Goal: Task Accomplishment & Management: Manage account settings

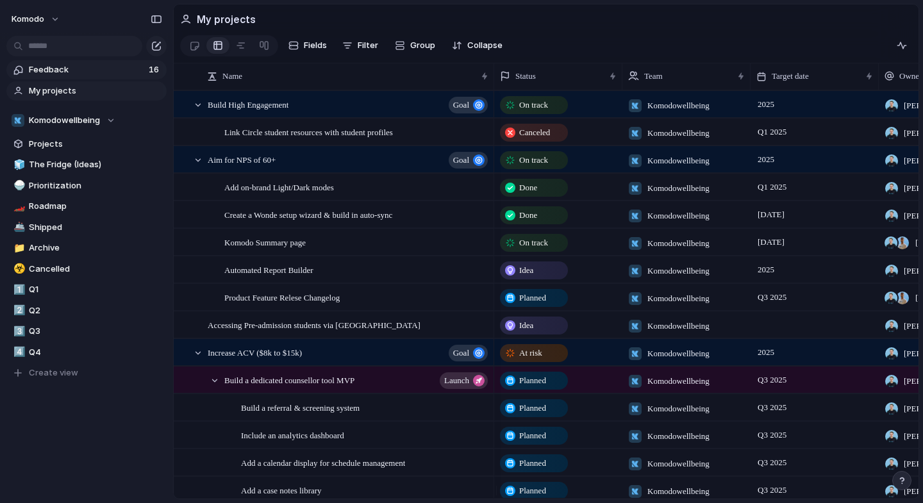
click at [63, 65] on span "Feedback" at bounding box center [87, 69] width 116 height 13
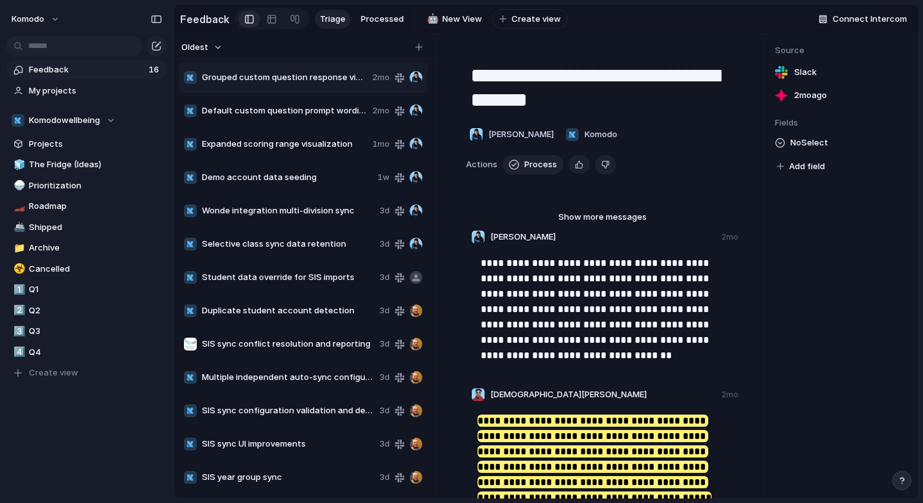
click at [204, 49] on span "Oldest" at bounding box center [194, 47] width 27 height 13
click at [272, 44] on div "Newest Oldest" at bounding box center [461, 251] width 923 height 503
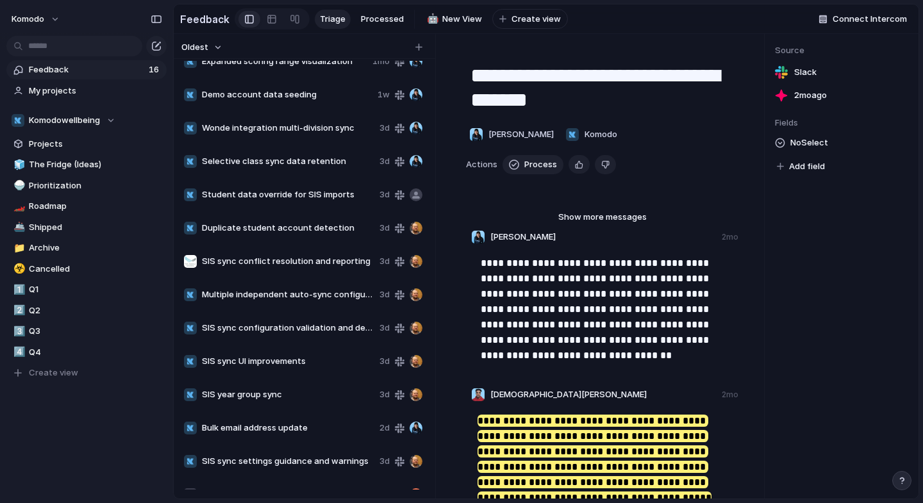
scroll to position [105, 0]
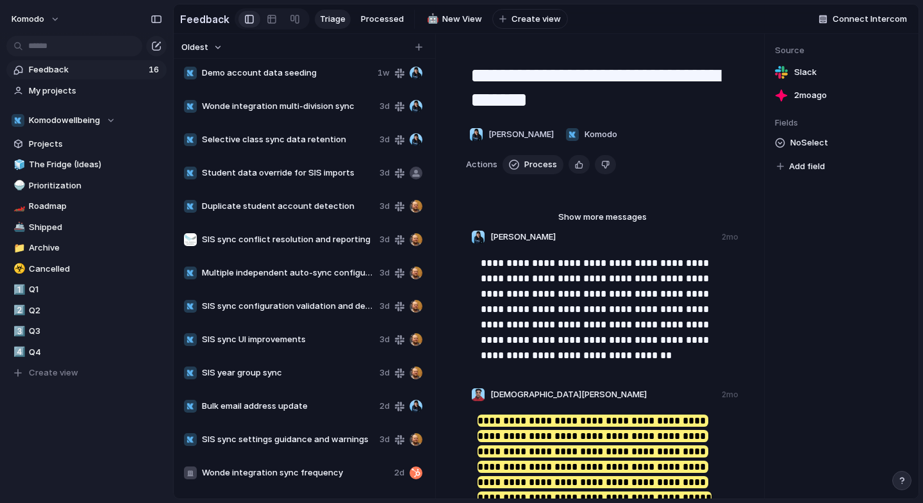
click at [281, 113] on span "Wonde integration multi-division sync" at bounding box center [288, 106] width 172 height 13
type textarea "**********"
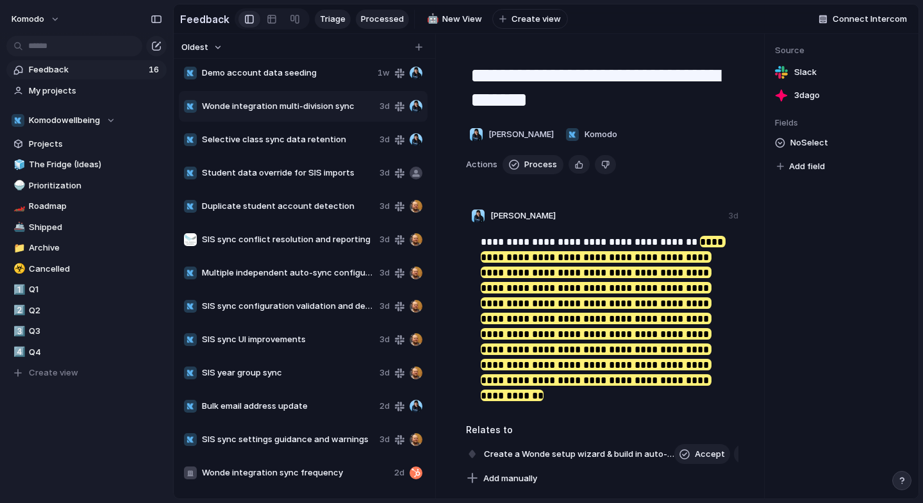
click at [370, 21] on span "Processed" at bounding box center [382, 19] width 43 height 13
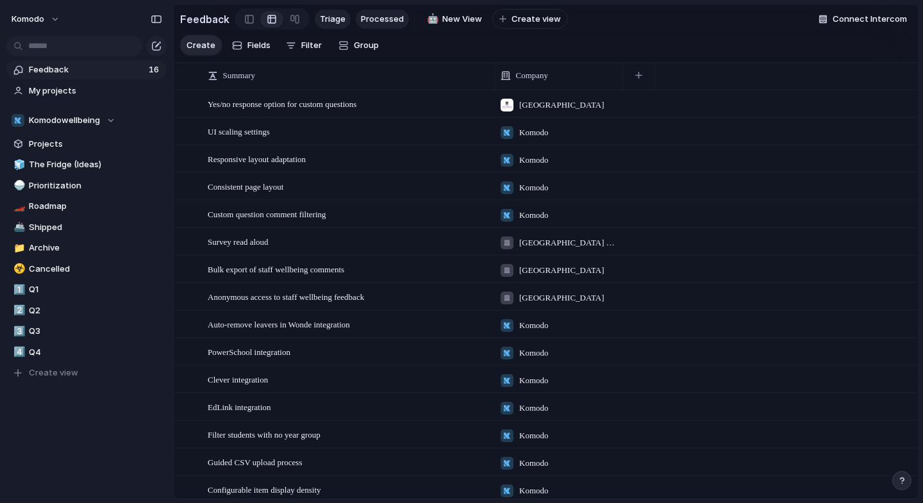
click at [337, 13] on span "Triage" at bounding box center [333, 19] width 26 height 13
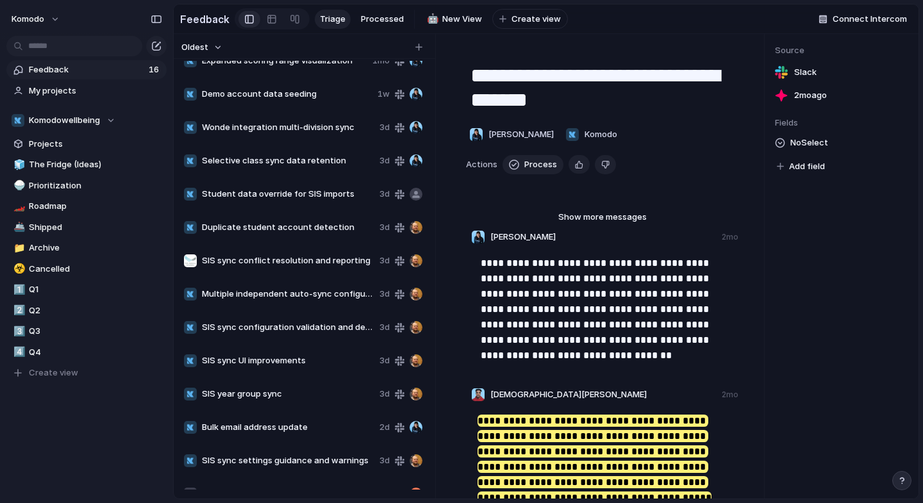
scroll to position [105, 0]
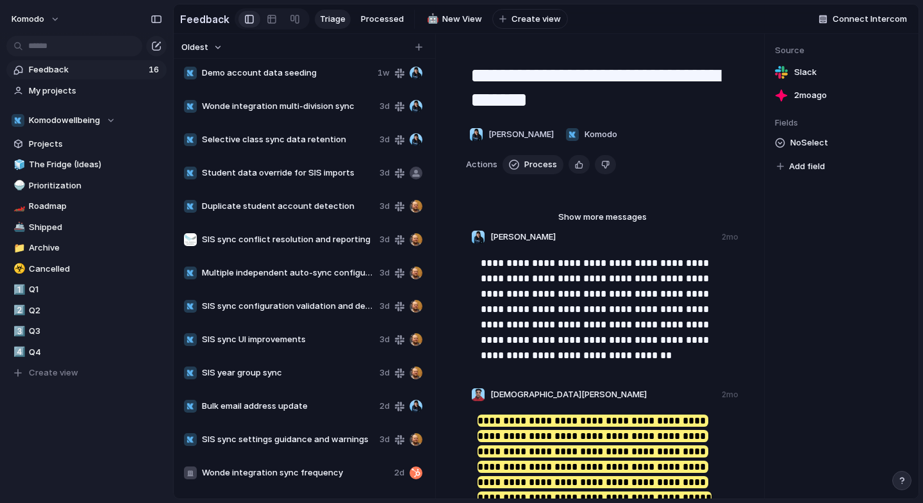
click at [286, 155] on div "Selective class sync data retention 3d" at bounding box center [303, 139] width 249 height 31
type textarea "**********"
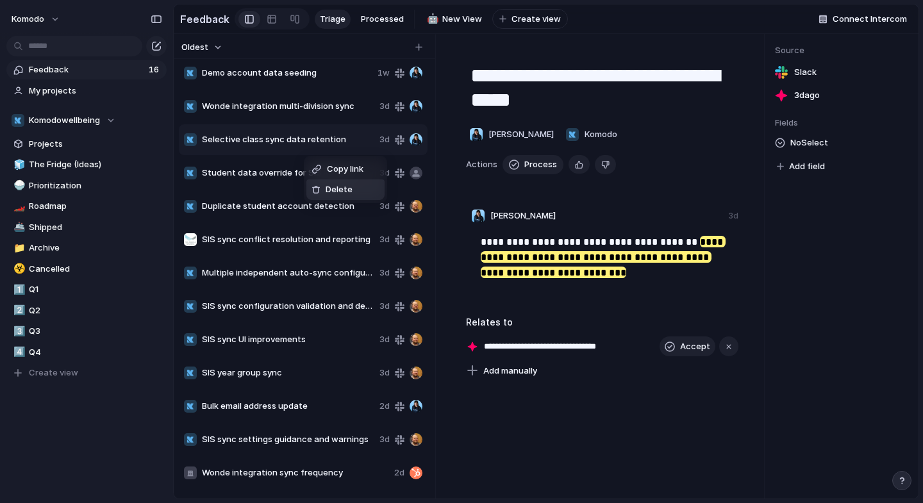
click at [336, 192] on span "Delete" at bounding box center [339, 189] width 27 height 13
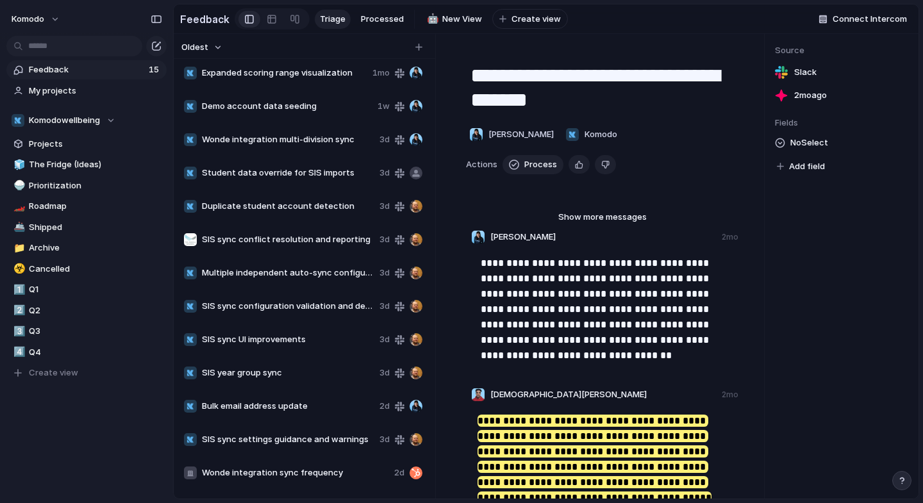
scroll to position [71, 0]
click at [308, 146] on span "Wonde integration multi-division sync" at bounding box center [288, 139] width 172 height 13
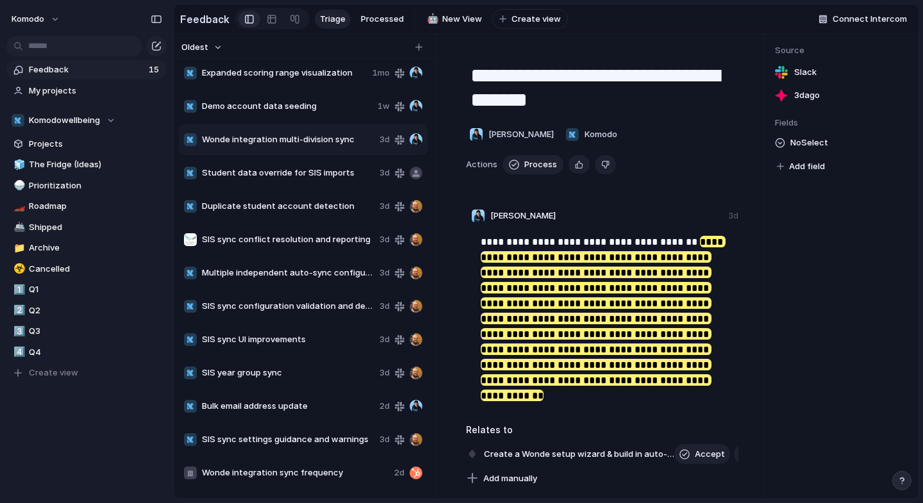
click at [302, 188] on div "Student data override for SIS imports 3d" at bounding box center [303, 173] width 249 height 31
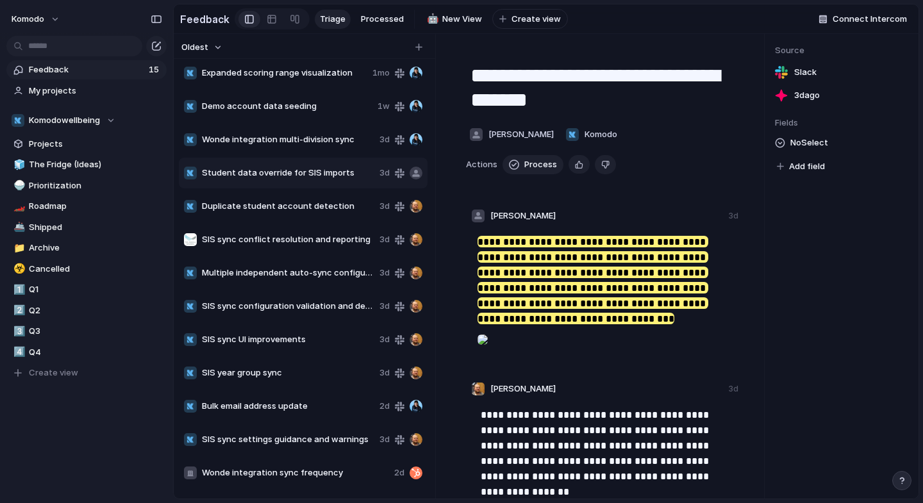
click at [310, 113] on span "Demo account data seeding" at bounding box center [287, 106] width 171 height 13
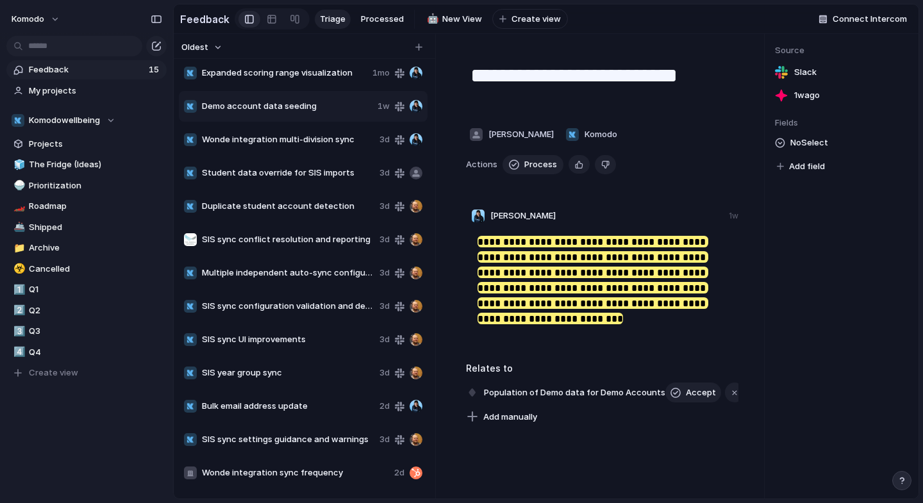
click at [305, 152] on div "Wonde integration multi-division sync 3d" at bounding box center [303, 139] width 249 height 31
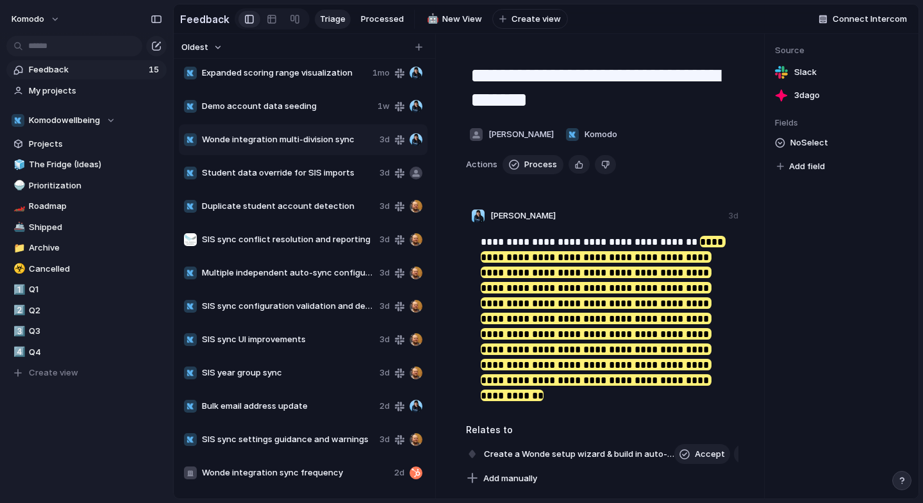
click at [304, 188] on div "Student data override for SIS imports 3d" at bounding box center [303, 173] width 249 height 31
type textarea "**********"
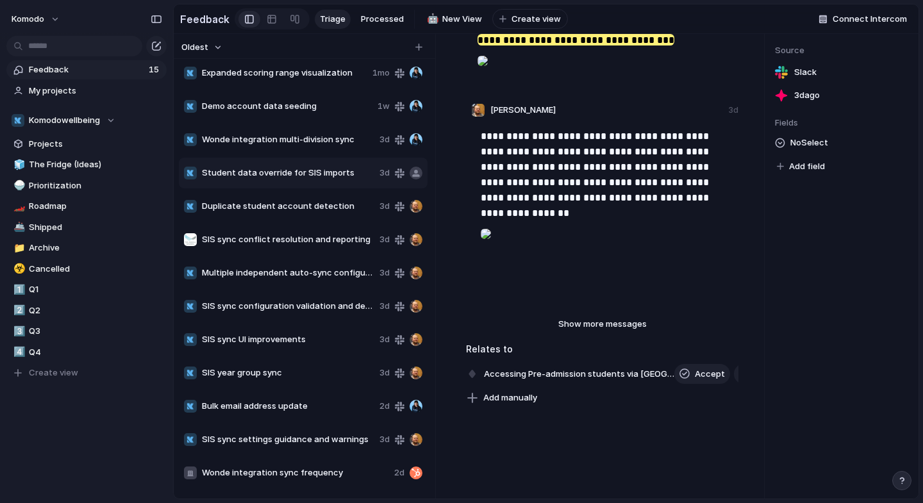
scroll to position [281, 0]
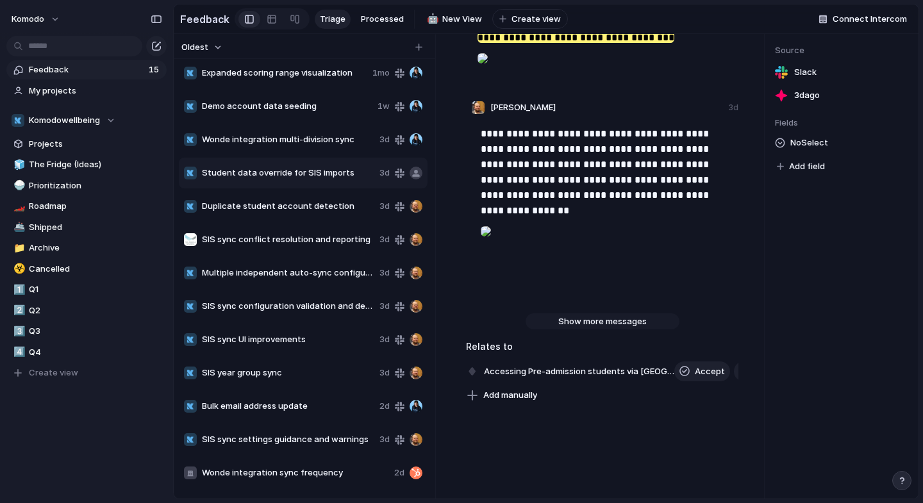
click at [585, 328] on span "Show more messages" at bounding box center [602, 321] width 88 height 13
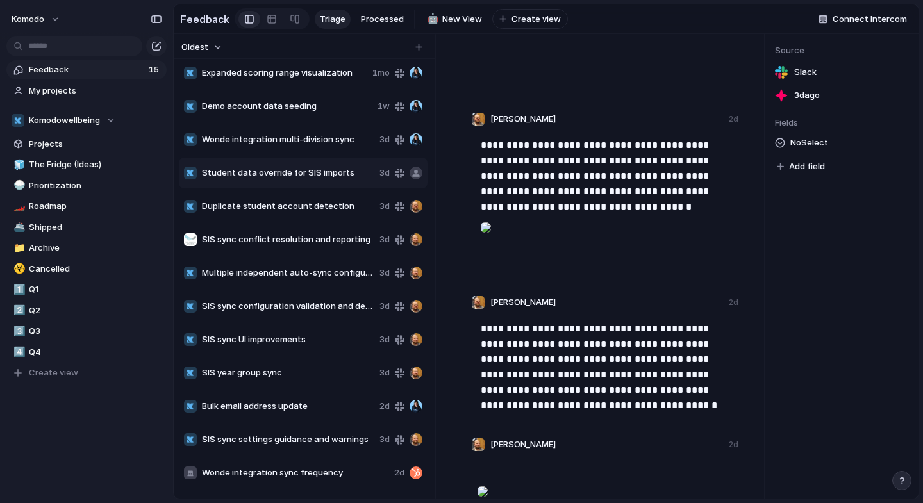
scroll to position [1291, 0]
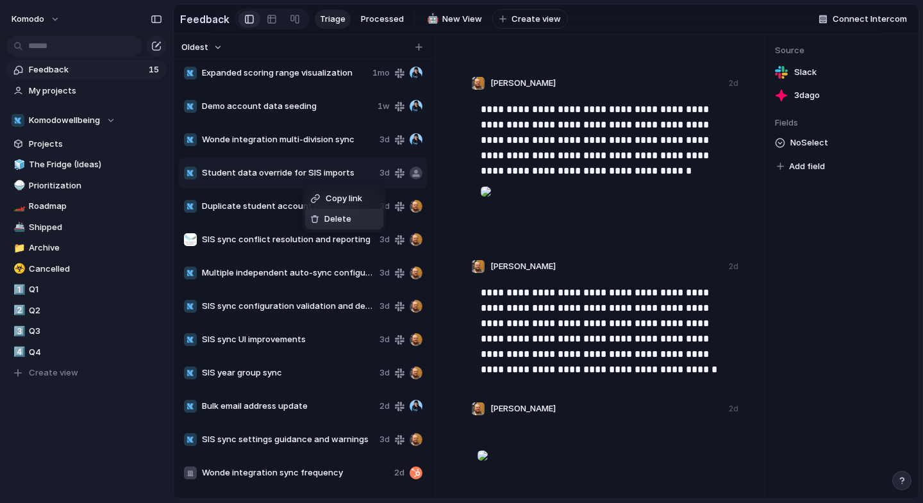
click at [342, 222] on span "Delete" at bounding box center [337, 219] width 27 height 13
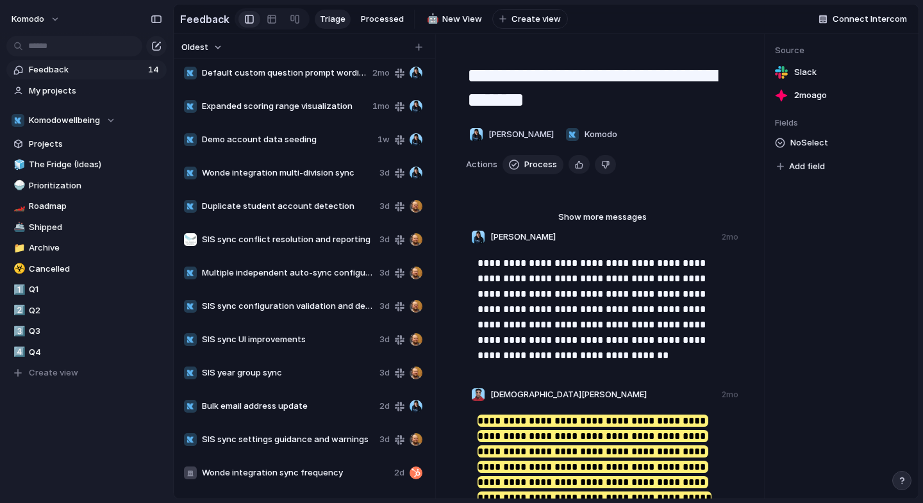
scroll to position [38, 0]
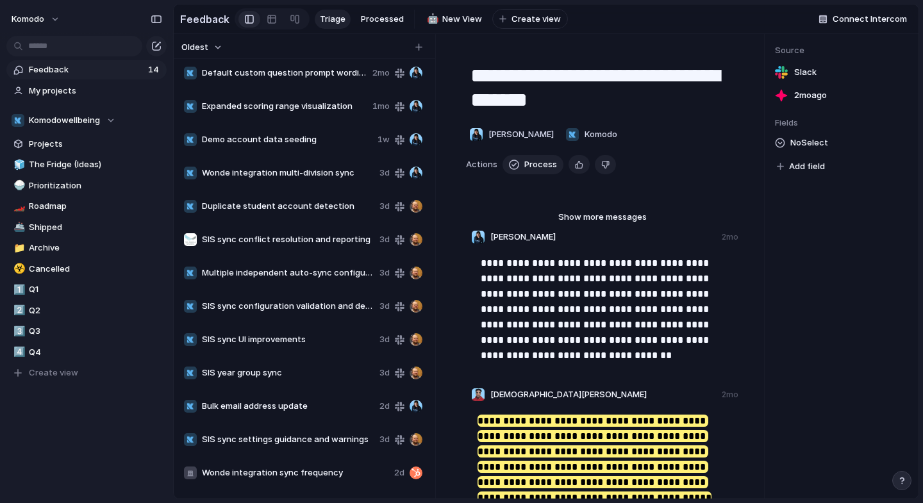
click at [270, 222] on div "Duplicate student account detection 3d" at bounding box center [303, 206] width 249 height 31
type textarea "**********"
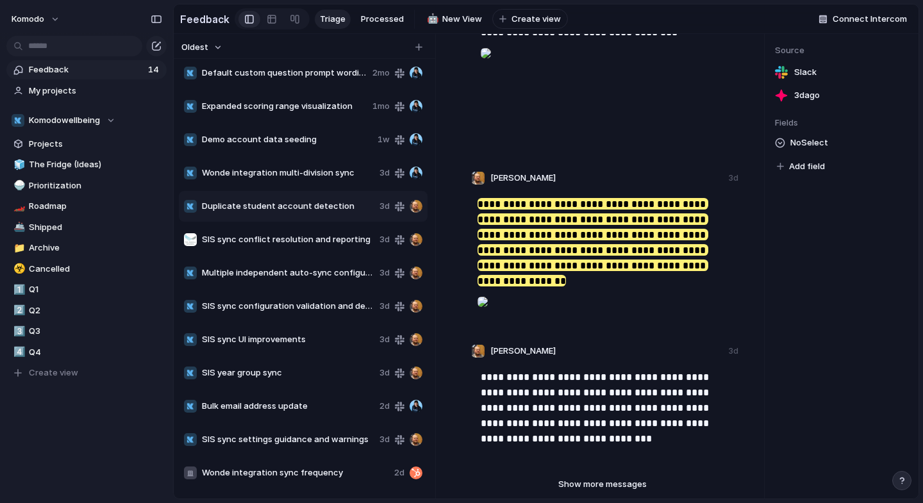
scroll to position [308, 0]
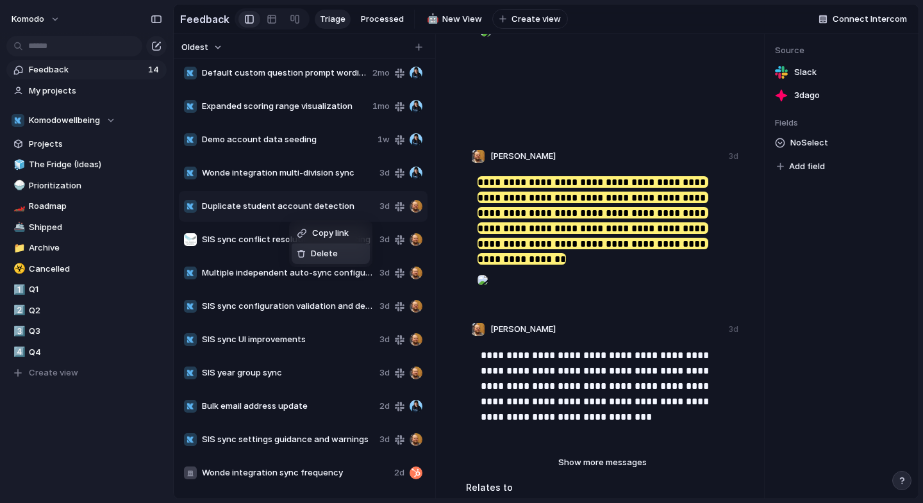
click at [317, 252] on span "Delete" at bounding box center [324, 253] width 27 height 13
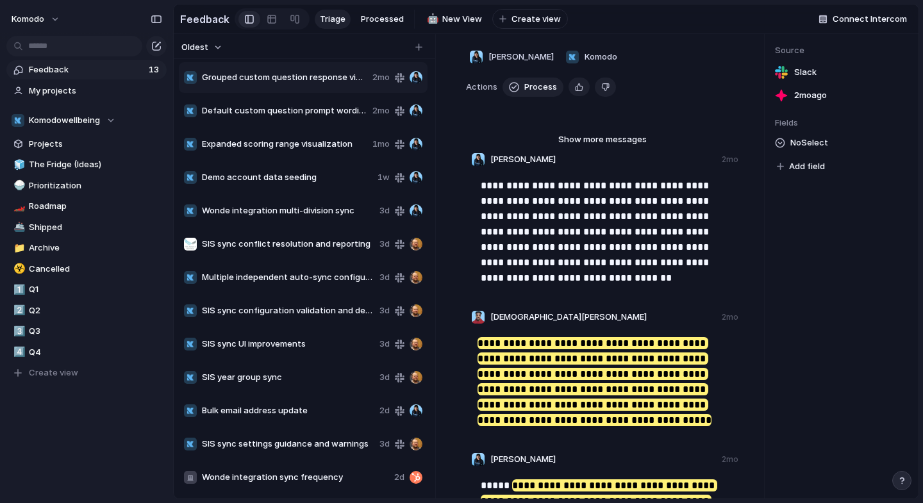
click at [298, 192] on div "Demo account data seeding 1w" at bounding box center [303, 177] width 249 height 31
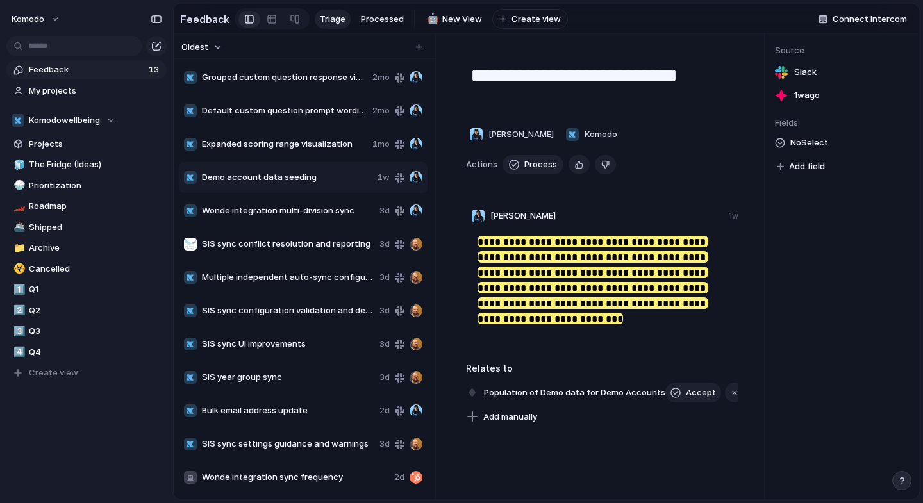
click at [300, 217] on span "Wonde integration multi-division sync" at bounding box center [288, 211] width 172 height 13
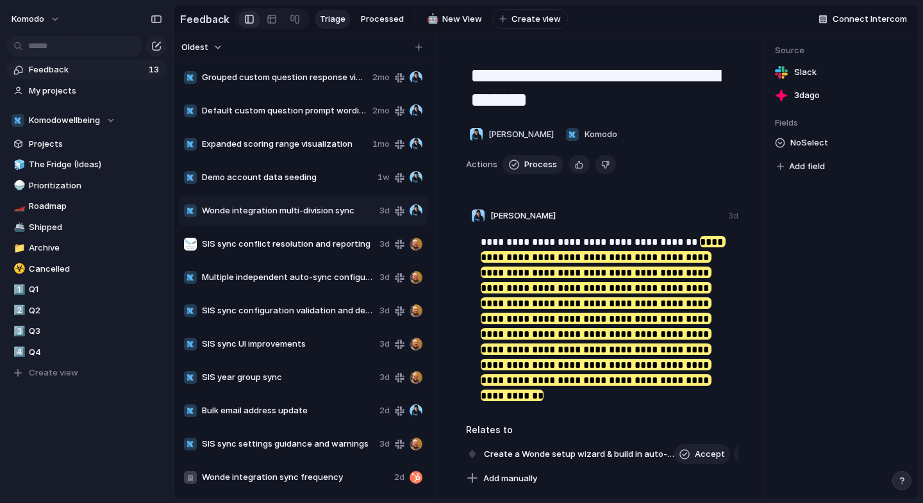
click at [292, 260] on div "SIS sync conflict resolution and reporting 3d" at bounding box center [303, 244] width 249 height 31
type textarea "**********"
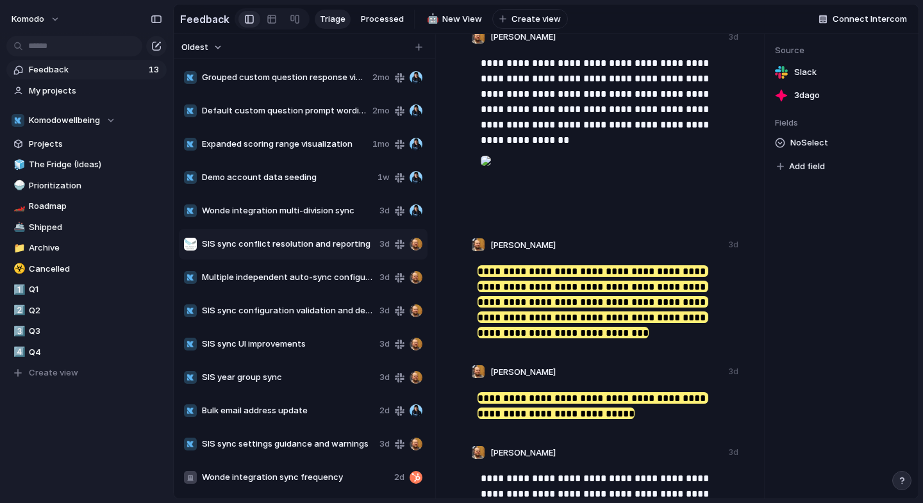
scroll to position [321, 0]
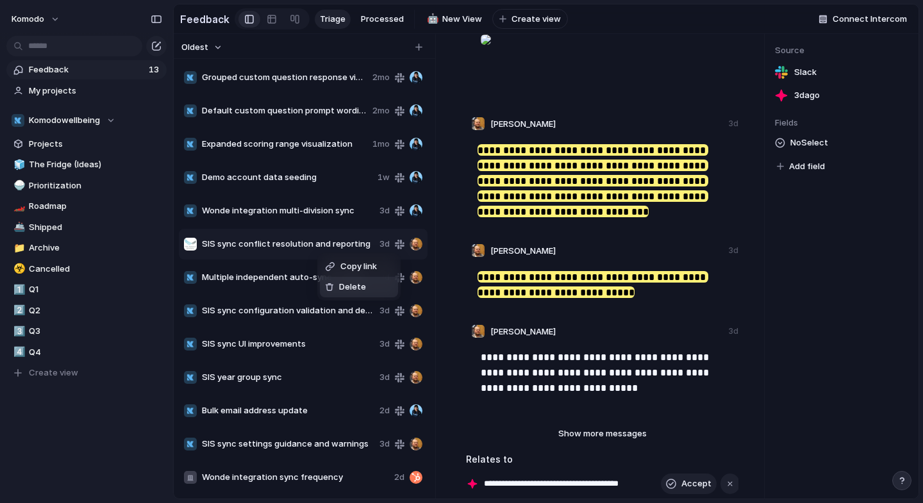
click at [355, 285] on span "Delete" at bounding box center [352, 287] width 27 height 13
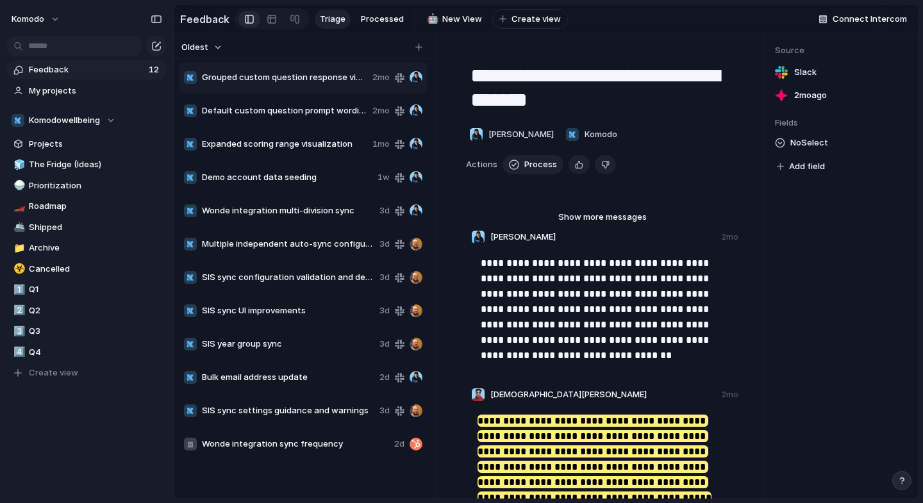
click at [297, 251] on span "Multiple independent auto-sync configurations" at bounding box center [288, 244] width 172 height 13
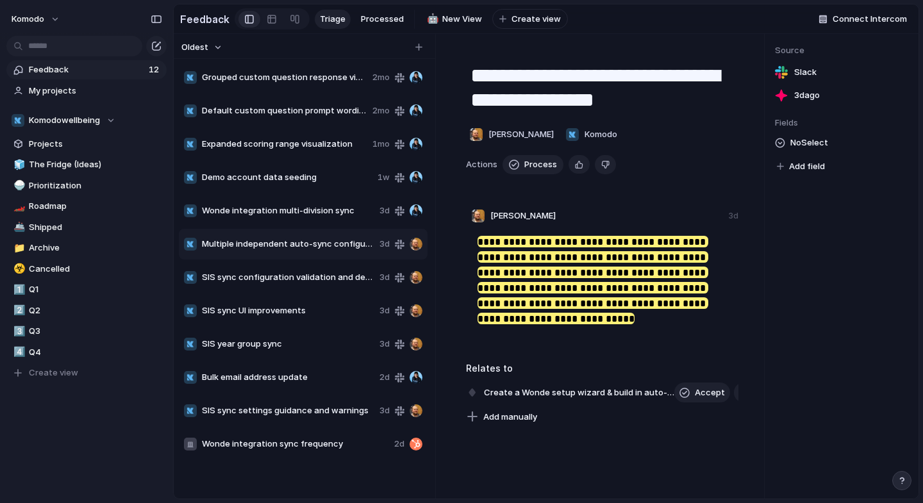
click at [297, 251] on span "Multiple independent auto-sync configurations" at bounding box center [288, 244] width 172 height 13
click at [307, 279] on span "SIS sync configuration validation and defaults" at bounding box center [288, 277] width 172 height 13
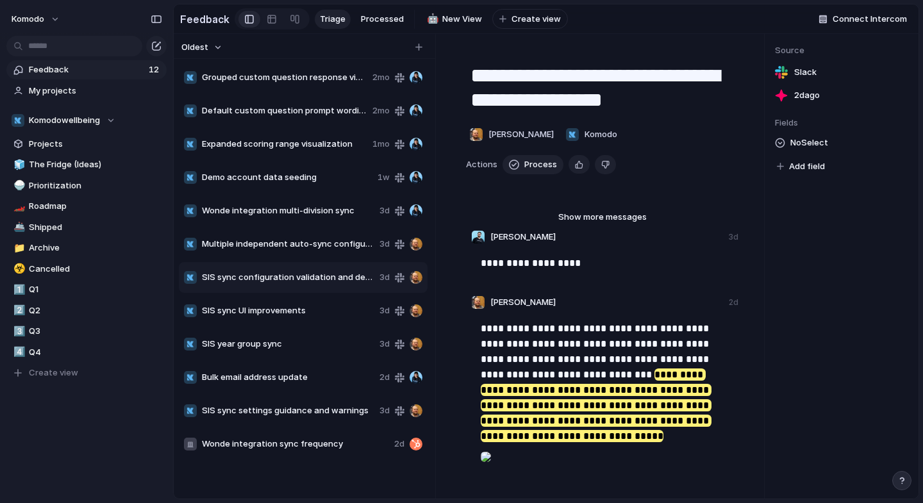
click at [307, 251] on span "Multiple independent auto-sync configurations" at bounding box center [288, 244] width 172 height 13
type textarea "**********"
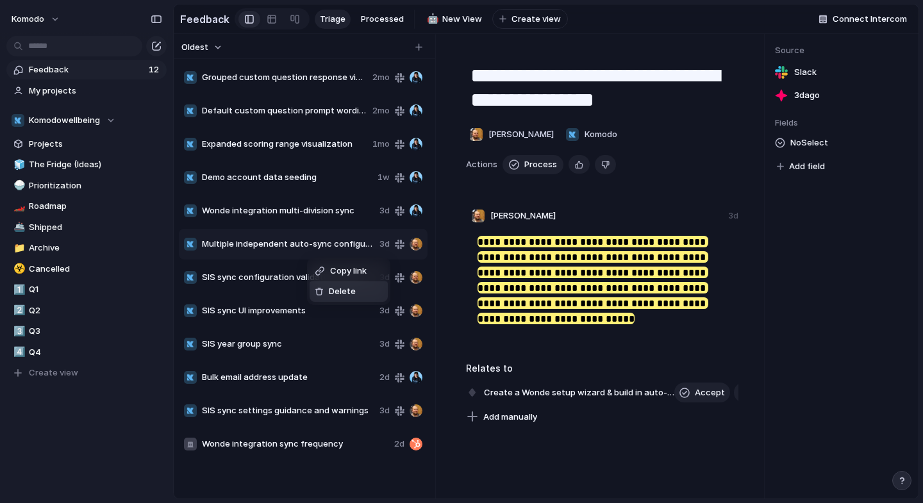
click at [342, 289] on span "Delete" at bounding box center [342, 291] width 27 height 13
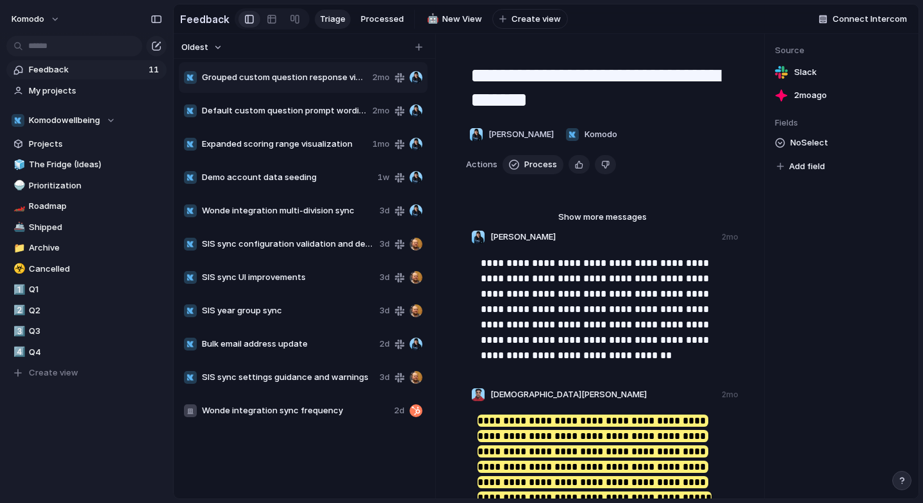
click at [307, 251] on span "SIS sync configuration validation and defaults" at bounding box center [288, 244] width 172 height 13
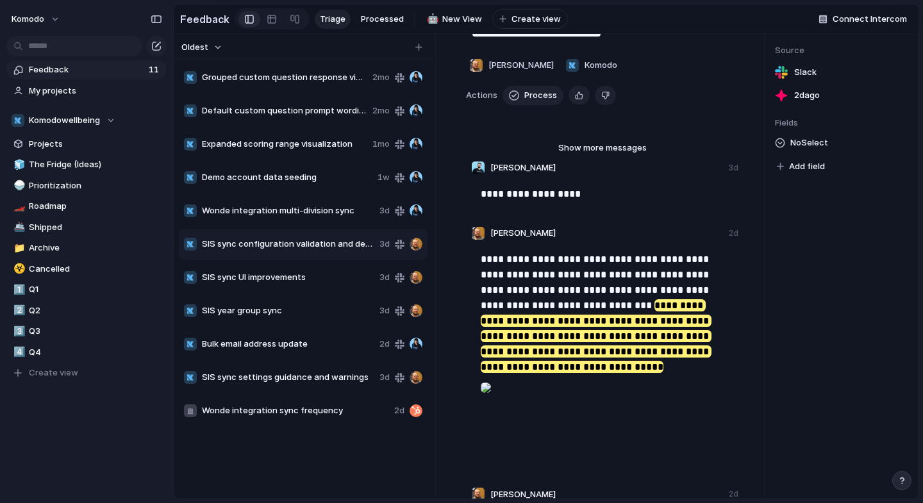
scroll to position [96, 0]
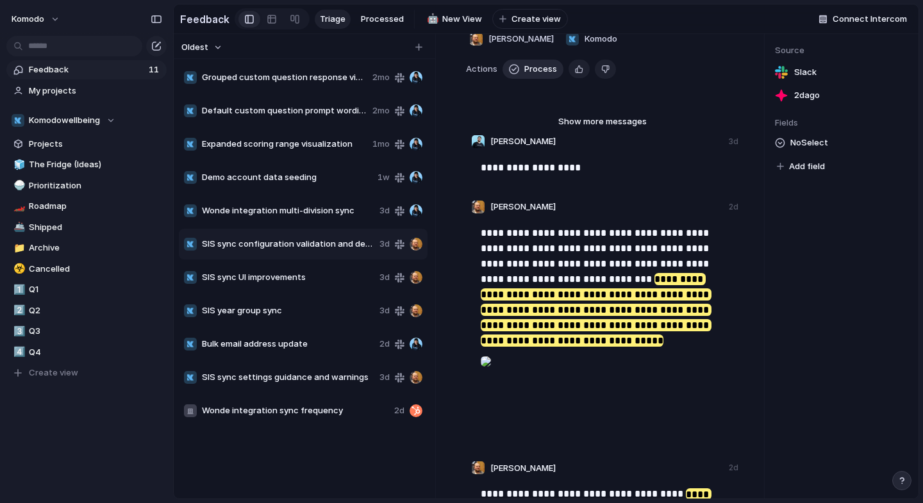
click at [542, 76] on span "Process" at bounding box center [540, 69] width 33 height 13
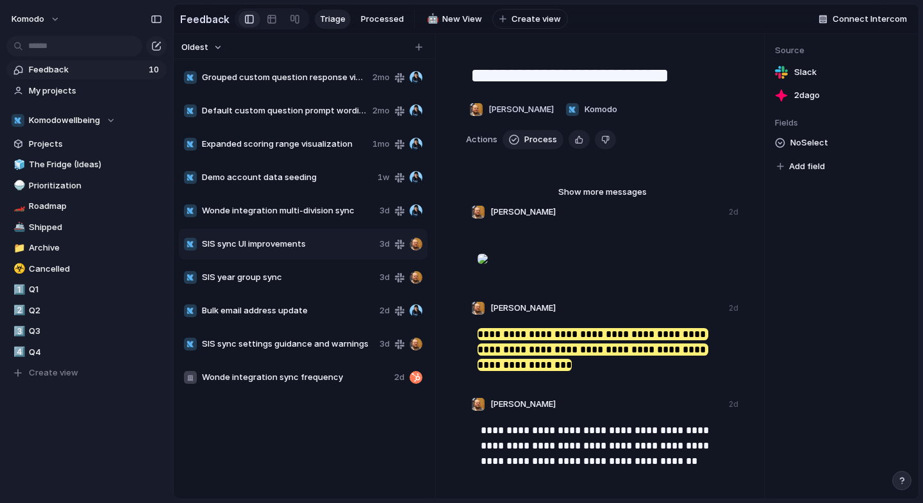
click at [323, 226] on div "Wonde integration multi-division sync 3d" at bounding box center [303, 211] width 249 height 31
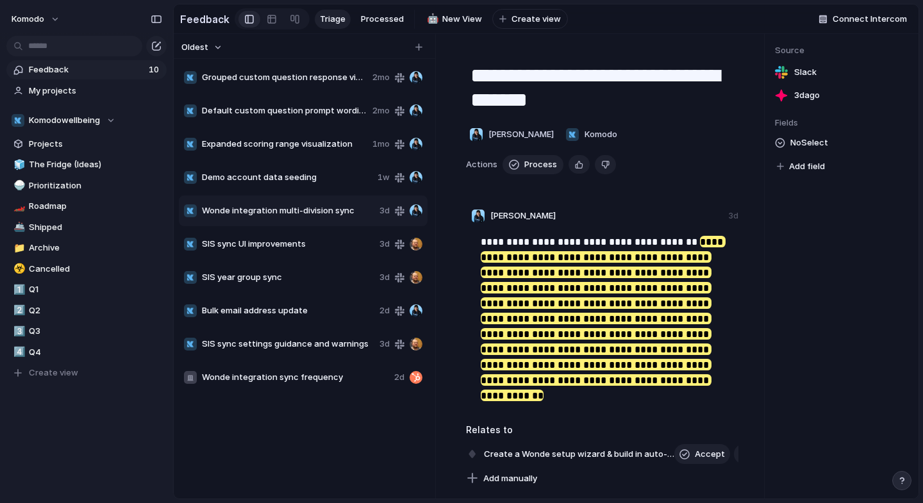
click at [322, 249] on span "SIS sync UI improvements" at bounding box center [288, 244] width 172 height 13
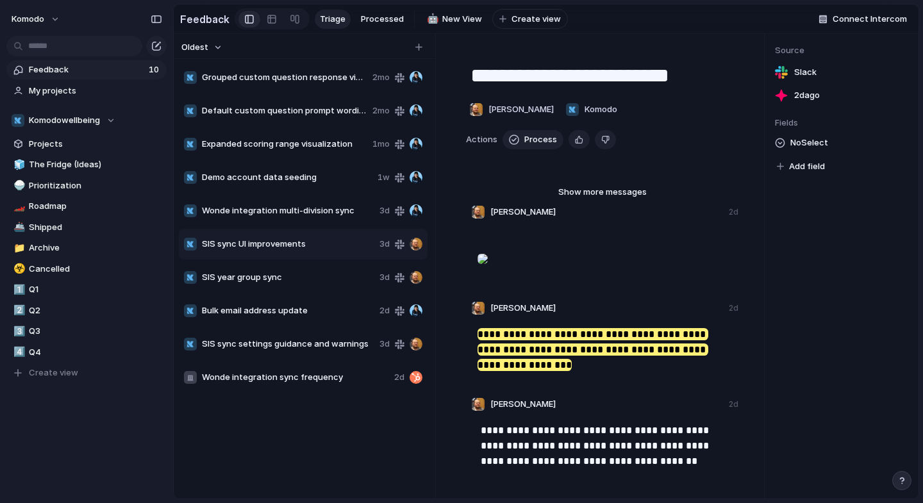
click at [323, 215] on span "Wonde integration multi-division sync" at bounding box center [288, 211] width 172 height 13
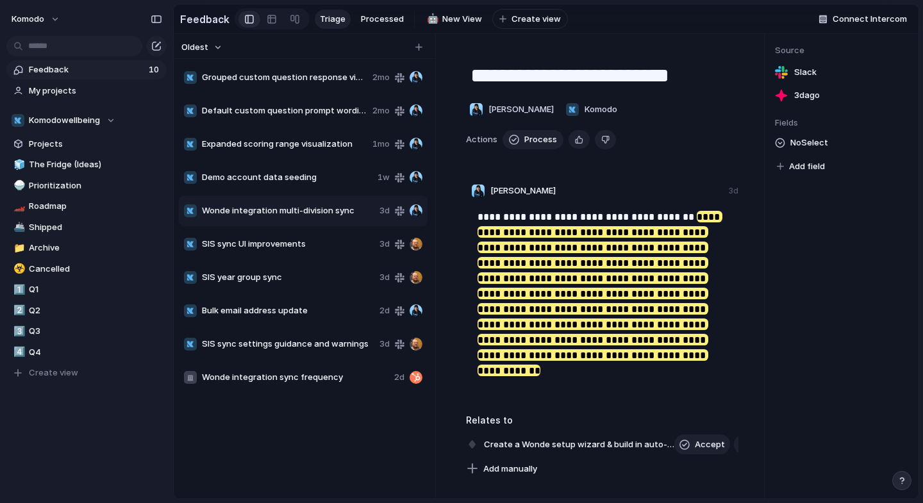
type textarea "**********"
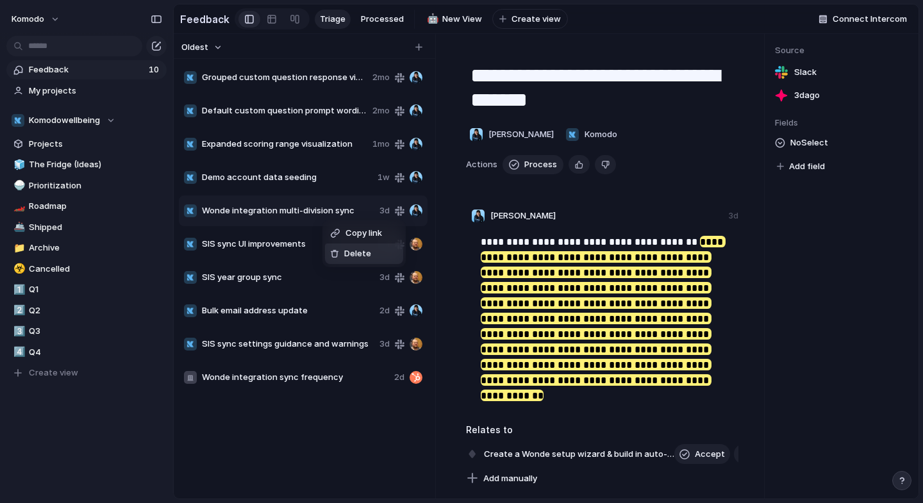
click at [358, 252] on span "Delete" at bounding box center [357, 253] width 27 height 13
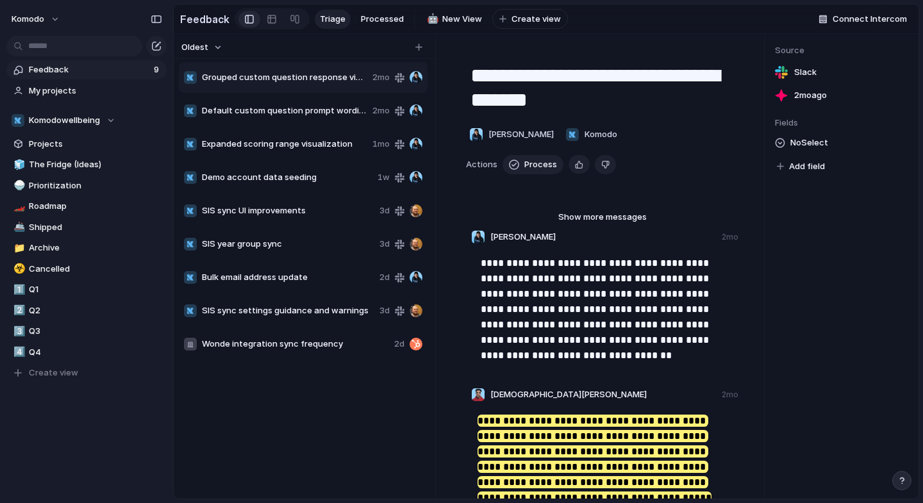
click at [297, 226] on div "SIS sync UI improvements 3d" at bounding box center [303, 211] width 249 height 31
type textarea "**********"
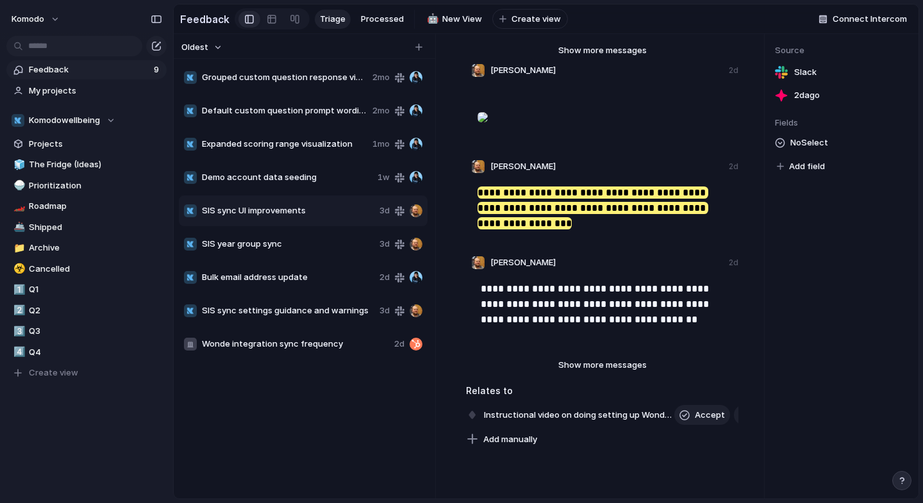
scroll to position [143, 0]
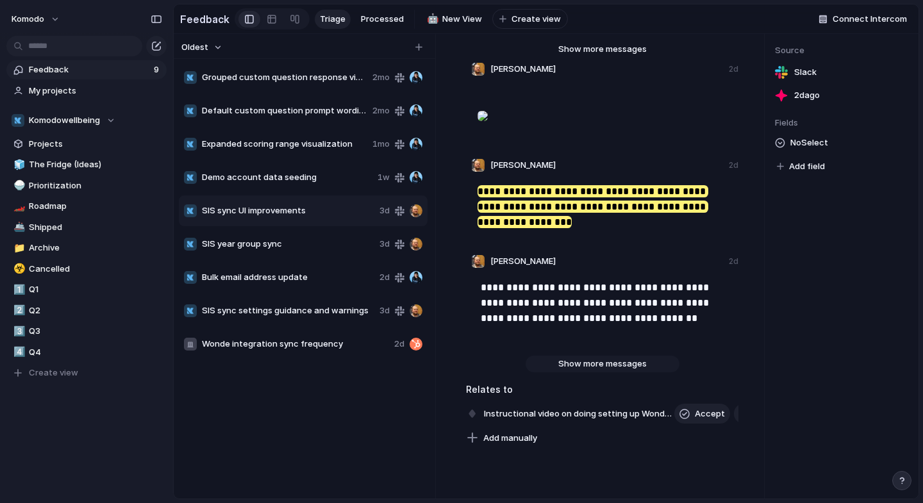
click at [621, 371] on span "Show more messages" at bounding box center [602, 364] width 88 height 13
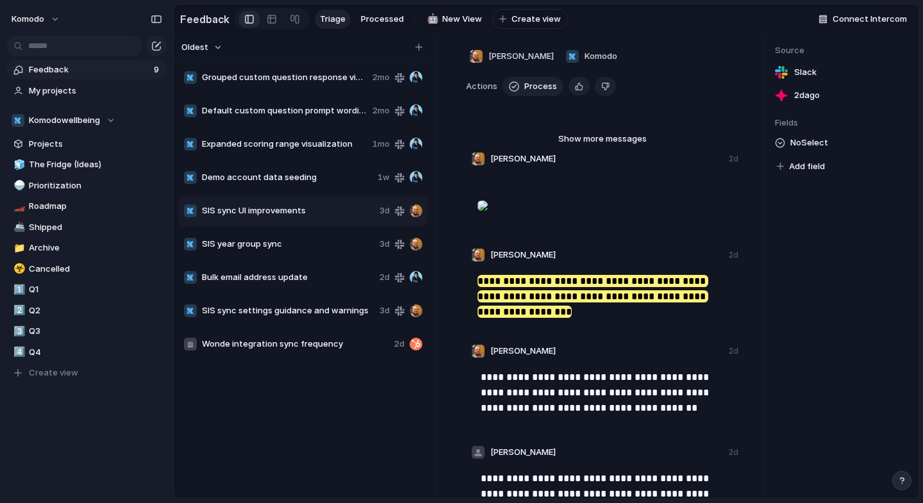
scroll to position [24, 0]
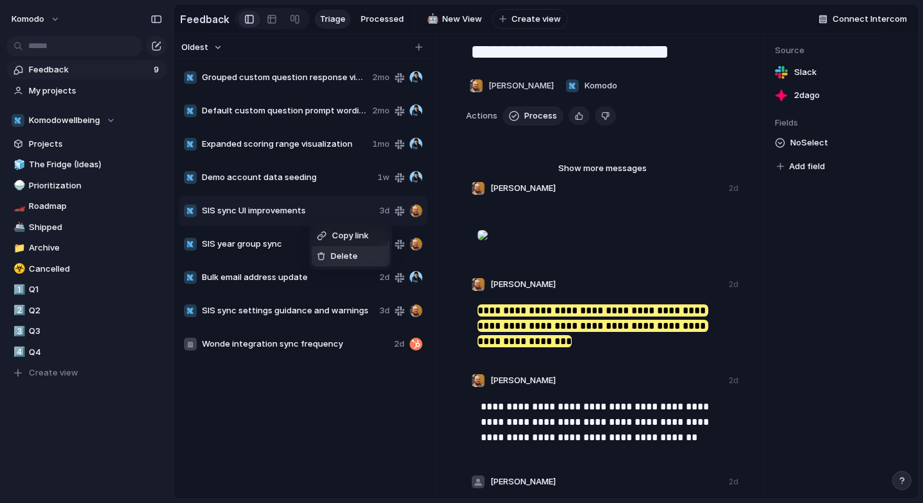
click at [336, 255] on span "Delete" at bounding box center [344, 256] width 27 height 13
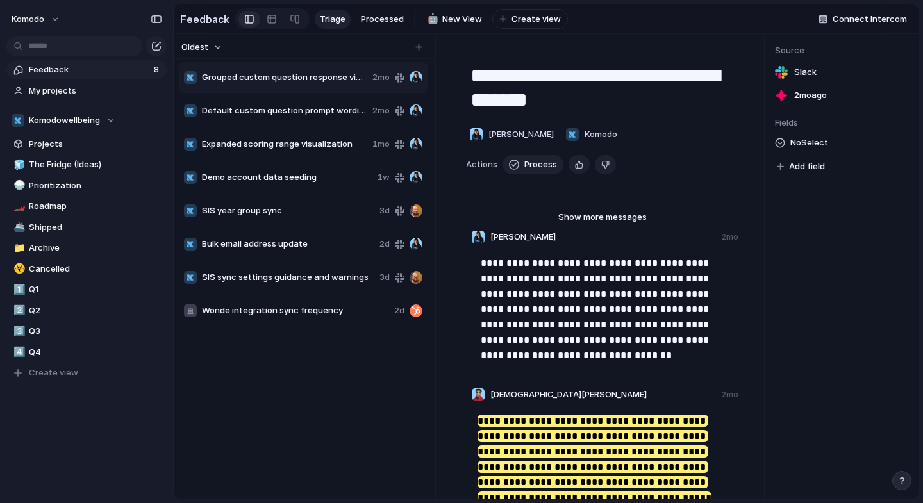
click at [292, 224] on div "SIS year group sync 3d" at bounding box center [303, 211] width 249 height 31
type textarea "**********"
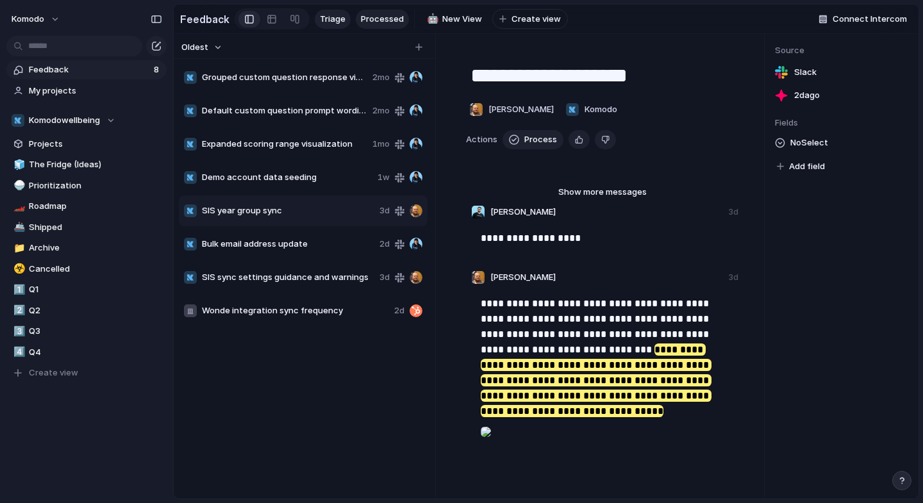
click at [376, 19] on span "Processed" at bounding box center [382, 19] width 43 height 13
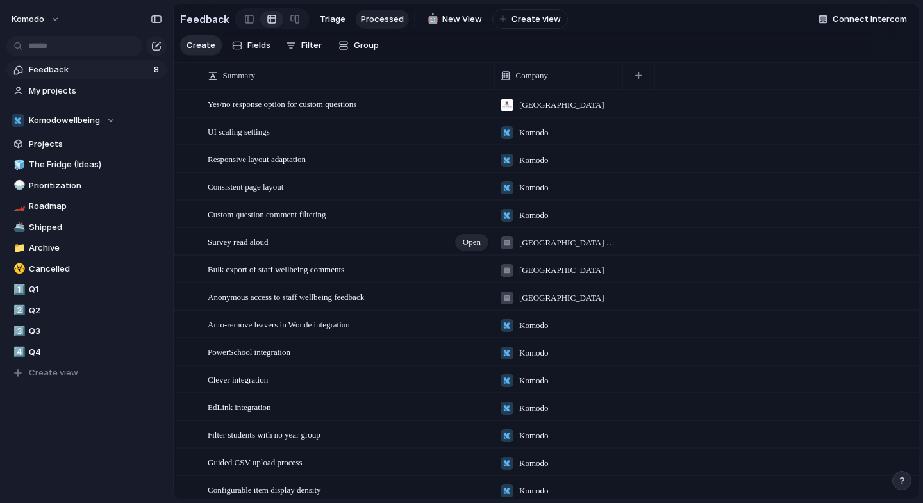
scroll to position [100, 0]
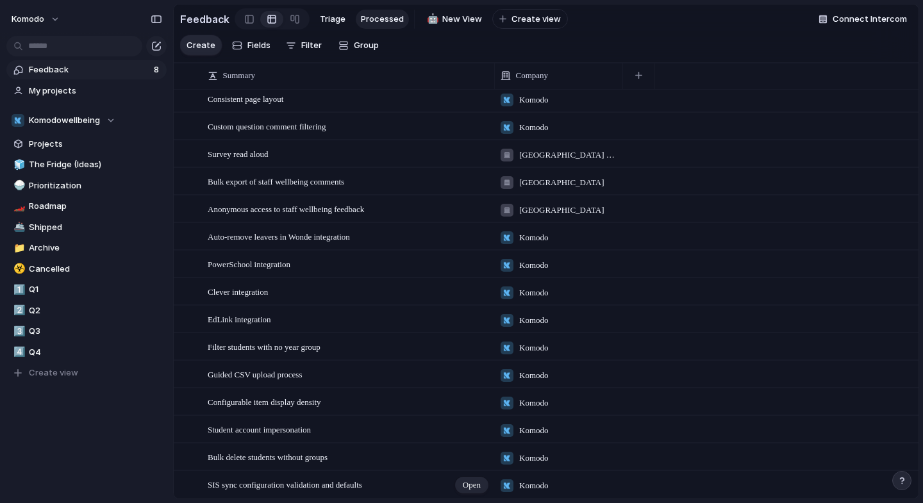
click at [359, 482] on span "SIS sync configuration validation and defaults" at bounding box center [285, 485] width 155 height 10
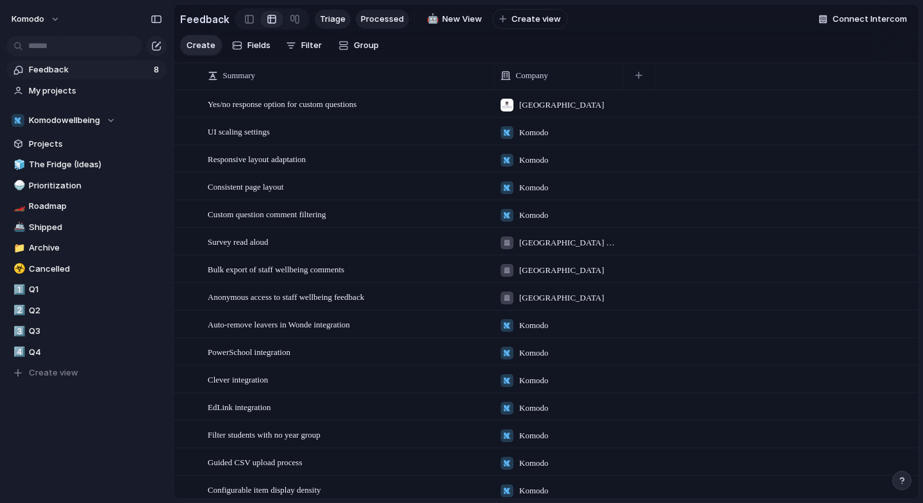
click at [330, 13] on span "Triage" at bounding box center [333, 19] width 26 height 13
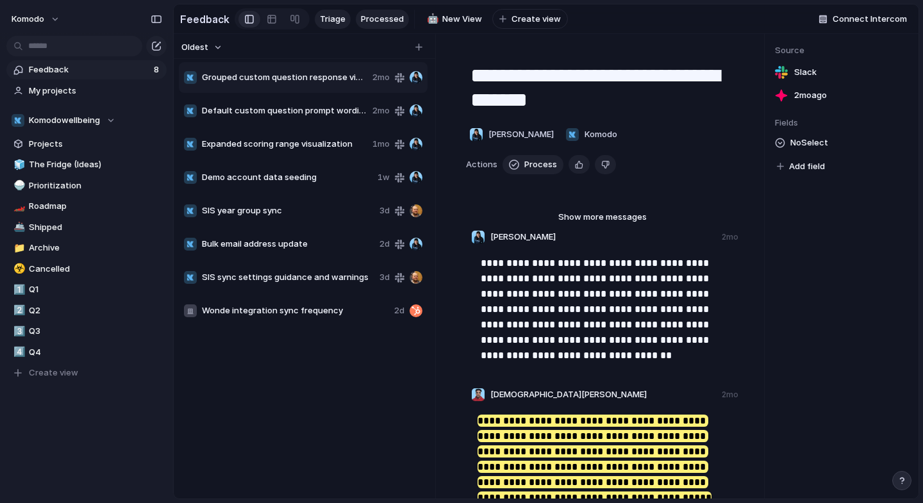
click at [367, 13] on span "Processed" at bounding box center [382, 19] width 43 height 13
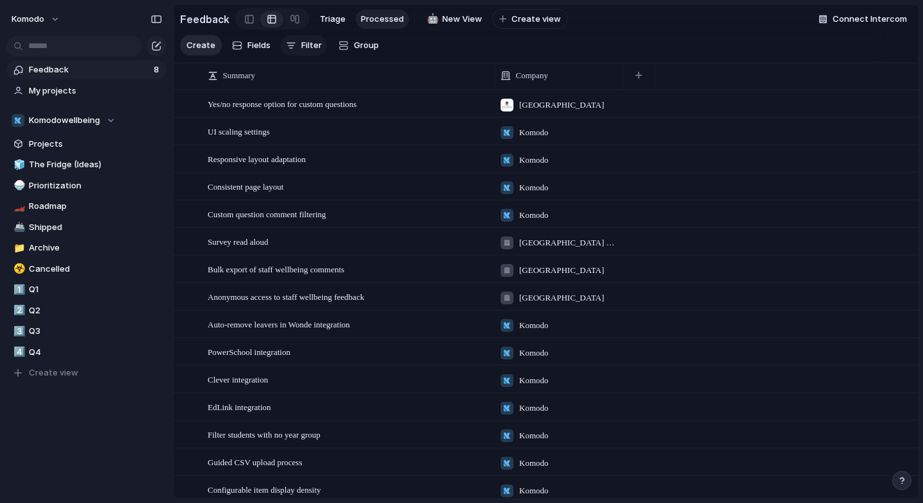
click at [306, 47] on span "Filter" at bounding box center [311, 45] width 21 height 13
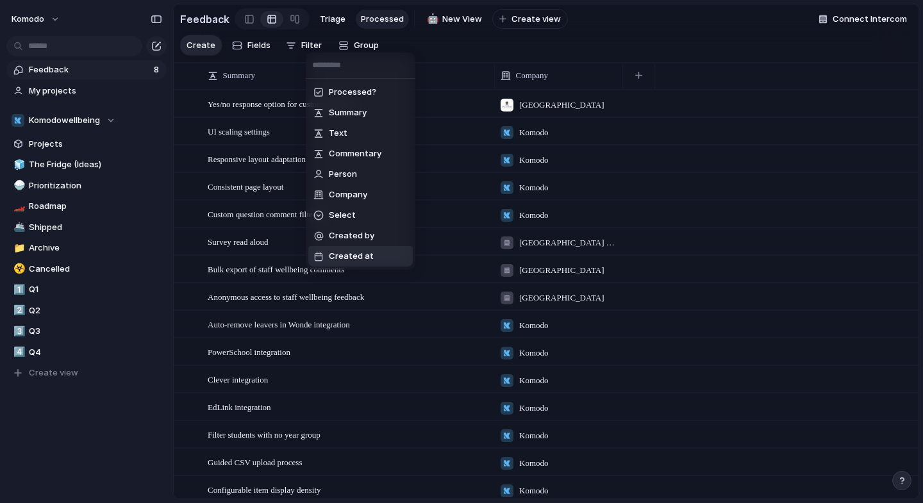
click at [360, 257] on span "Created at" at bounding box center [351, 256] width 45 height 13
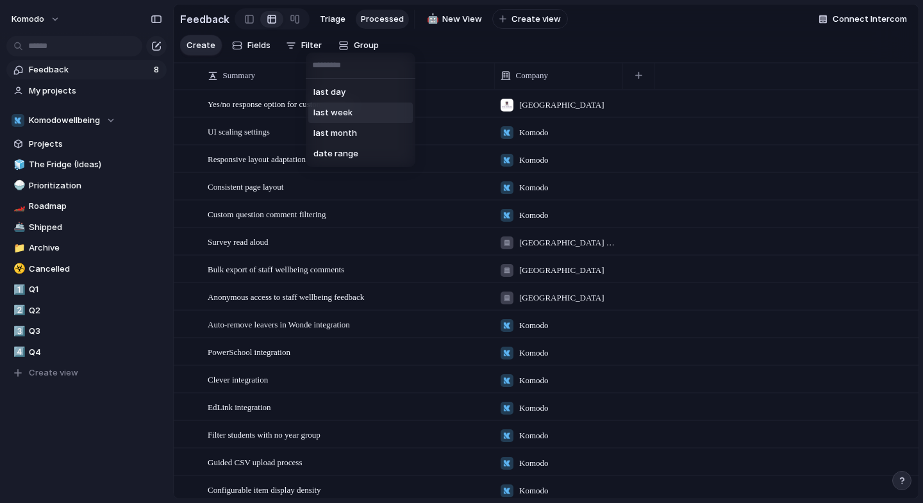
click at [464, 49] on div "last day last week last month date range" at bounding box center [461, 251] width 923 height 503
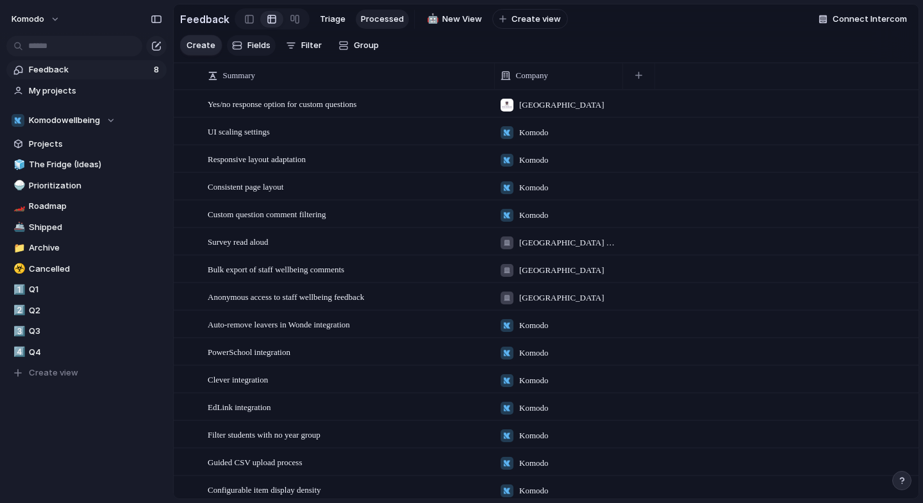
click at [260, 50] on span "Fields" at bounding box center [258, 45] width 23 height 13
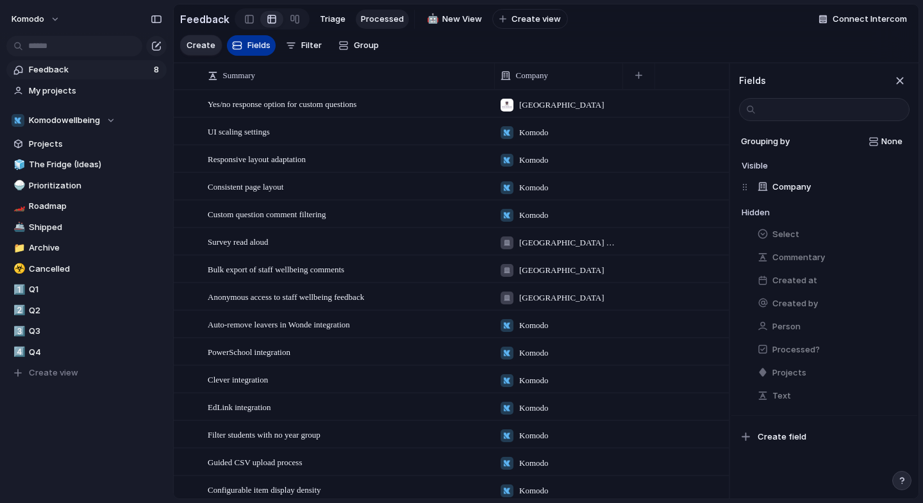
click at [260, 50] on span "Fields" at bounding box center [258, 45] width 23 height 13
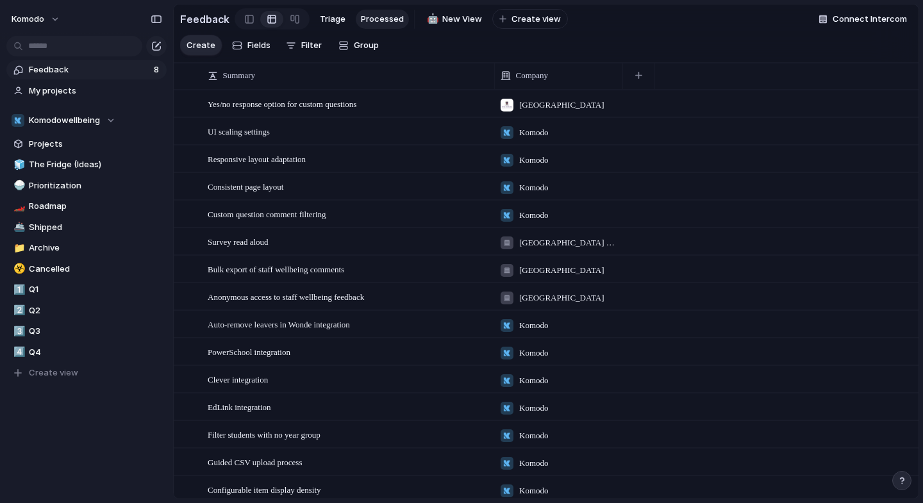
click at [463, 49] on section "Create Fields Filter Group Zoom" at bounding box center [546, 48] width 745 height 30
click at [642, 87] on button "button" at bounding box center [639, 75] width 26 height 23
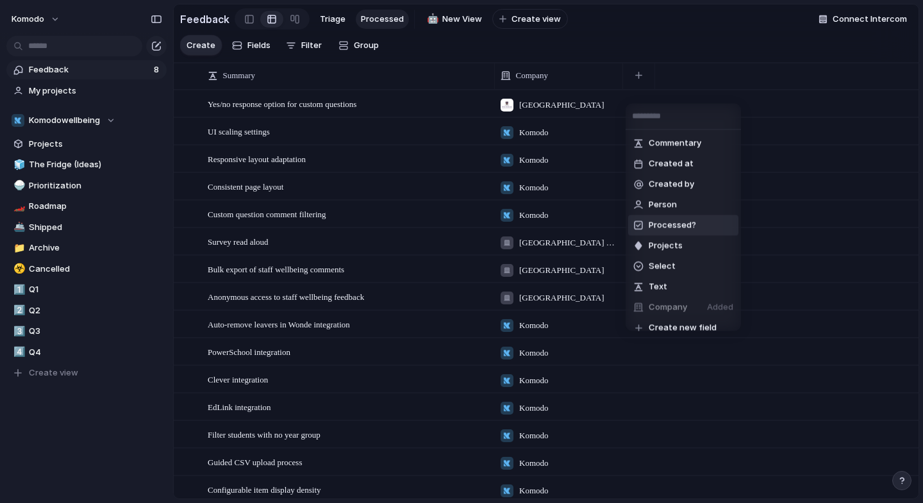
scroll to position [10, 0]
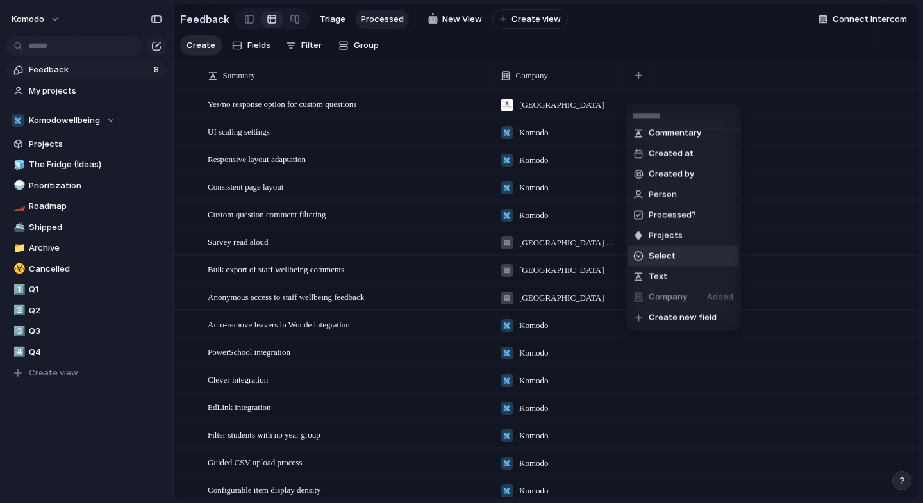
click at [669, 253] on span "Select" at bounding box center [662, 256] width 27 height 13
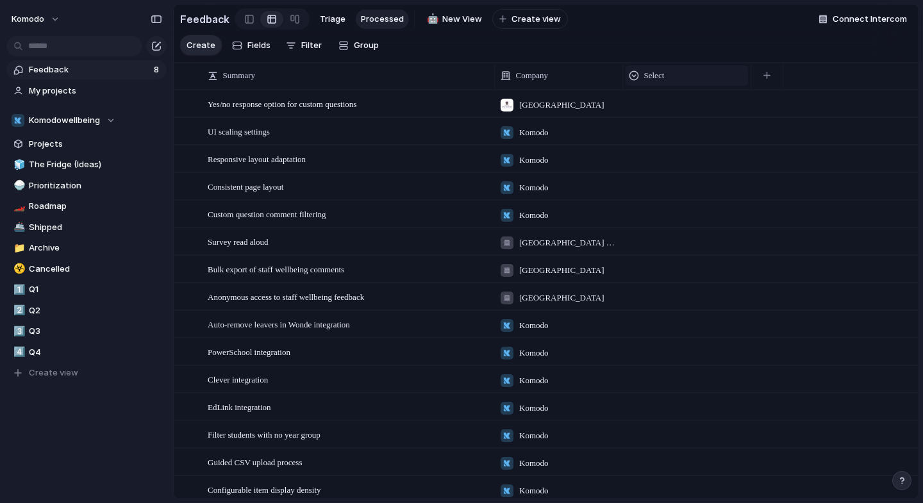
click at [696, 82] on div "Select" at bounding box center [687, 75] width 116 height 13
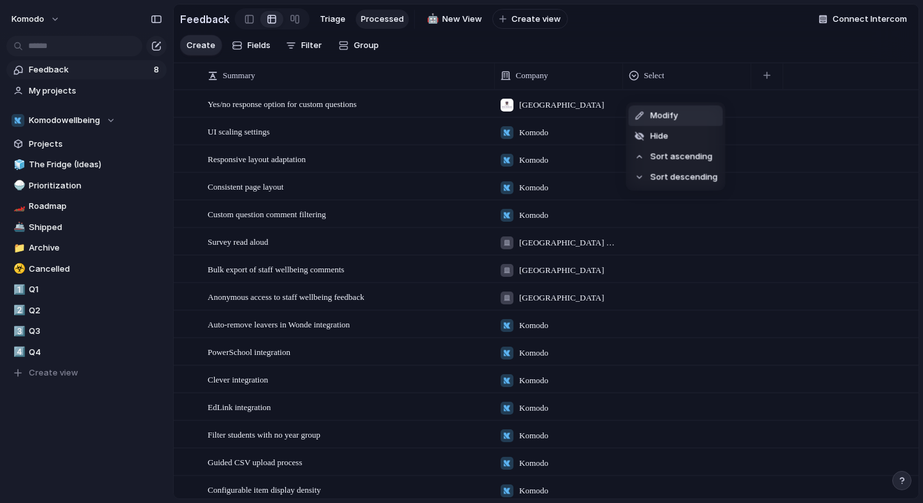
click at [701, 36] on div "Modify Hide Sort ascending Sort descending" at bounding box center [461, 251] width 923 height 503
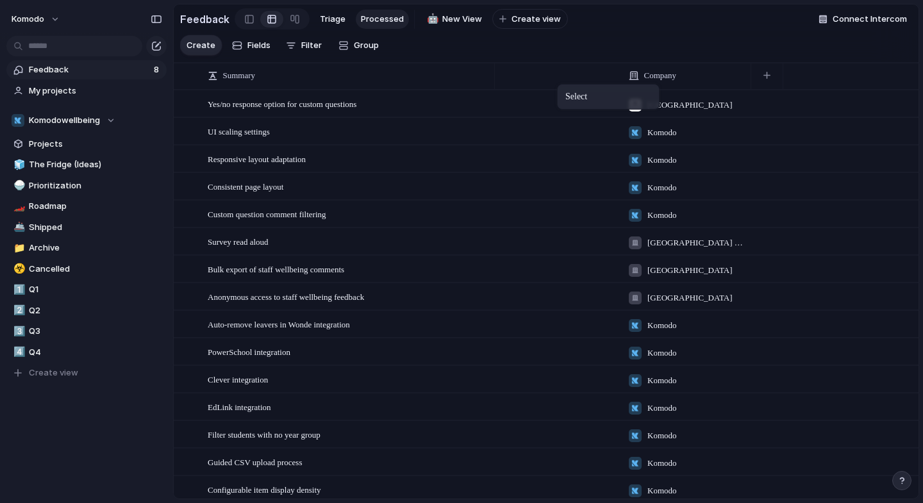
drag, startPoint x: 703, startPoint y: 87, endPoint x: 547, endPoint y: 87, distance: 155.8
click at [547, 82] on div "Select" at bounding box center [559, 75] width 116 height 13
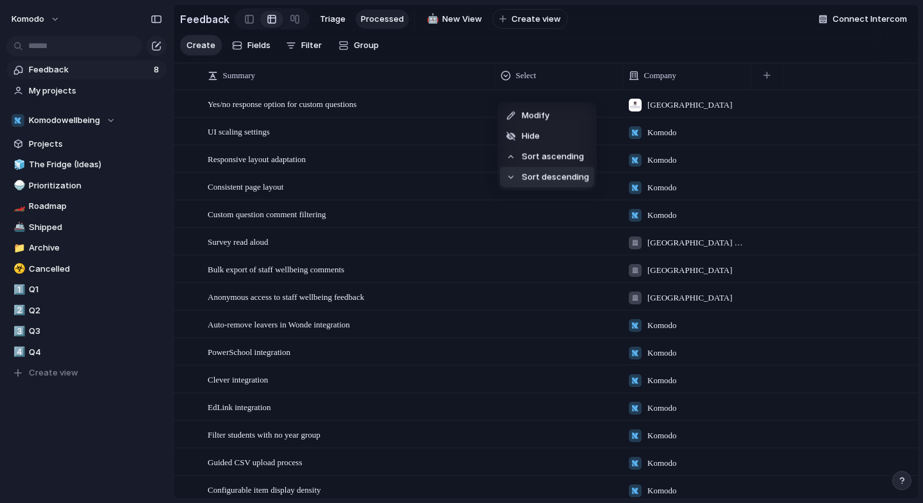
click at [546, 173] on span "Sort descending" at bounding box center [555, 177] width 67 height 13
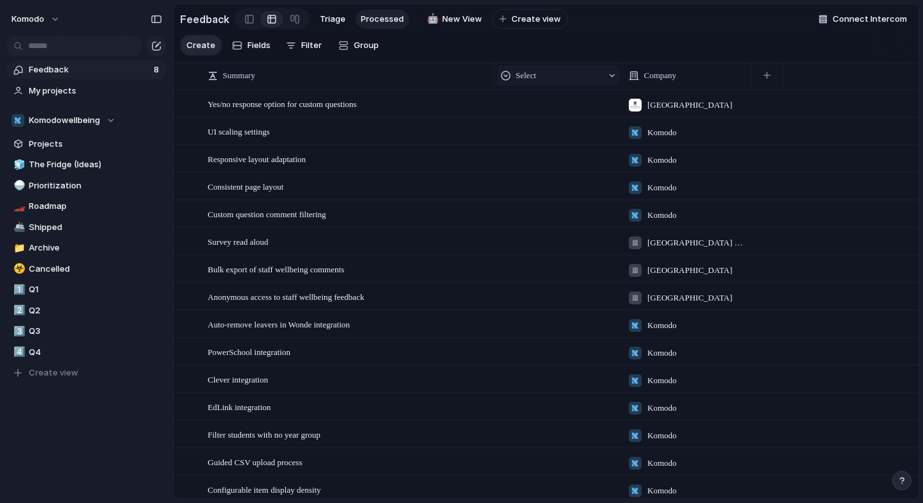
click at [557, 82] on div "Select" at bounding box center [552, 75] width 102 height 13
click at [549, 151] on span "Sort ascending" at bounding box center [553, 157] width 62 height 13
click at [571, 86] on div "Select" at bounding box center [559, 75] width 122 height 21
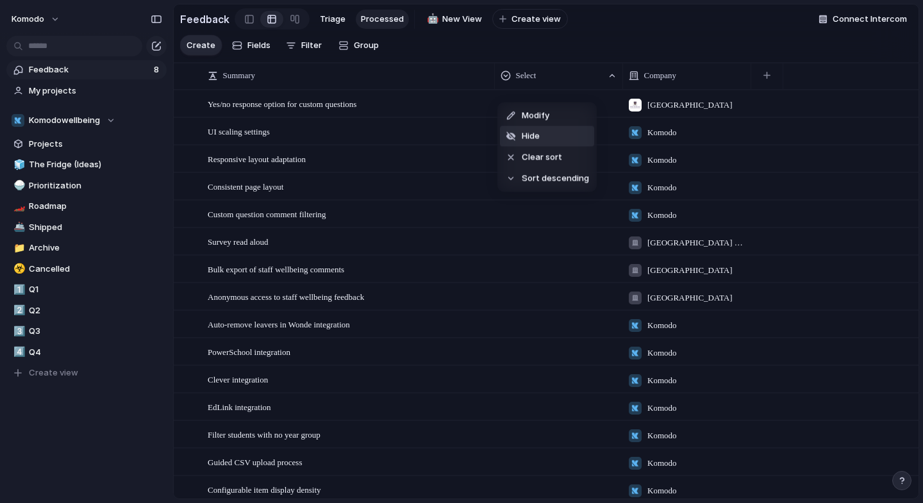
click at [548, 137] on li "Hide" at bounding box center [547, 136] width 94 height 21
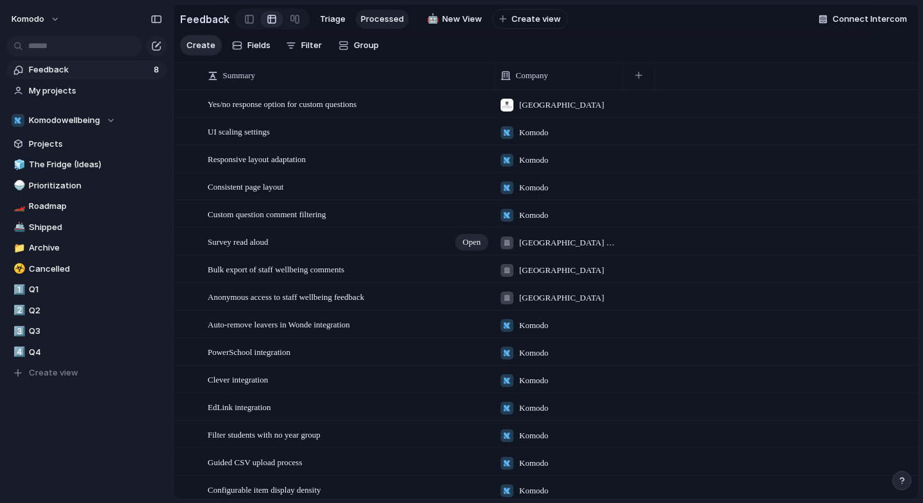
scroll to position [100, 0]
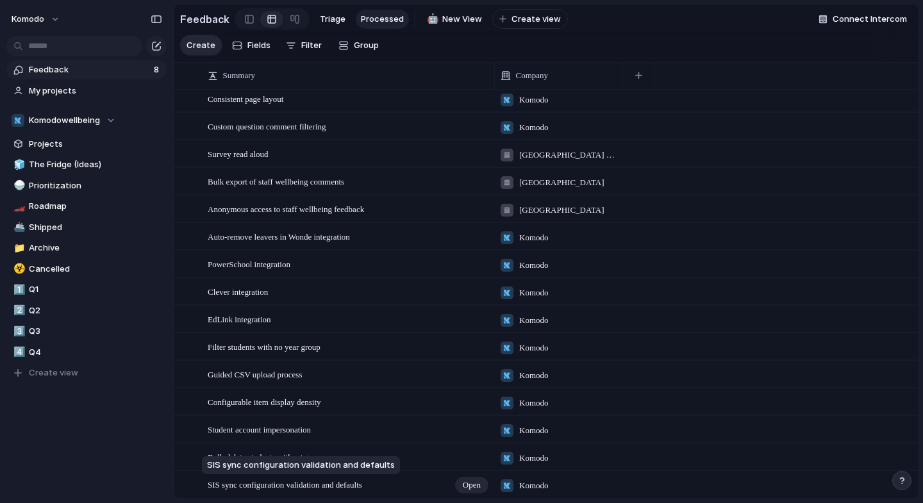
click at [342, 488] on span "SIS sync configuration validation and defaults" at bounding box center [285, 485] width 155 height 10
click at [469, 482] on span "Open" at bounding box center [472, 485] width 18 height 13
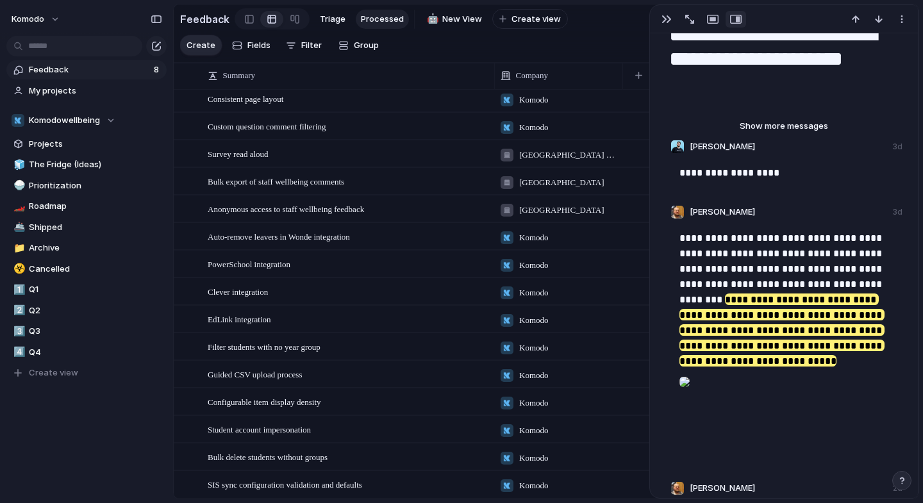
scroll to position [62, 0]
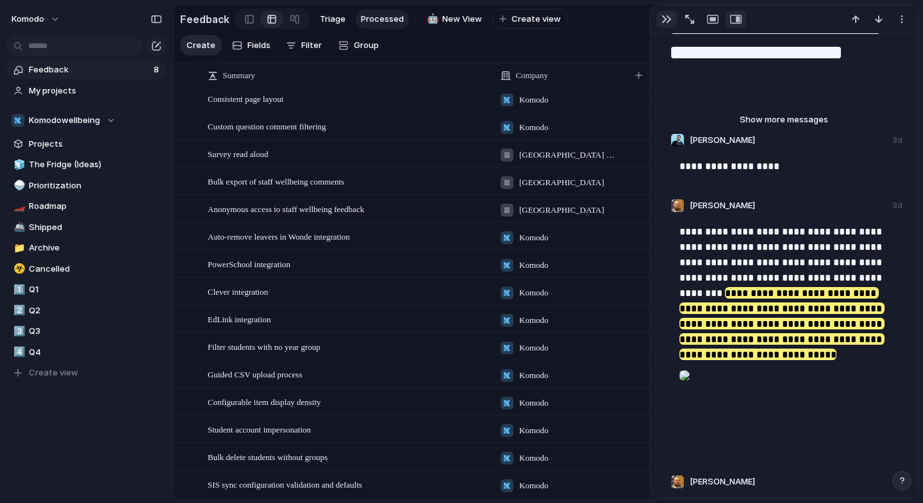
click at [667, 18] on div "button" at bounding box center [667, 19] width 10 height 10
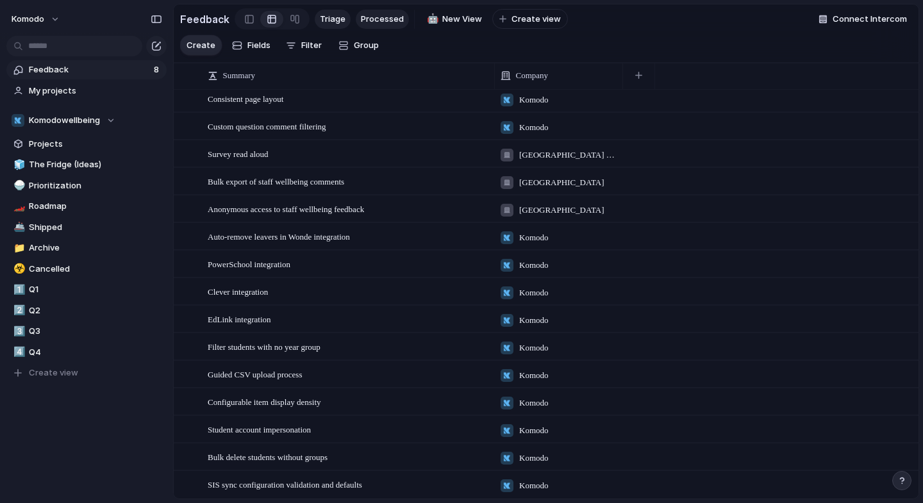
click at [320, 17] on span "Triage" at bounding box center [333, 19] width 26 height 13
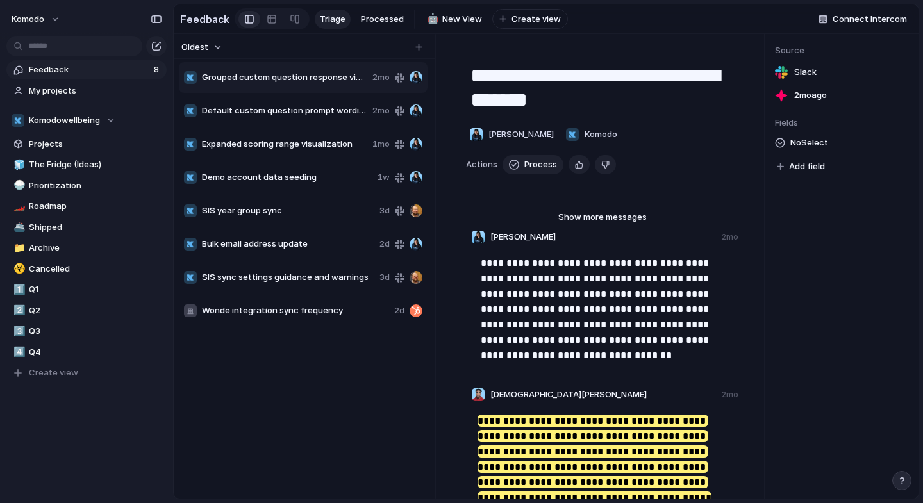
click at [330, 217] on span "SIS year group sync" at bounding box center [288, 211] width 172 height 13
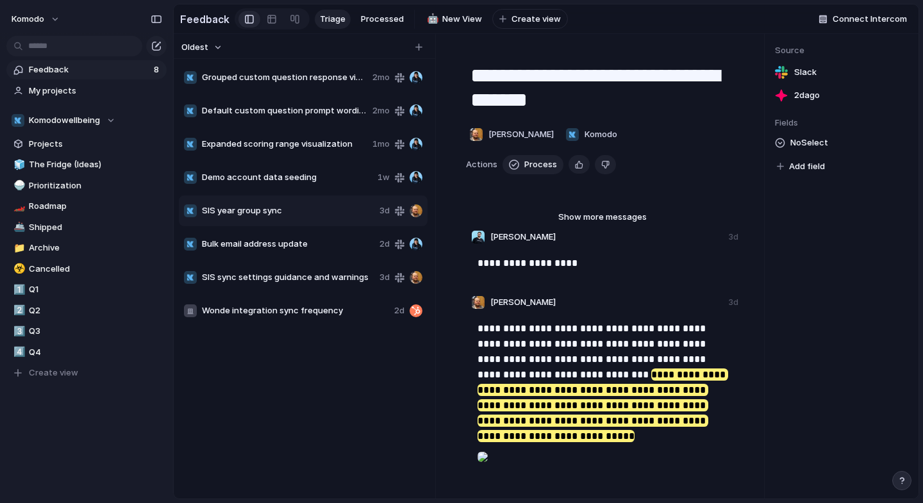
type textarea "**********"
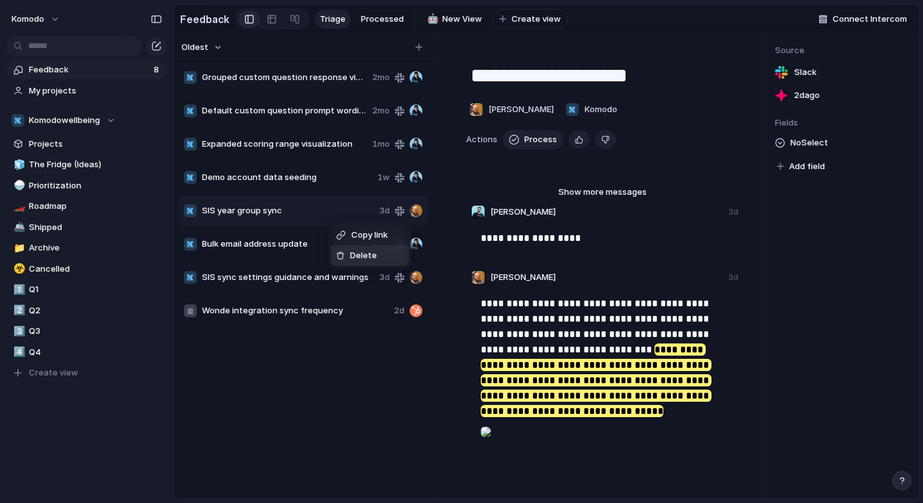
click at [360, 256] on span "Delete" at bounding box center [363, 255] width 27 height 13
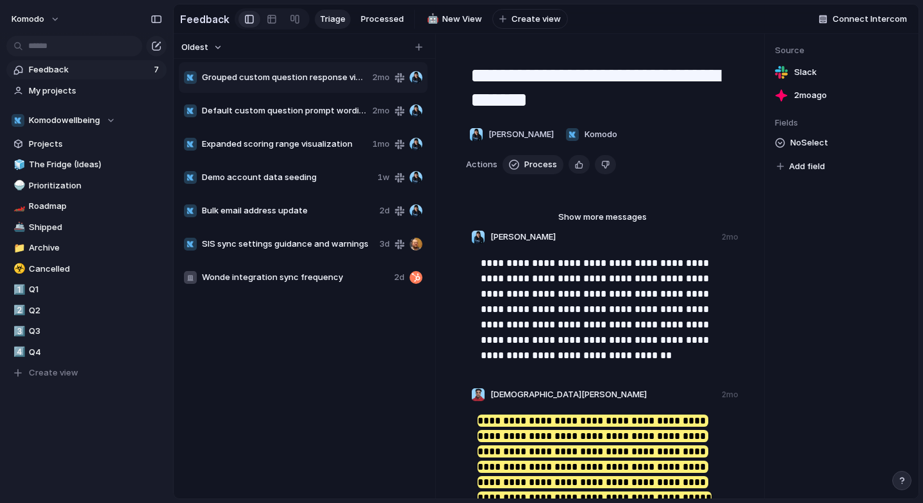
click at [311, 217] on span "Bulk email address update" at bounding box center [288, 211] width 172 height 13
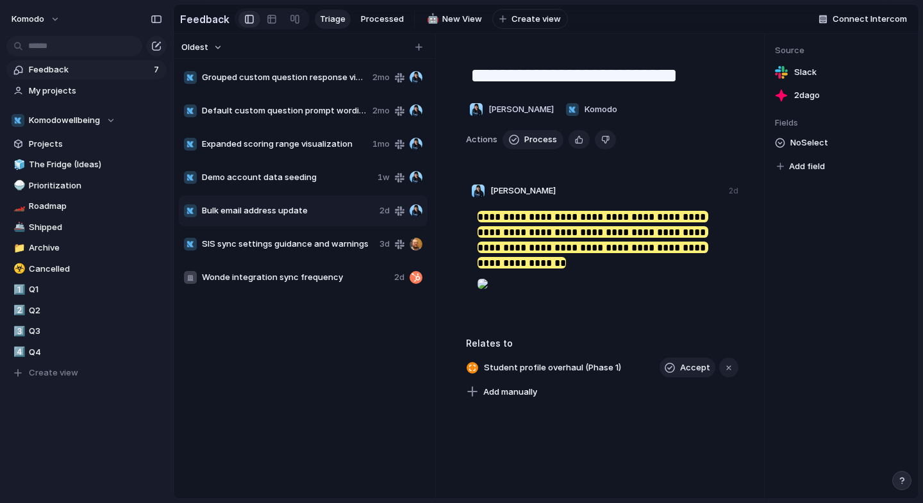
click at [488, 297] on div at bounding box center [483, 284] width 10 height 26
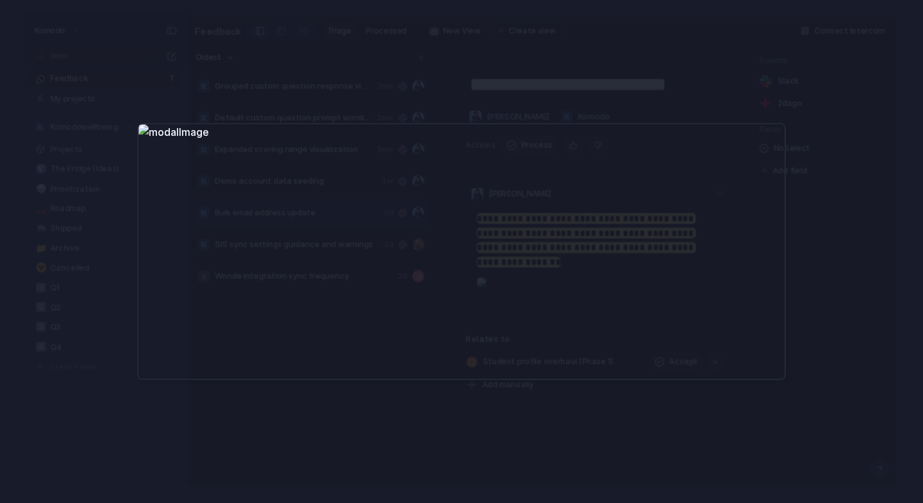
click at [358, 83] on div at bounding box center [461, 251] width 923 height 503
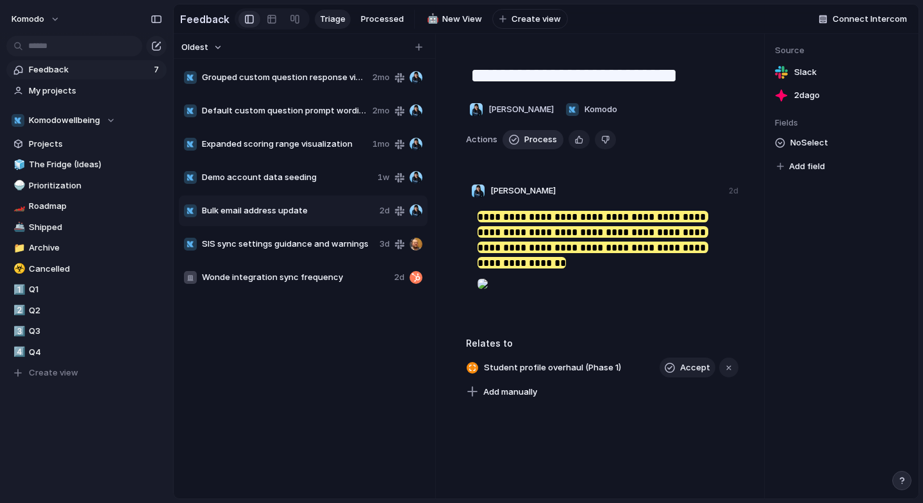
click at [539, 144] on span "Process" at bounding box center [540, 139] width 33 height 13
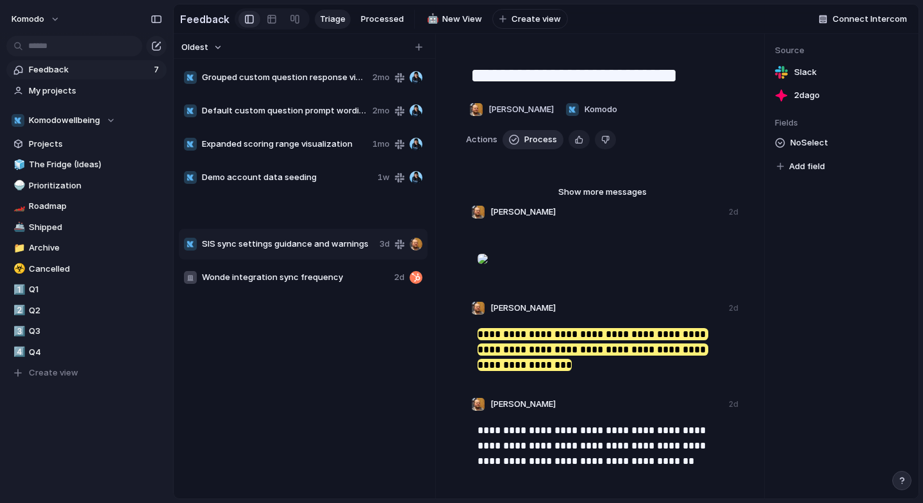
type textarea "**********"
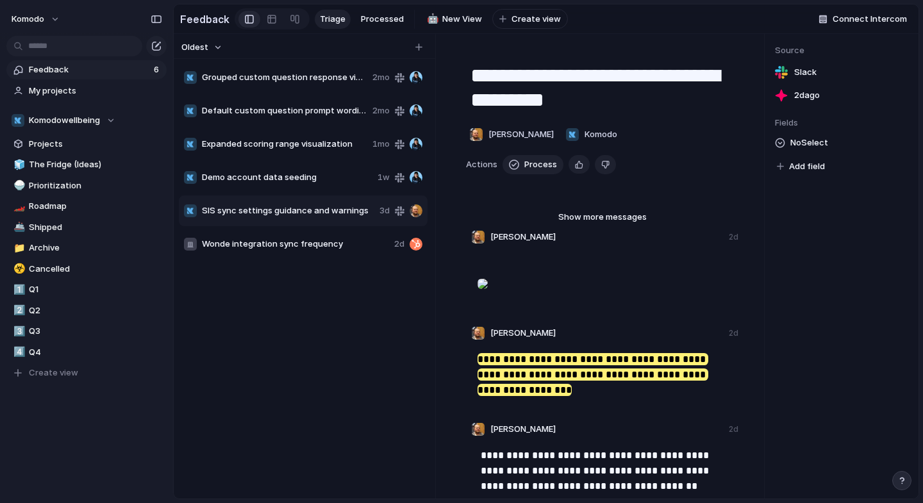
click at [330, 217] on span "SIS sync settings guidance and warnings" at bounding box center [288, 211] width 172 height 13
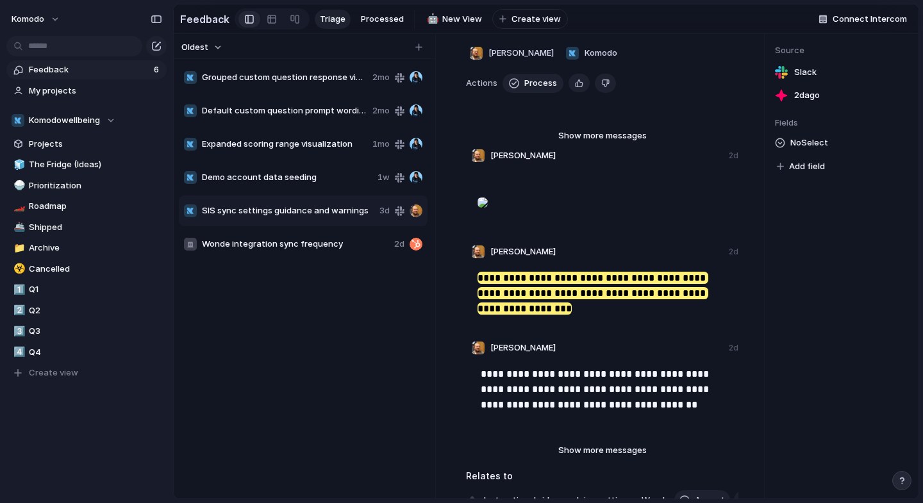
scroll to position [82, 0]
click at [322, 217] on span "SIS sync settings guidance and warnings" at bounding box center [288, 211] width 172 height 13
click at [355, 259] on span "Delete" at bounding box center [357, 258] width 27 height 13
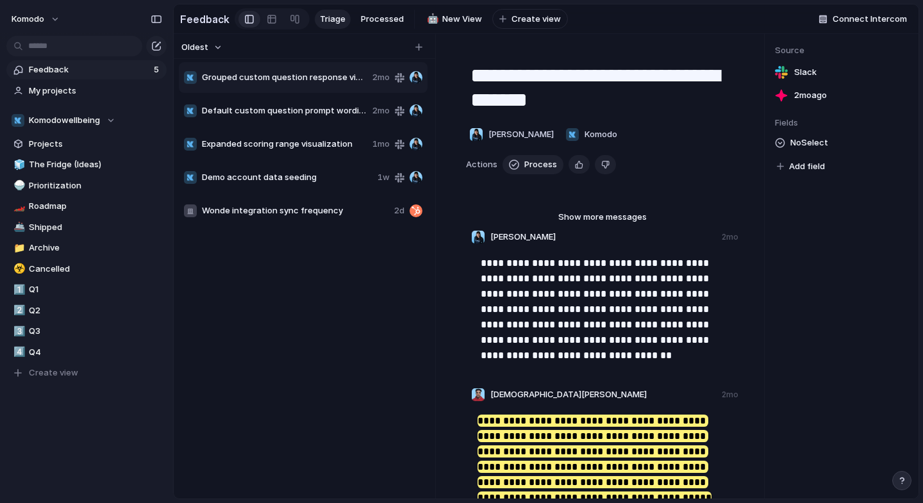
click at [310, 217] on span "Wonde integration sync frequency" at bounding box center [295, 211] width 187 height 13
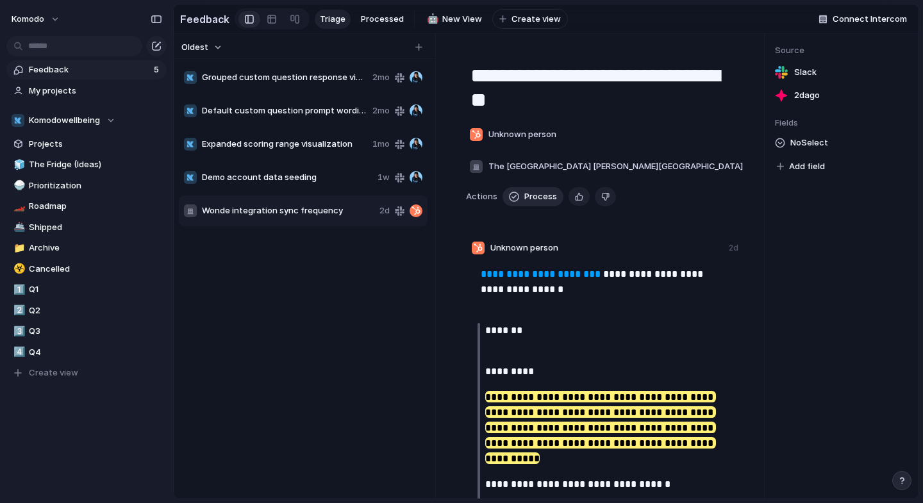
click at [533, 187] on button "Process" at bounding box center [533, 196] width 61 height 19
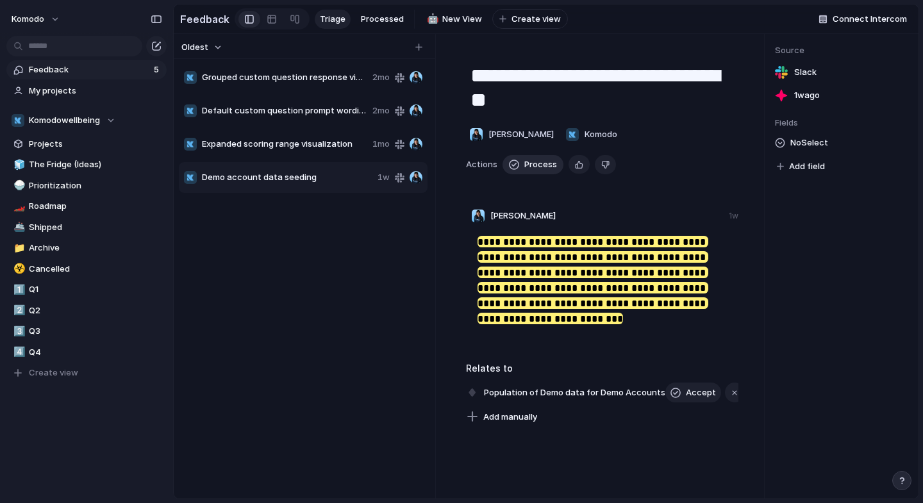
type textarea "**********"
click at [74, 172] on link "🧊 The Fridge (Ideas)" at bounding box center [86, 164] width 160 height 19
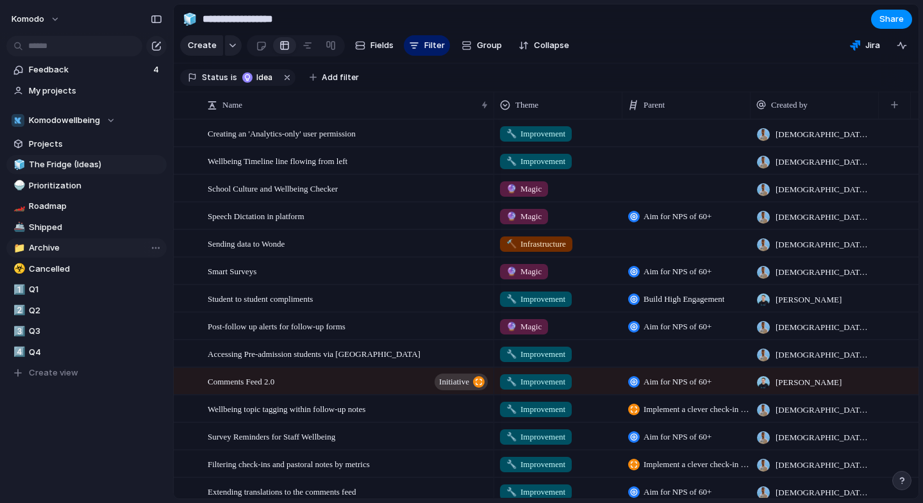
click at [69, 246] on span "Archive" at bounding box center [95, 248] width 133 height 13
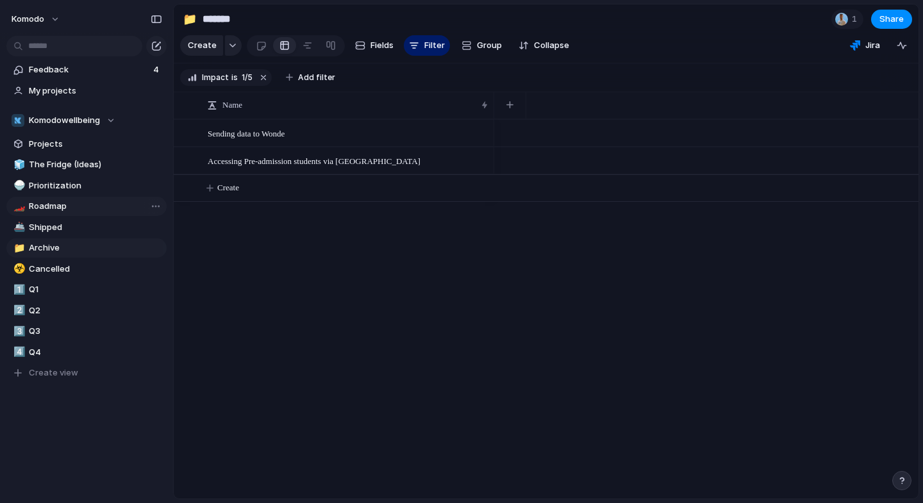
click at [72, 210] on span "Roadmap" at bounding box center [95, 206] width 133 height 13
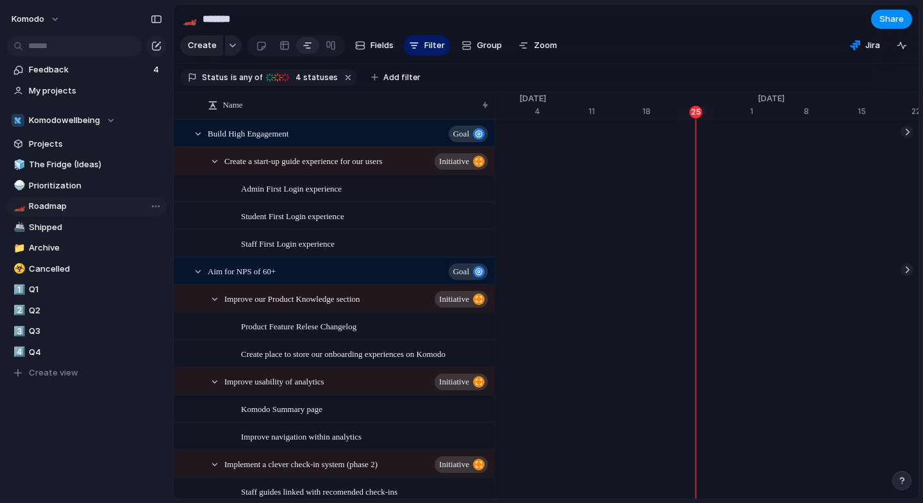
scroll to position [0, 8415]
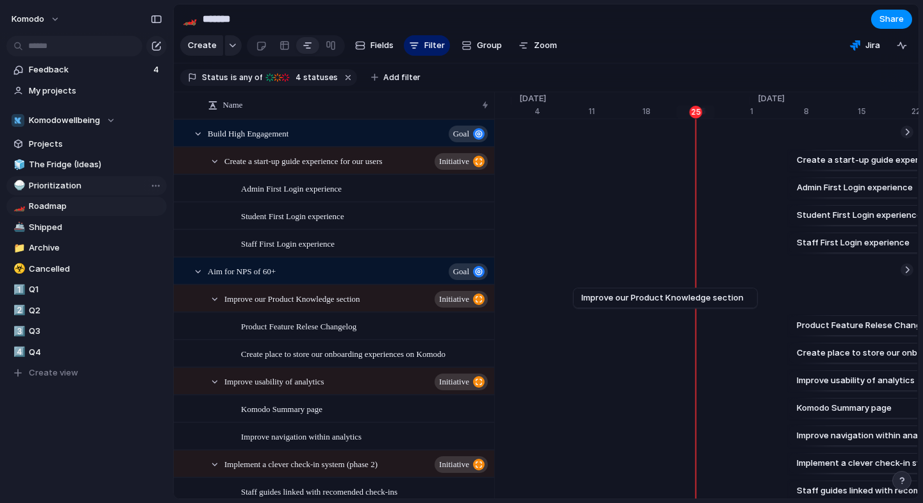
click at [76, 187] on span "Prioritization" at bounding box center [95, 186] width 133 height 13
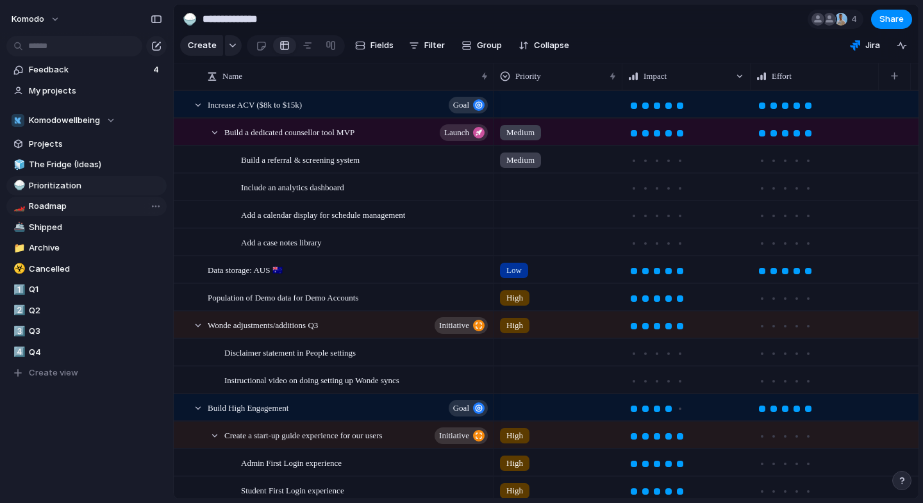
click at [76, 206] on span "Roadmap" at bounding box center [95, 206] width 133 height 13
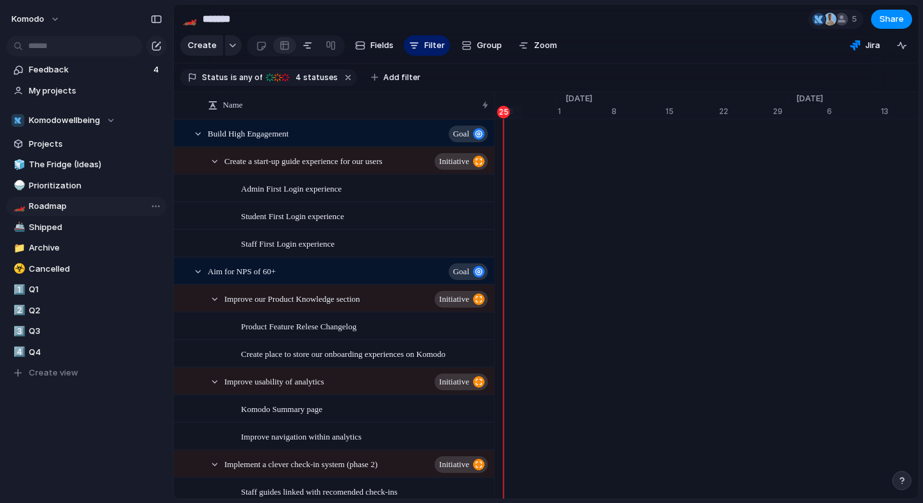
scroll to position [0, 8608]
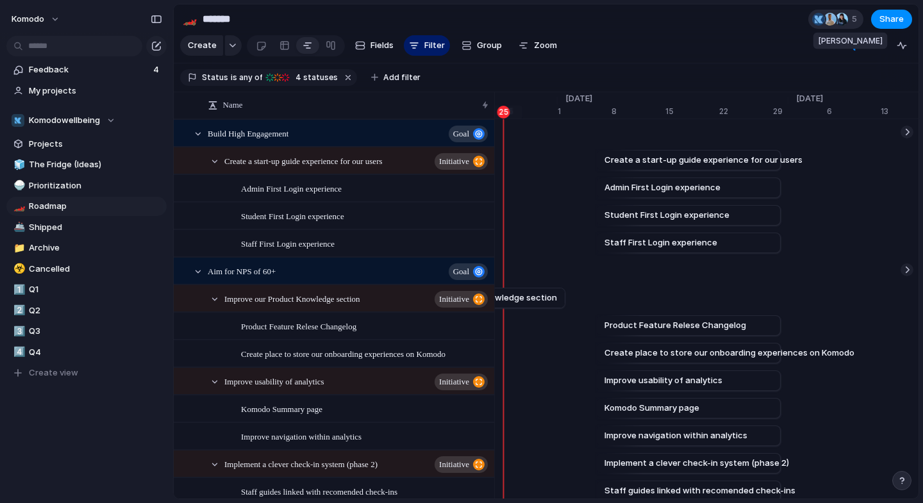
click at [845, 24] on div at bounding box center [841, 19] width 13 height 13
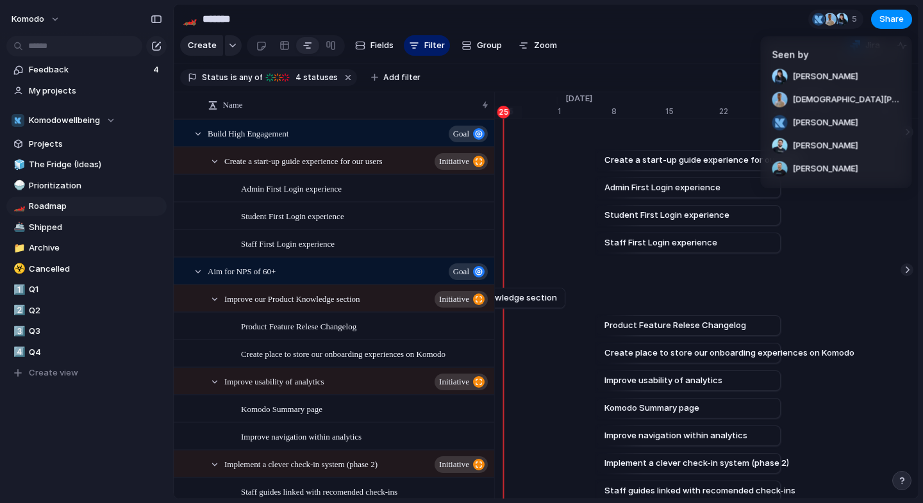
click at [742, 44] on div "Seen by [PERSON_NAME] [PERSON_NAME] [PERSON_NAME] [PERSON_NAME] [PERSON_NAME]" at bounding box center [461, 251] width 923 height 503
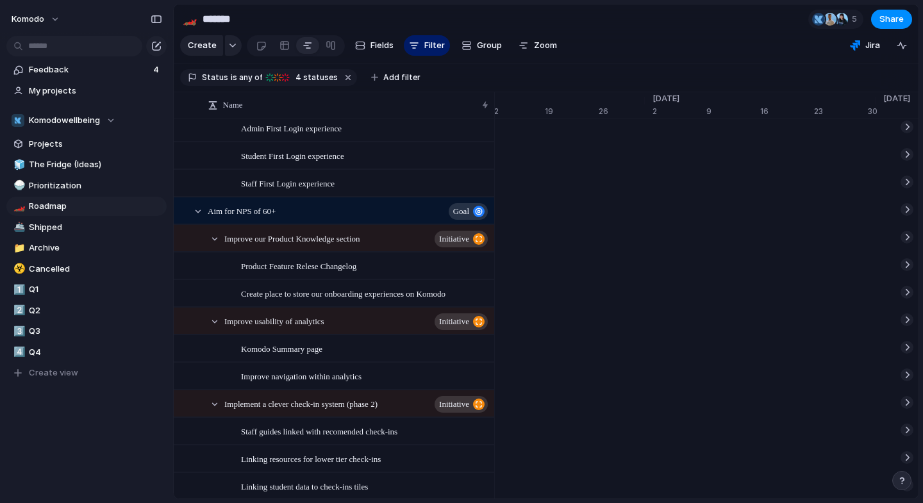
scroll to position [0, 0]
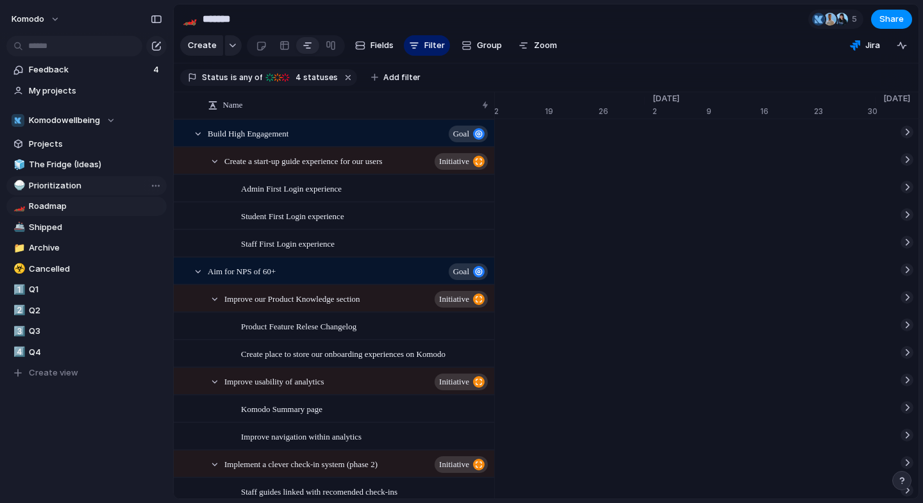
click at [55, 188] on span "Prioritization" at bounding box center [95, 186] width 133 height 13
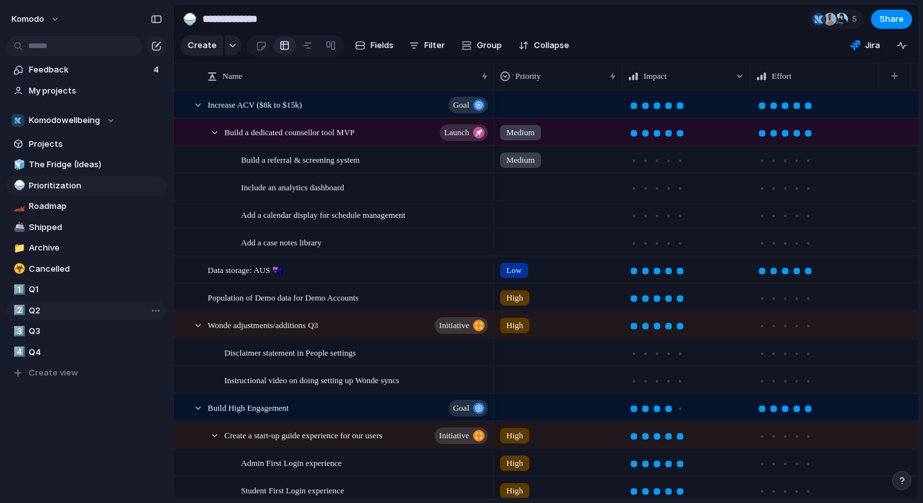
click at [53, 308] on span "Q2" at bounding box center [95, 311] width 133 height 13
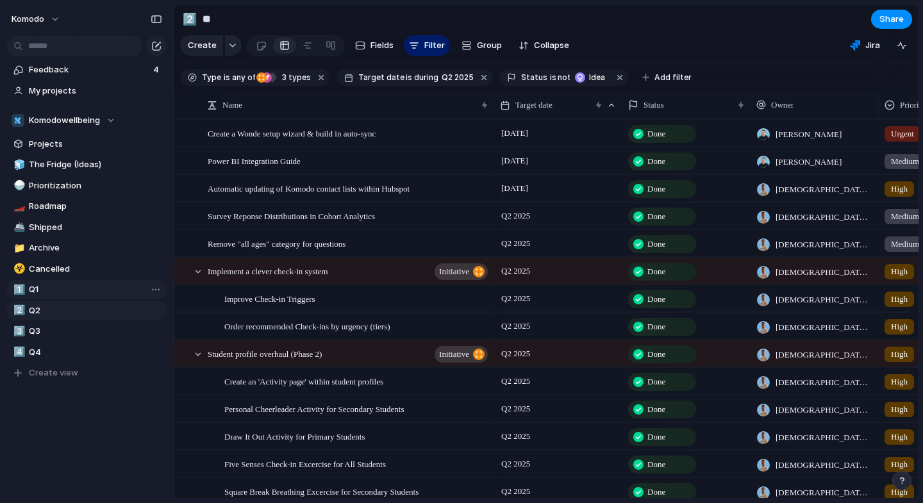
click at [42, 293] on span "Q1" at bounding box center [95, 289] width 133 height 13
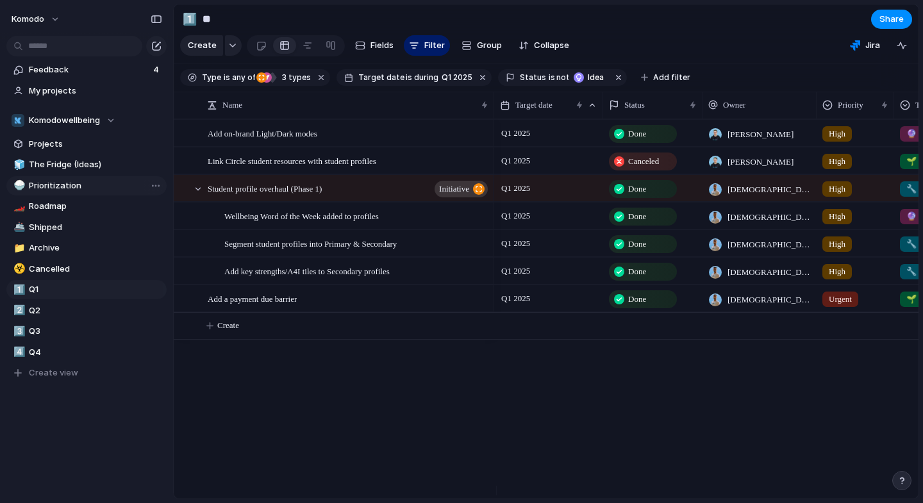
click at [71, 187] on span "Prioritization" at bounding box center [95, 186] width 133 height 13
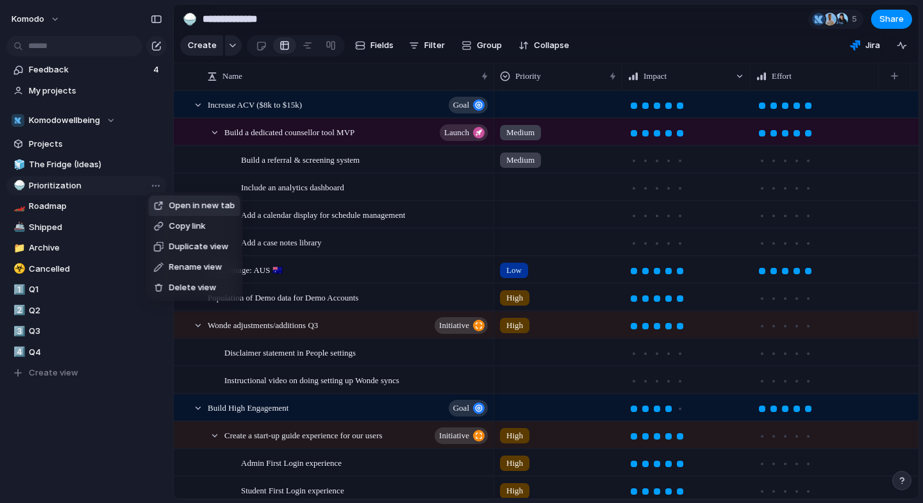
click at [183, 287] on span "Delete view" at bounding box center [192, 287] width 47 height 13
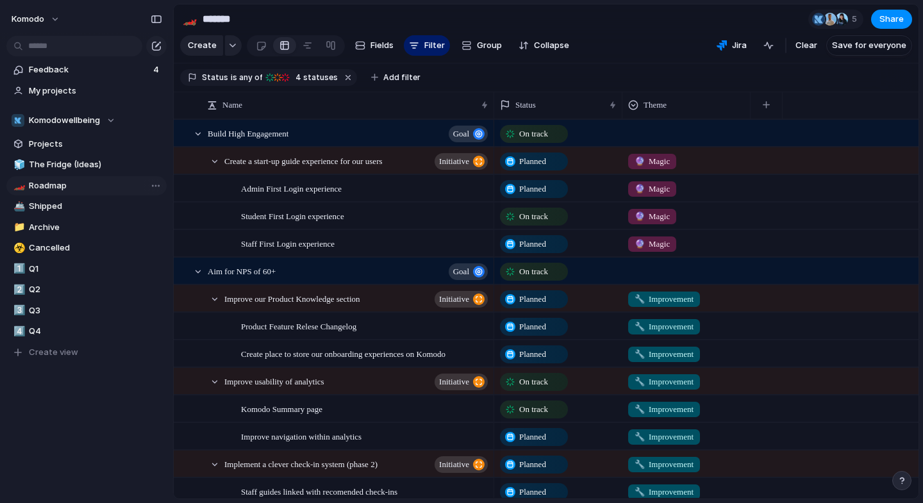
click at [81, 187] on span "Roadmap" at bounding box center [95, 186] width 133 height 13
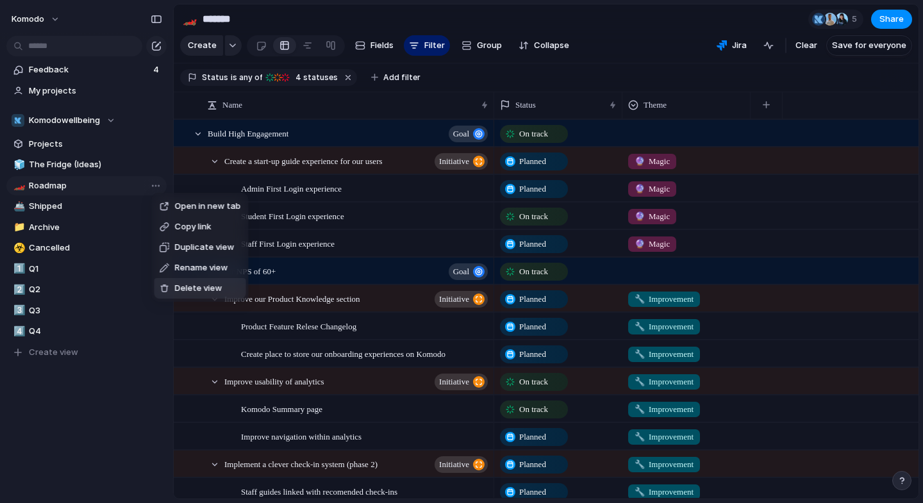
click at [186, 286] on span "Delete view" at bounding box center [198, 288] width 47 height 13
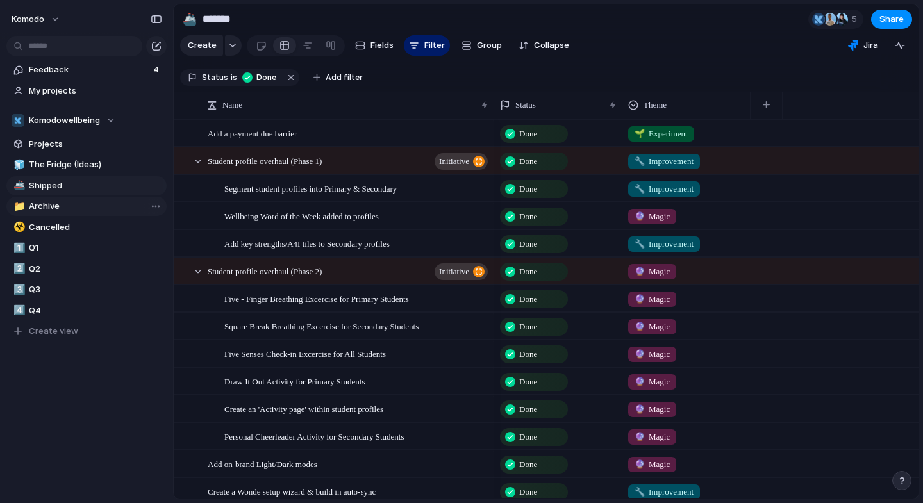
click at [63, 208] on span "Archive" at bounding box center [95, 206] width 133 height 13
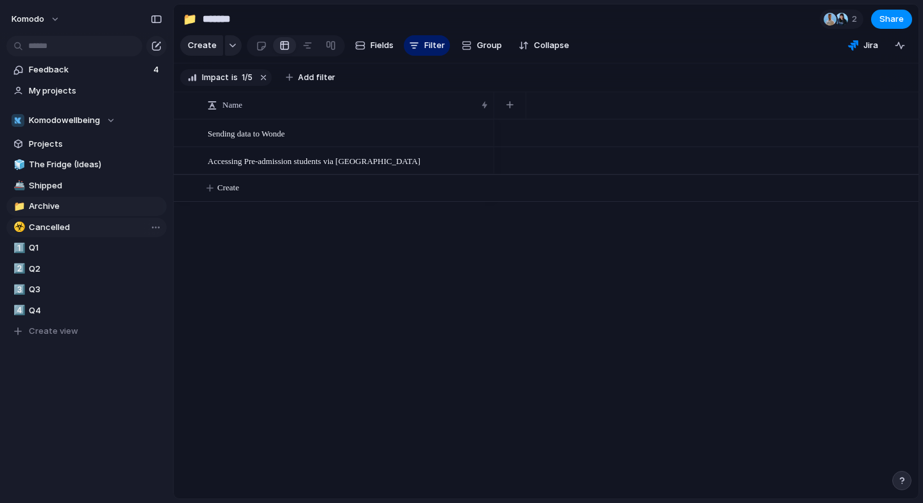
click at [70, 227] on span "Cancelled" at bounding box center [95, 227] width 133 height 13
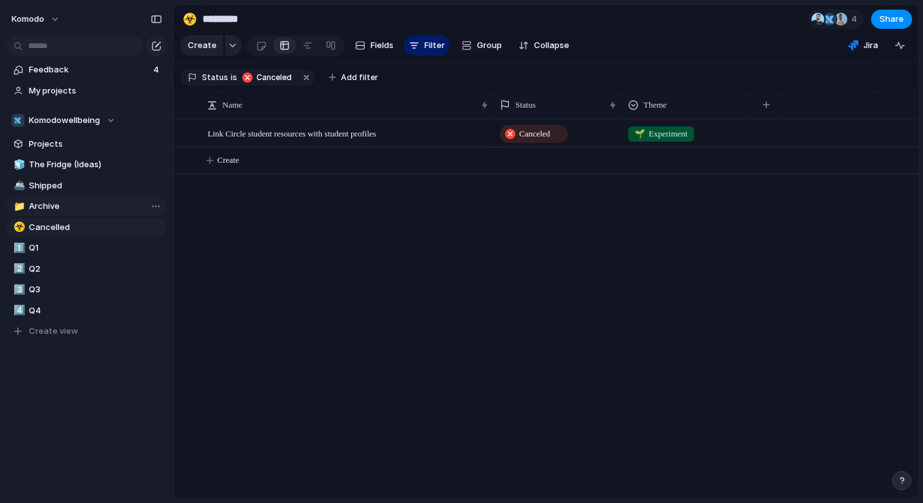
click at [99, 209] on span "Archive" at bounding box center [95, 206] width 133 height 13
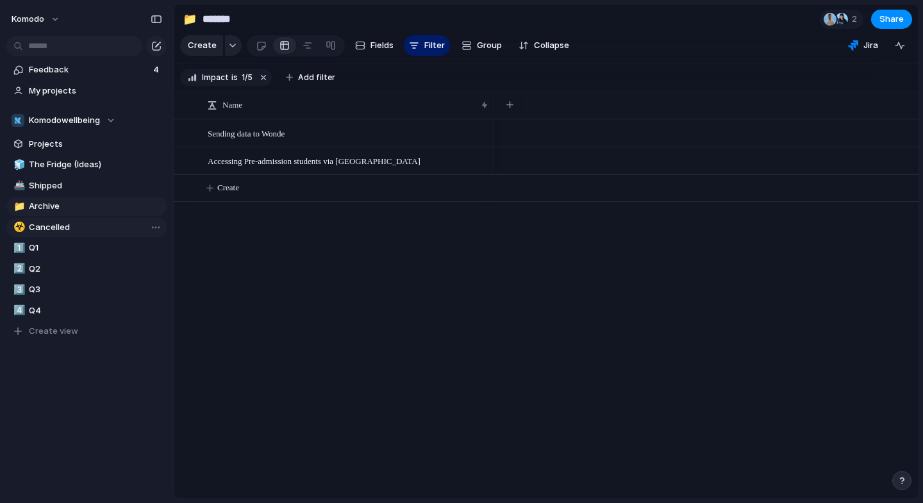
click at [92, 226] on span "Cancelled" at bounding box center [95, 227] width 133 height 13
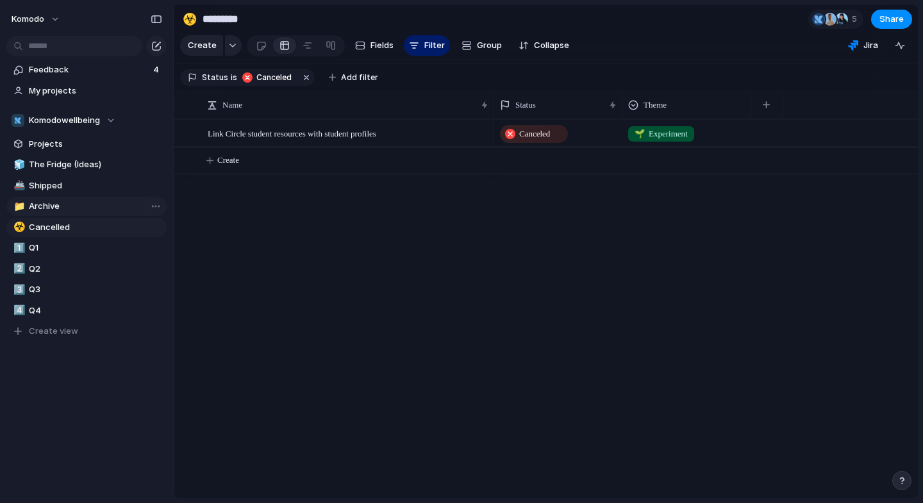
click at [81, 208] on span "Archive" at bounding box center [95, 206] width 133 height 13
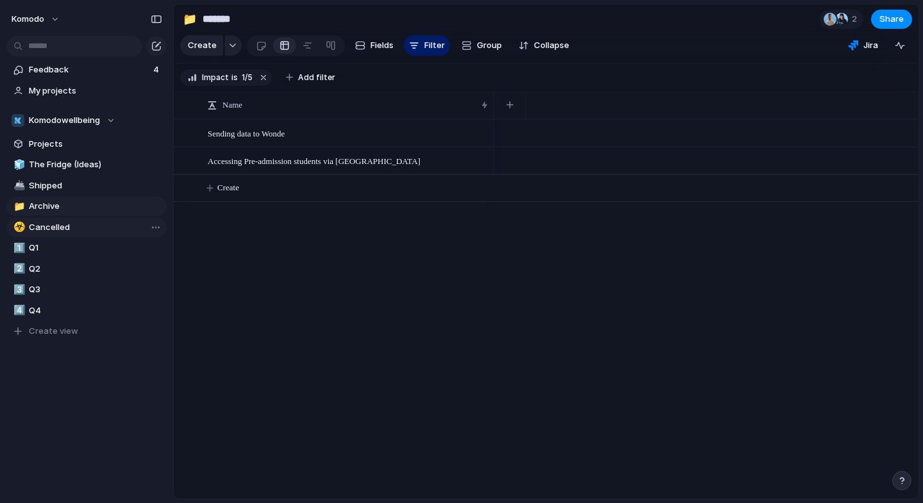
click at [78, 224] on span "Cancelled" at bounding box center [95, 227] width 133 height 13
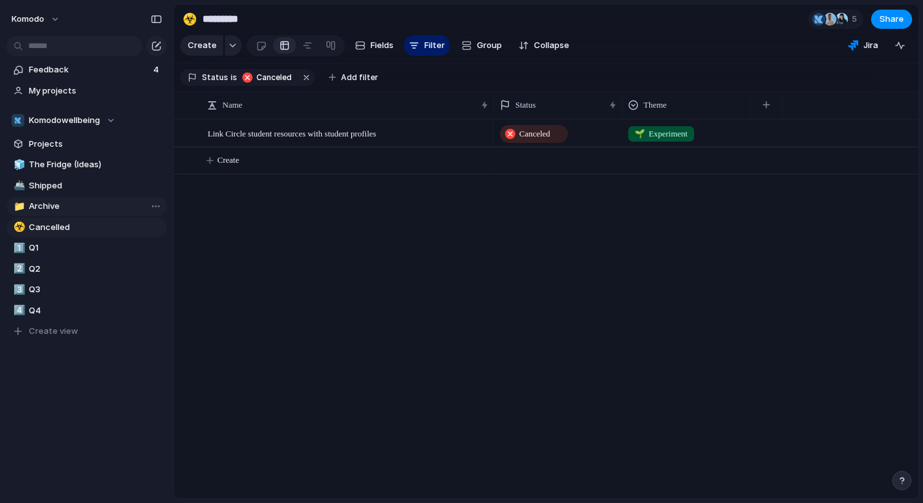
click at [85, 206] on span "Archive" at bounding box center [95, 206] width 133 height 13
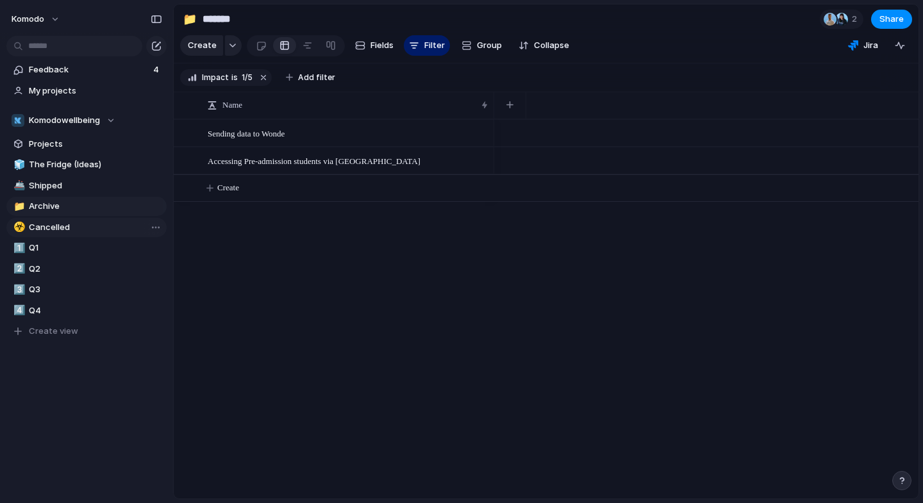
click at [83, 221] on span "Cancelled" at bounding box center [95, 227] width 133 height 13
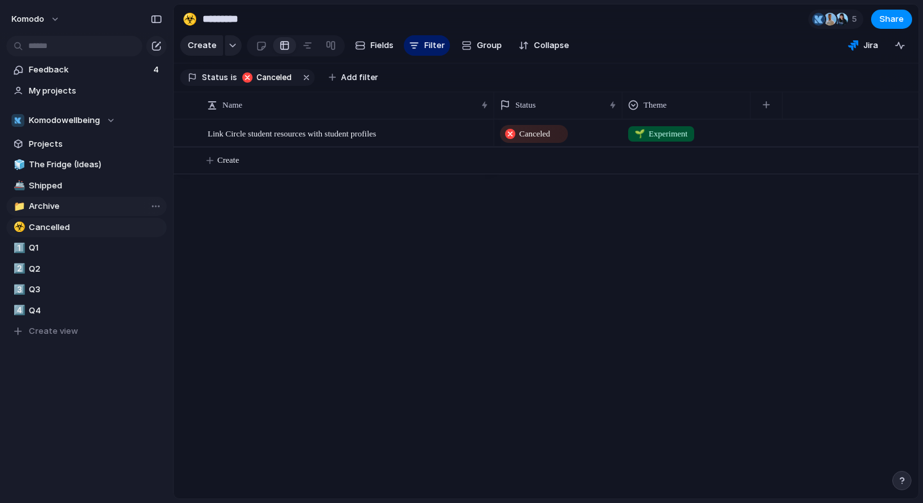
click at [87, 206] on span "Archive" at bounding box center [95, 206] width 133 height 13
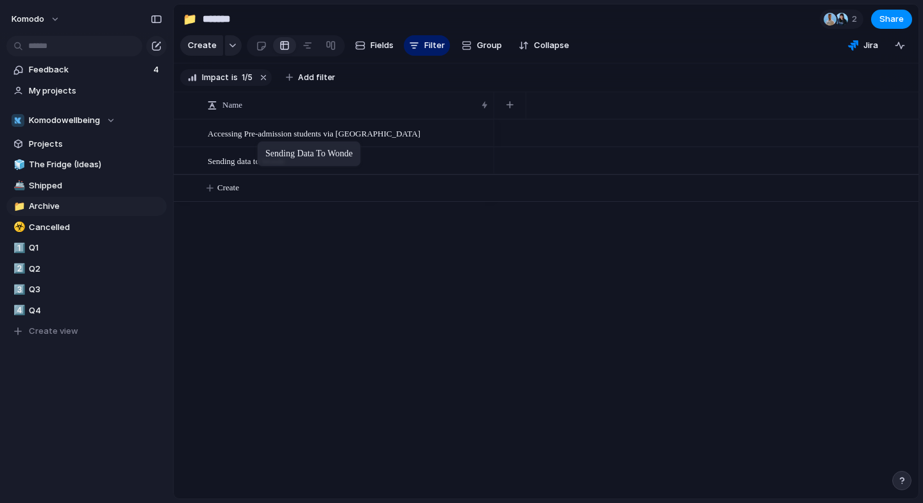
drag, startPoint x: 339, startPoint y: 149, endPoint x: 264, endPoint y: 144, distance: 75.8
click at [386, 167] on div "Sending data to Wonde" at bounding box center [349, 161] width 282 height 26
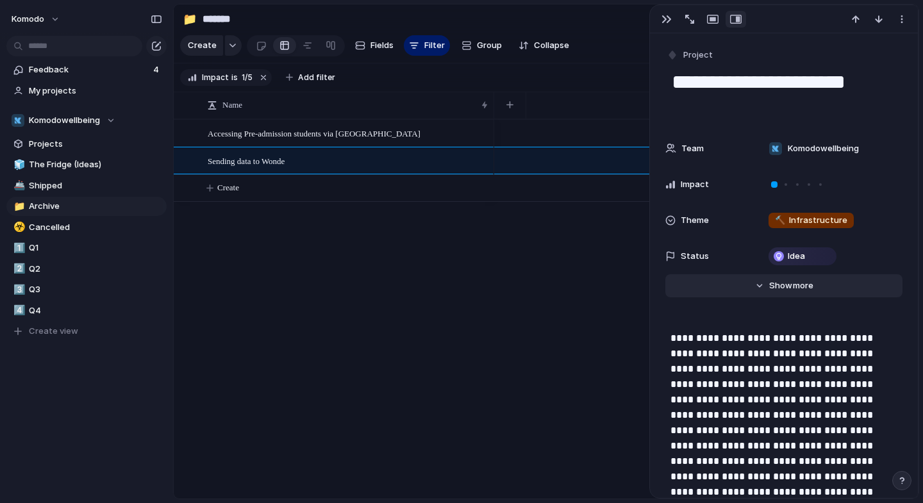
click at [793, 285] on span "more" at bounding box center [803, 286] width 21 height 13
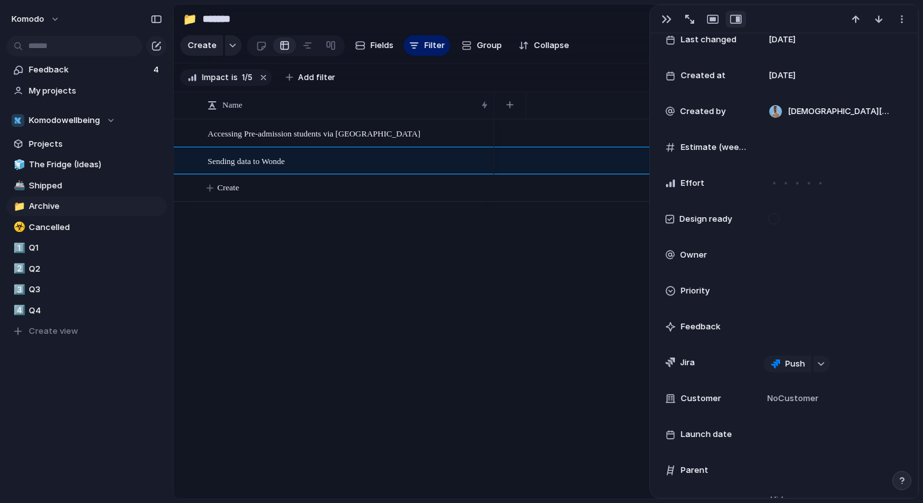
scroll to position [328, 0]
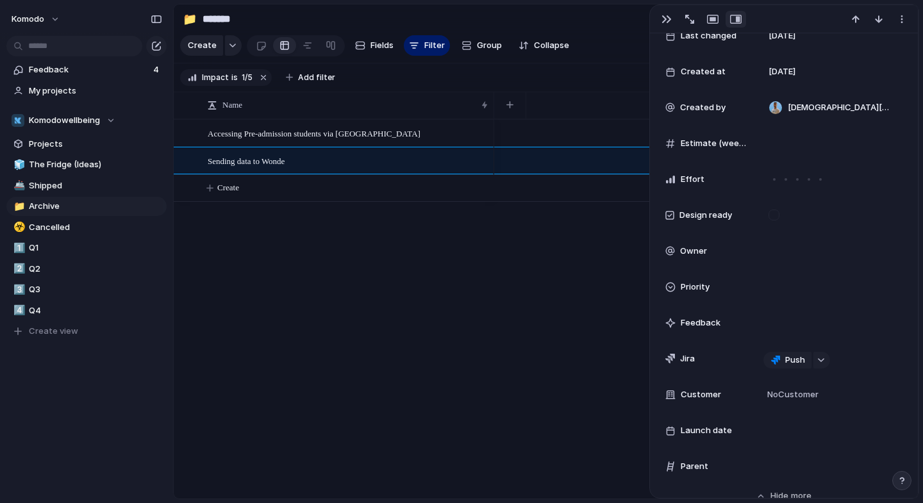
click at [418, 256] on div "Sending data to Wonde Accessing Pre-admission students via Wonde Create" at bounding box center [546, 309] width 745 height 380
click at [336, 290] on div "Sending data to Wonde Accessing Pre-admission students via Wonde Create" at bounding box center [546, 309] width 745 height 380
click at [665, 21] on div "button" at bounding box center [667, 19] width 10 height 10
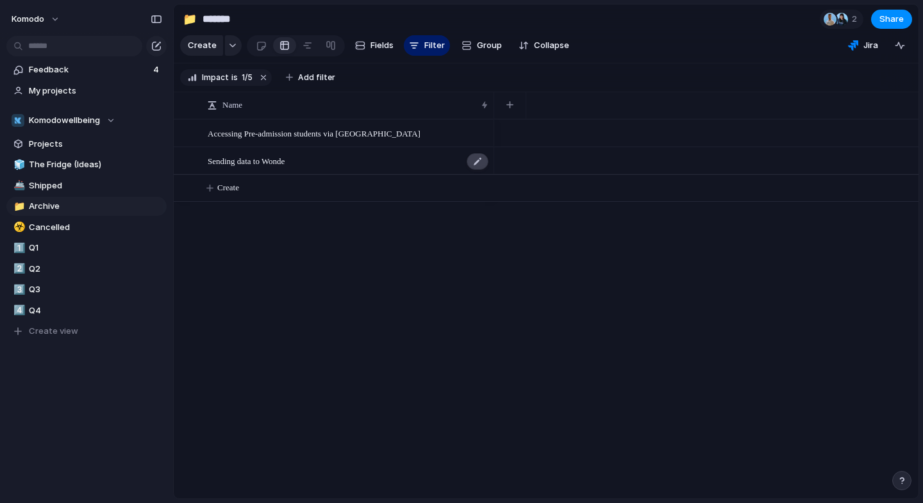
click at [473, 170] on div at bounding box center [478, 161] width 22 height 17
click at [341, 172] on div "Sending data to Wonde" at bounding box center [349, 161] width 282 height 26
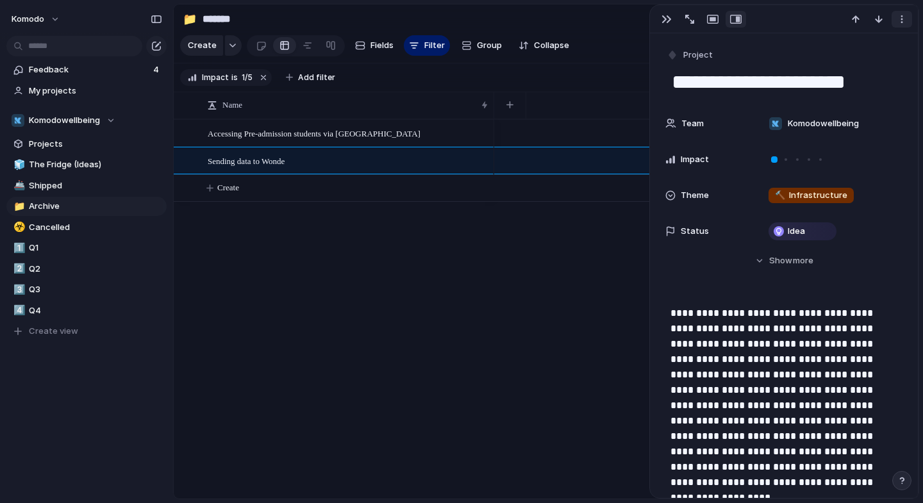
click at [903, 23] on div "button" at bounding box center [902, 19] width 10 height 10
click at [709, 306] on div "Mark as duplicate Delete" at bounding box center [461, 251] width 923 height 503
click at [328, 281] on div "Sending data to Wonde Accessing Pre-admission students via Wonde Create" at bounding box center [546, 309] width 745 height 380
click at [360, 254] on div "Sending data to Wonde Accessing Pre-admission students via Wonde Create" at bounding box center [546, 309] width 745 height 380
click at [69, 226] on span "Cancelled" at bounding box center [95, 227] width 133 height 13
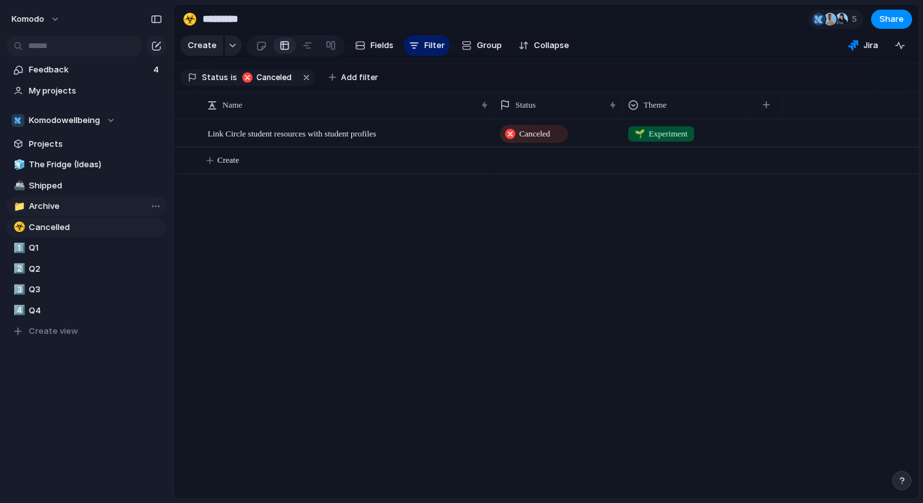
click at [69, 204] on span "Archive" at bounding box center [95, 206] width 133 height 13
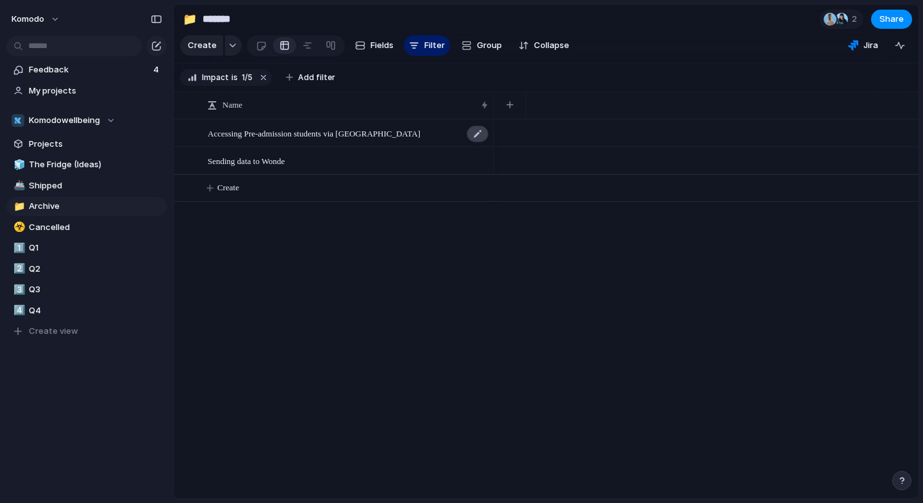
click at [481, 141] on div at bounding box center [478, 134] width 22 height 17
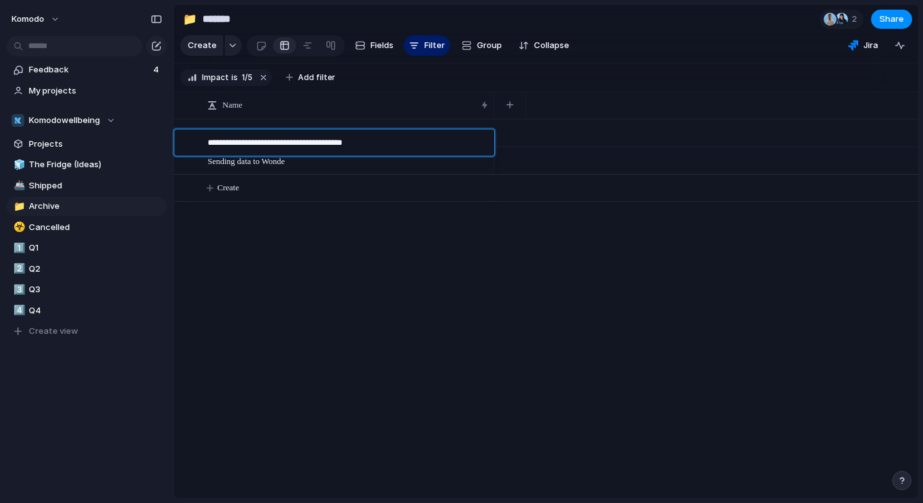
click at [342, 155] on div "**********" at bounding box center [340, 143] width 299 height 27
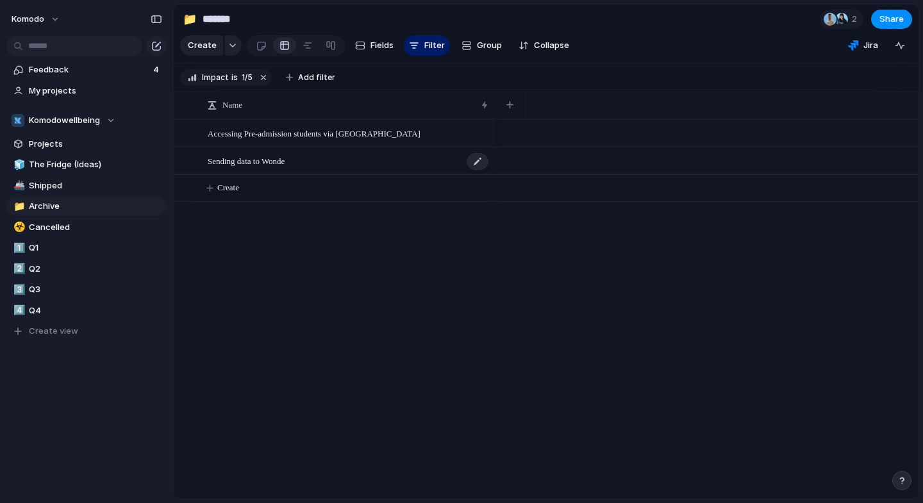
click at [355, 166] on div "Sending data to Wonde" at bounding box center [349, 161] width 282 height 26
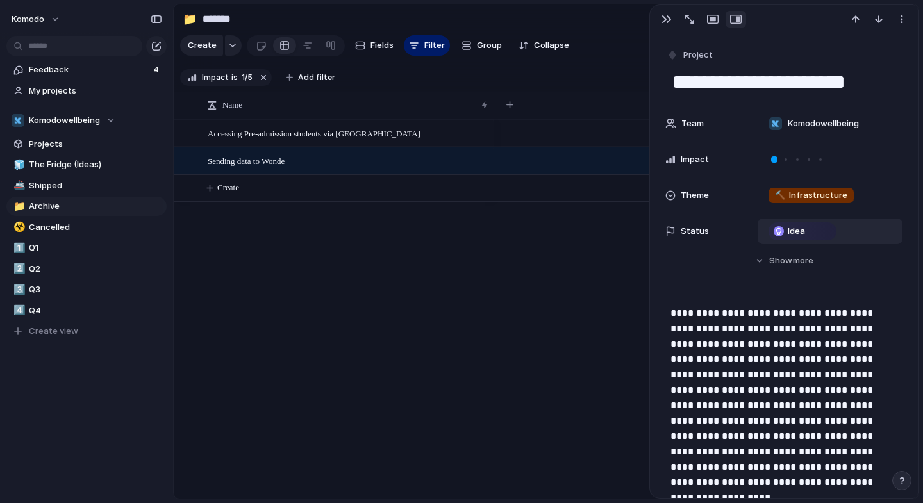
click at [815, 226] on div "Idea" at bounding box center [802, 231] width 65 height 15
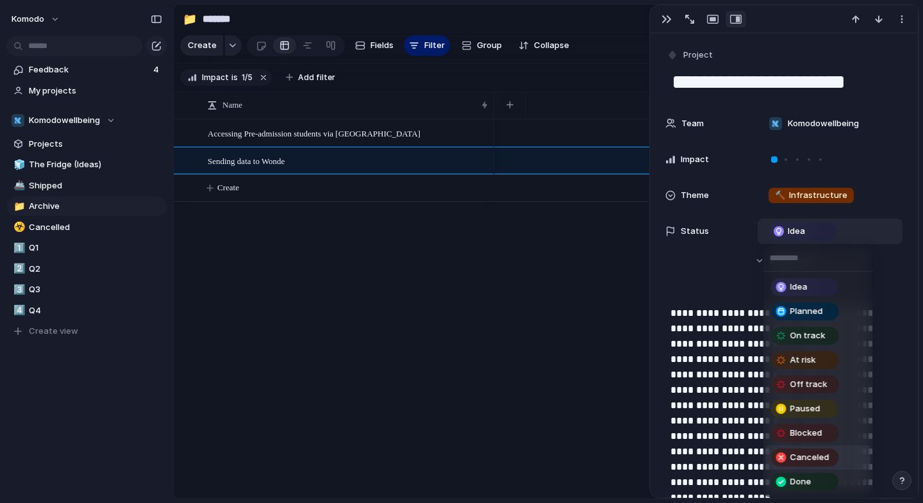
click at [814, 464] on div "Canceled" at bounding box center [805, 457] width 65 height 15
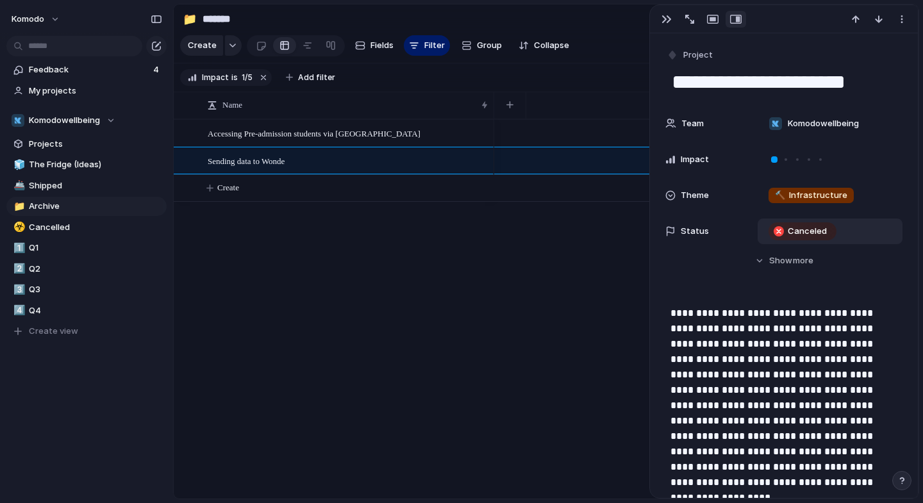
click at [462, 307] on div "Accessing Pre-admission students via Wonde Sending data to Wonde Create" at bounding box center [546, 309] width 745 height 380
click at [667, 23] on div "button" at bounding box center [667, 19] width 10 height 10
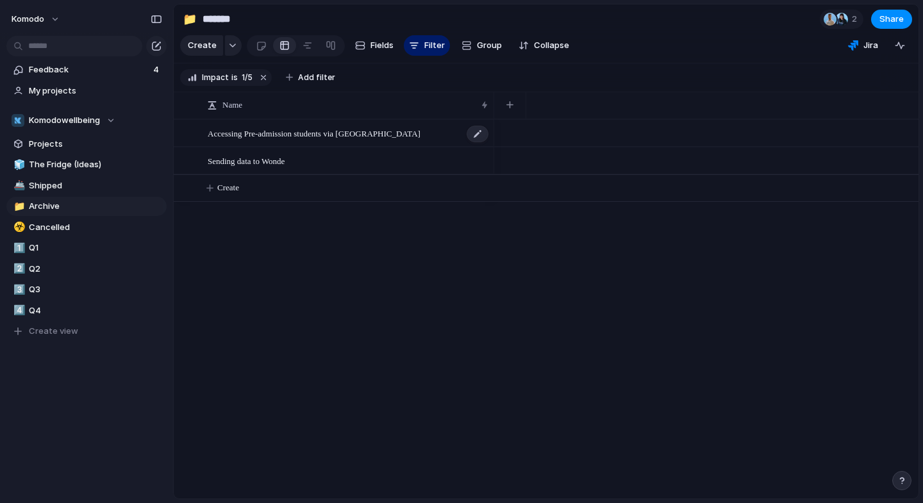
click at [398, 146] on div "Accessing Pre-admission students via [GEOGRAPHIC_DATA]" at bounding box center [349, 134] width 282 height 26
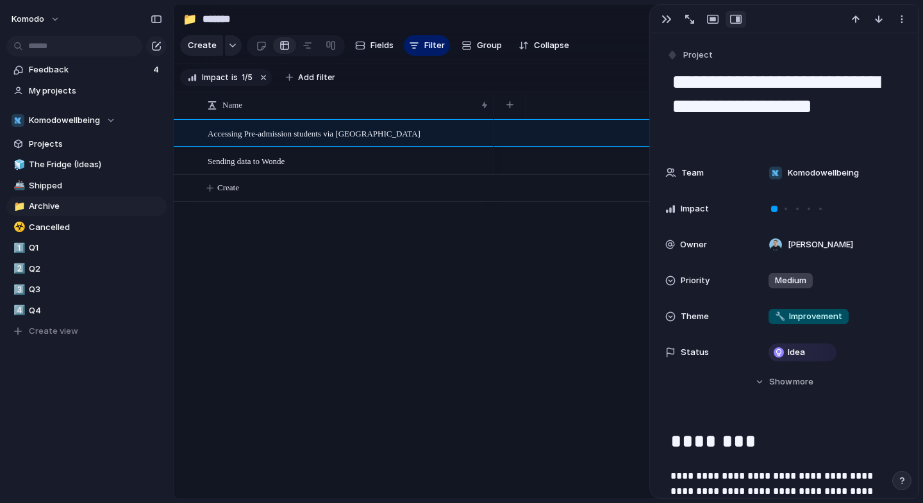
click at [377, 233] on div "Accessing Pre-admission students via Wonde Sending data to Wonde Create" at bounding box center [546, 309] width 745 height 380
click at [669, 21] on div "button" at bounding box center [667, 19] width 10 height 10
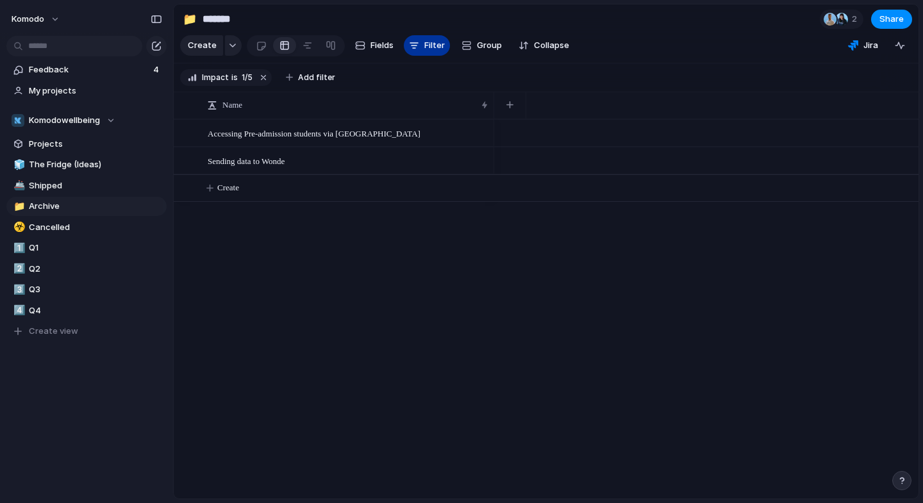
click at [430, 51] on span "Filter" at bounding box center [434, 45] width 21 height 13
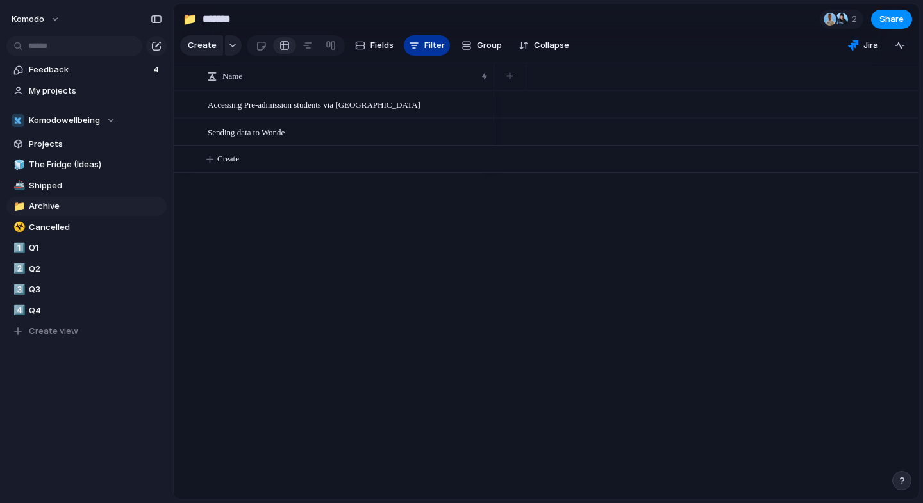
click at [430, 51] on span "Filter" at bounding box center [434, 45] width 21 height 13
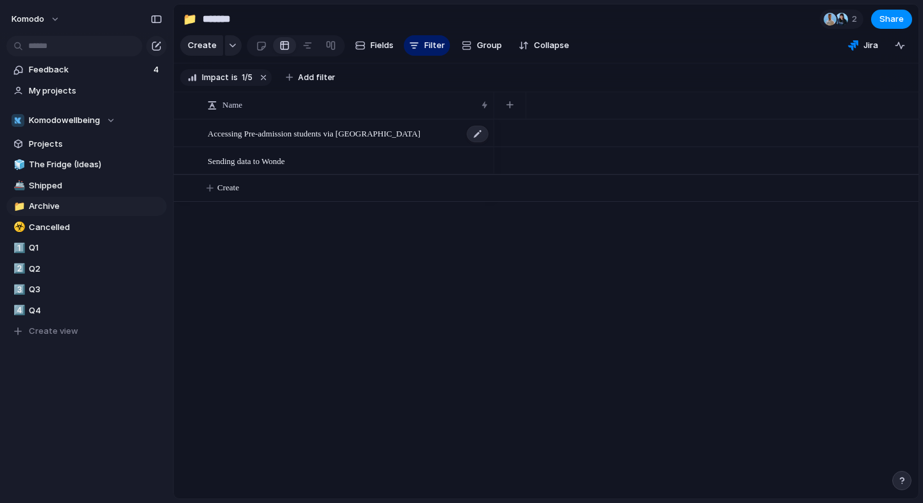
click at [342, 140] on span "Accessing Pre-admission students via [GEOGRAPHIC_DATA]" at bounding box center [314, 133] width 213 height 15
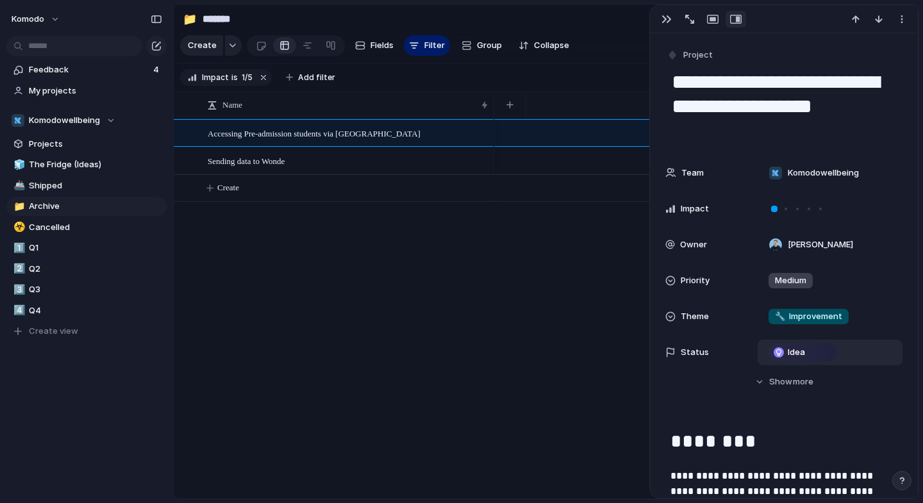
click at [798, 349] on span "Idea" at bounding box center [796, 352] width 17 height 13
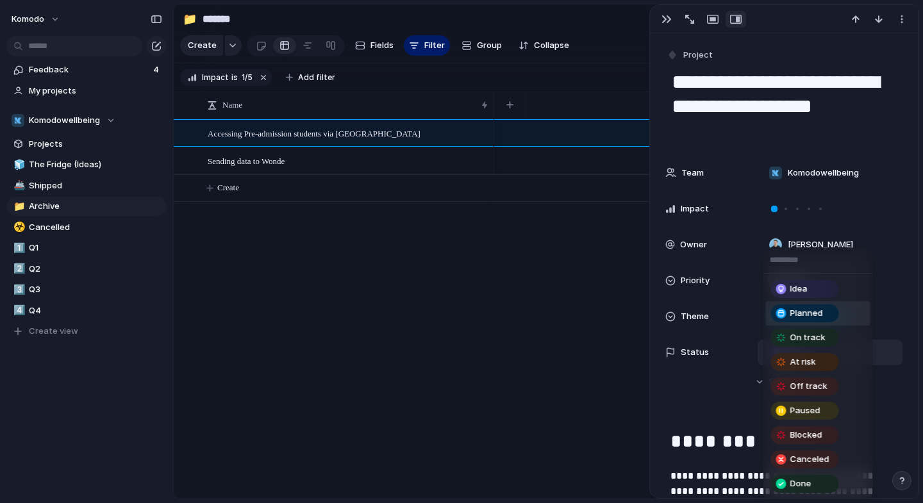
click at [802, 315] on span "Planned" at bounding box center [807, 313] width 33 height 13
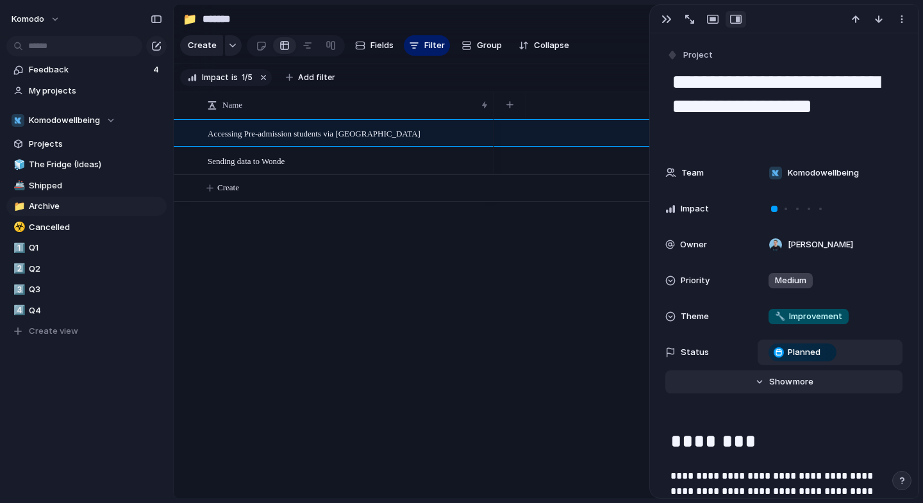
click at [793, 380] on span "more" at bounding box center [803, 382] width 21 height 13
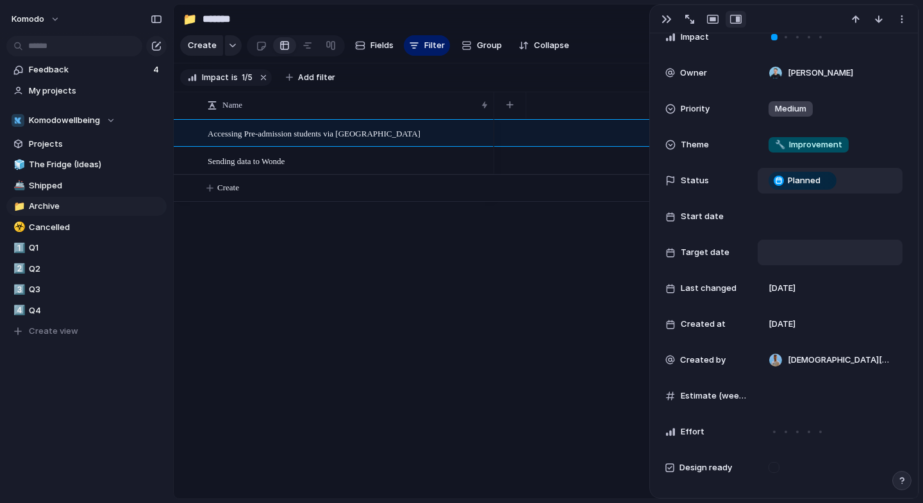
scroll to position [182, 0]
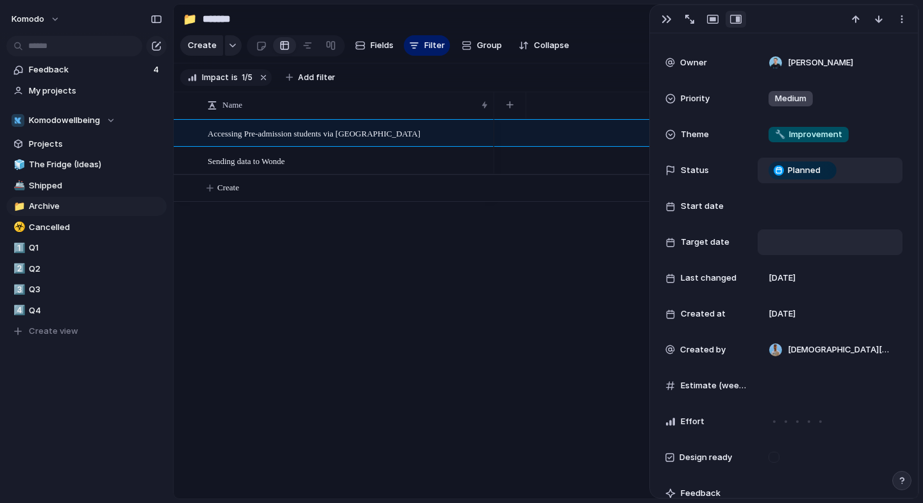
click at [775, 245] on div at bounding box center [830, 242] width 133 height 14
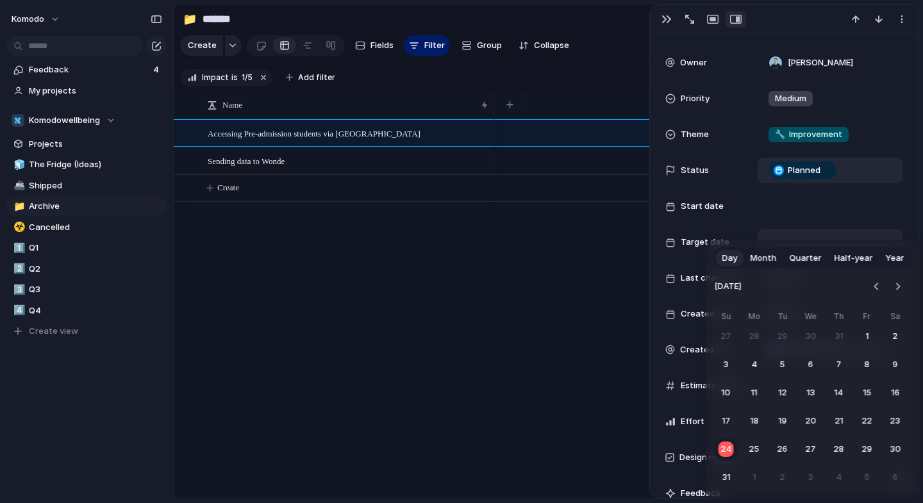
click at [799, 267] on button "Quarter" at bounding box center [805, 258] width 45 height 21
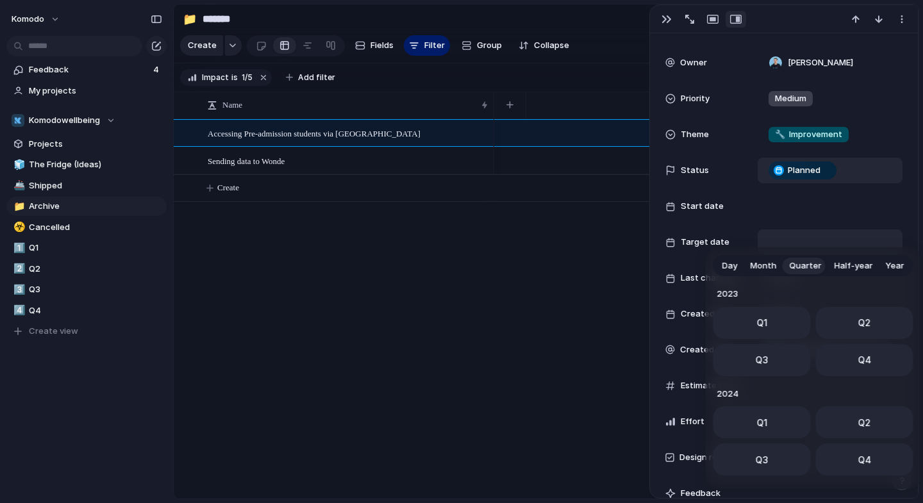
scroll to position [203, 0]
click at [769, 355] on button "Q3" at bounding box center [762, 356] width 97 height 32
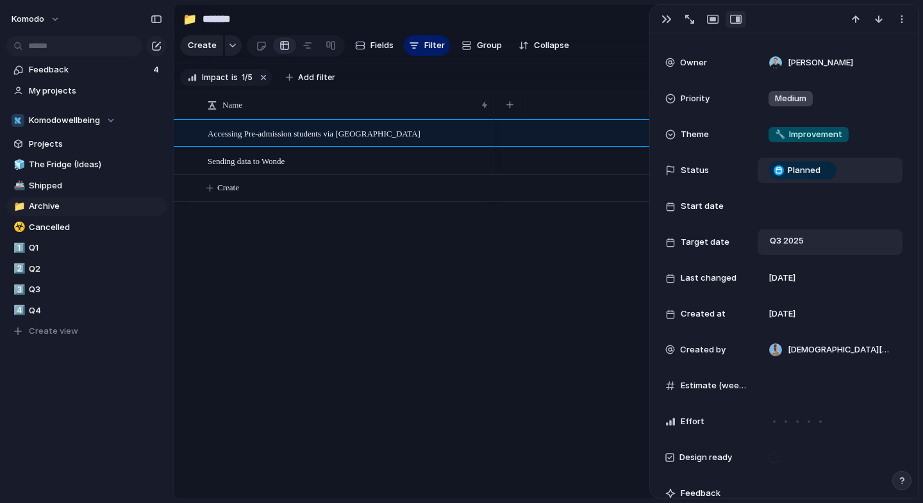
click at [483, 296] on div "Accessing Pre-admission students via Wonde Sending data to Wonde Create" at bounding box center [546, 309] width 745 height 380
click at [662, 22] on div "button" at bounding box center [667, 19] width 10 height 10
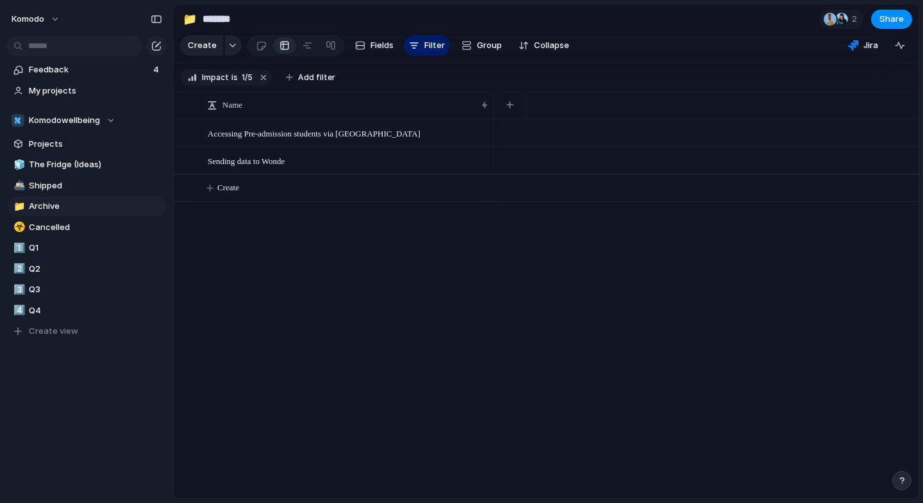
click at [330, 288] on div "Accessing Pre-admission students via Wonde Sending data to Wonde Create" at bounding box center [546, 309] width 745 height 380
click at [46, 290] on span "Q3" at bounding box center [95, 289] width 133 height 13
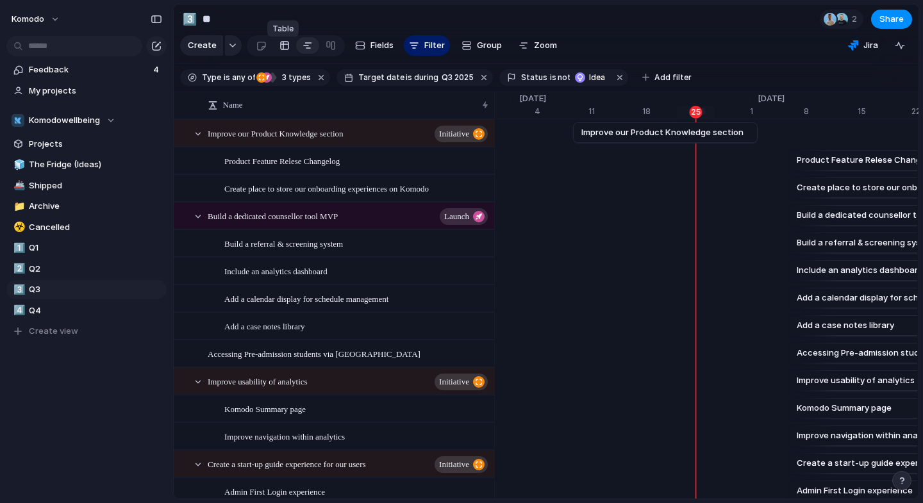
click at [284, 54] on div at bounding box center [285, 45] width 10 height 21
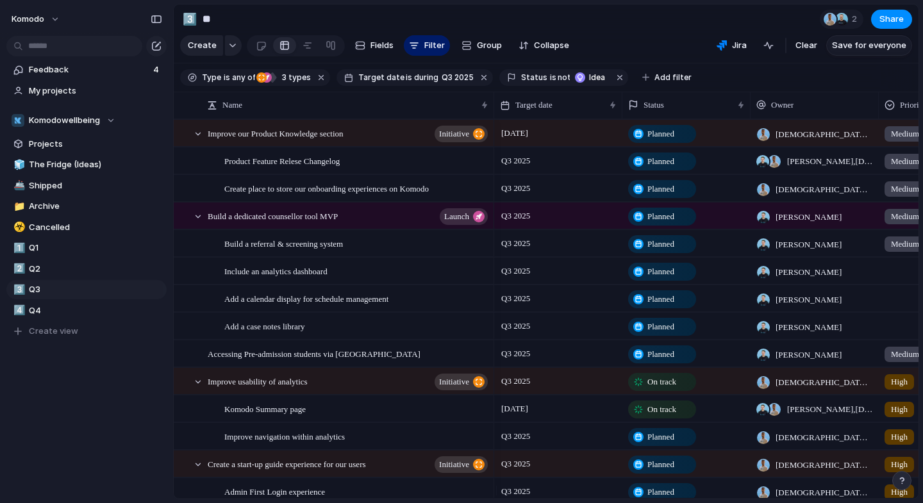
click at [876, 52] on span "Save for everyone" at bounding box center [869, 45] width 74 height 13
click at [58, 209] on span "Archive" at bounding box center [95, 206] width 133 height 13
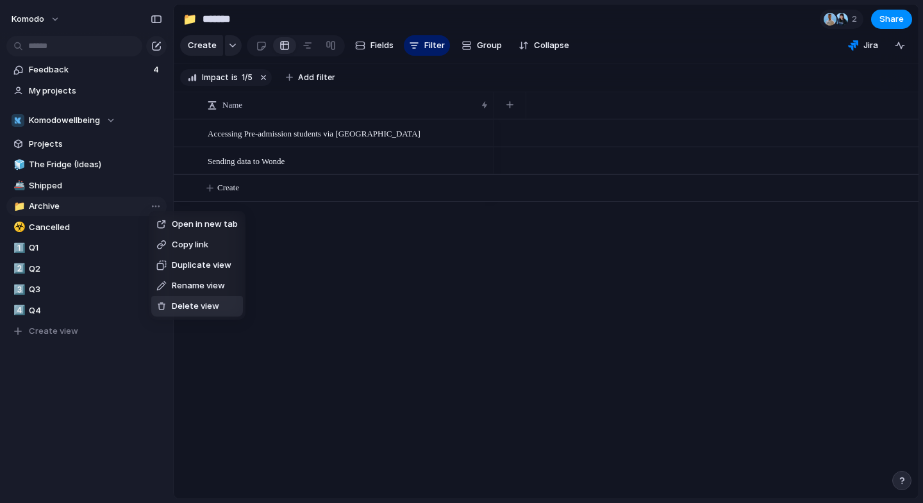
click at [185, 311] on span "Delete view" at bounding box center [195, 306] width 47 height 13
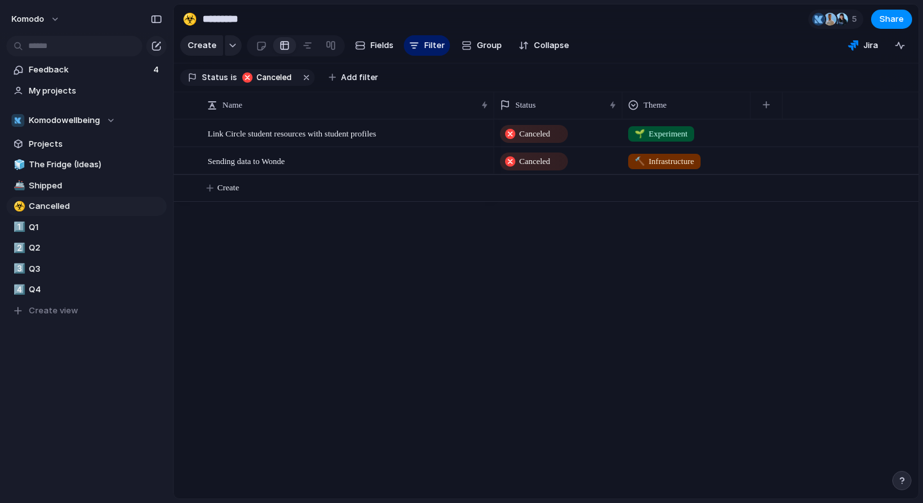
click at [247, 19] on input "*********" at bounding box center [275, 19] width 151 height 23
click at [362, 285] on div "Sending data to Wonde Link Circle student resources with student profiles Cance…" at bounding box center [546, 309] width 745 height 380
click at [58, 271] on span "Q3" at bounding box center [95, 269] width 133 height 13
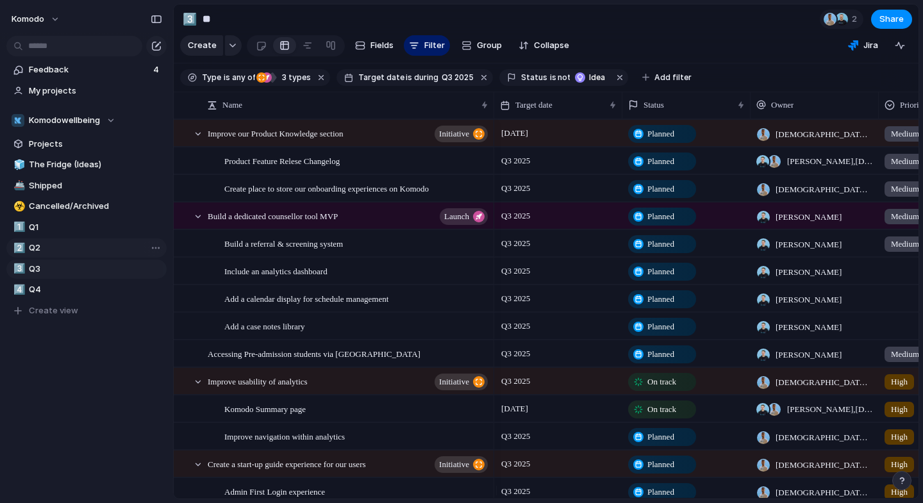
click at [62, 246] on span "Q2" at bounding box center [95, 248] width 133 height 13
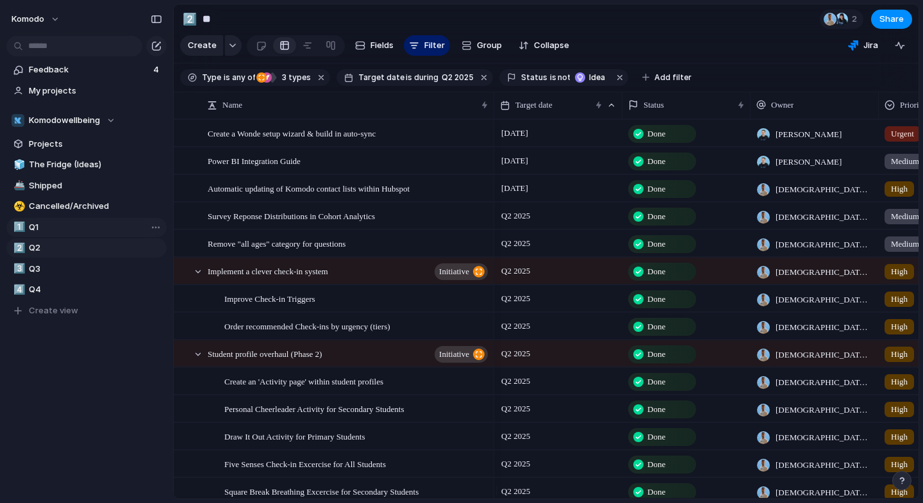
click at [51, 228] on span "Q1" at bounding box center [95, 227] width 133 height 13
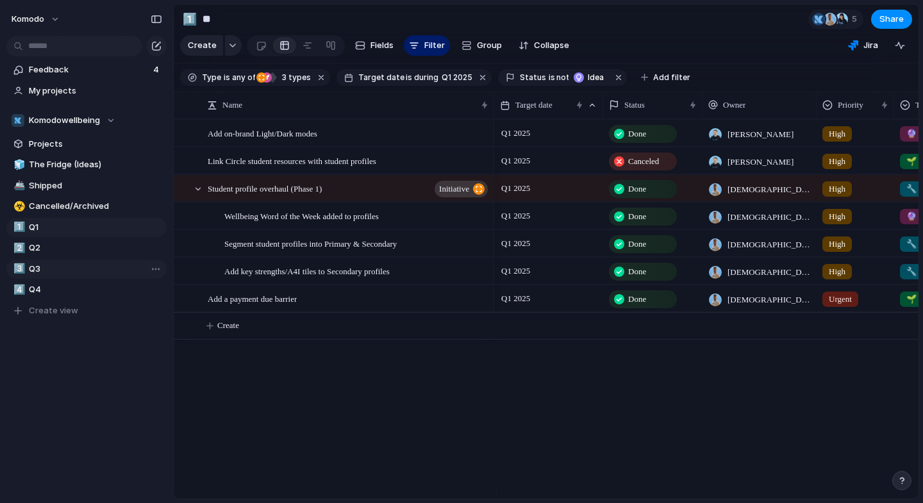
click at [74, 271] on span "Q3" at bounding box center [95, 269] width 133 height 13
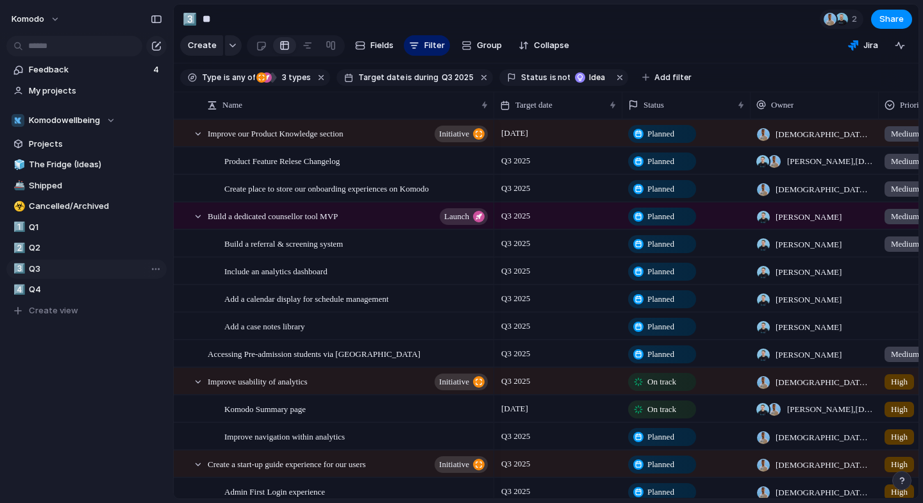
type input "**"
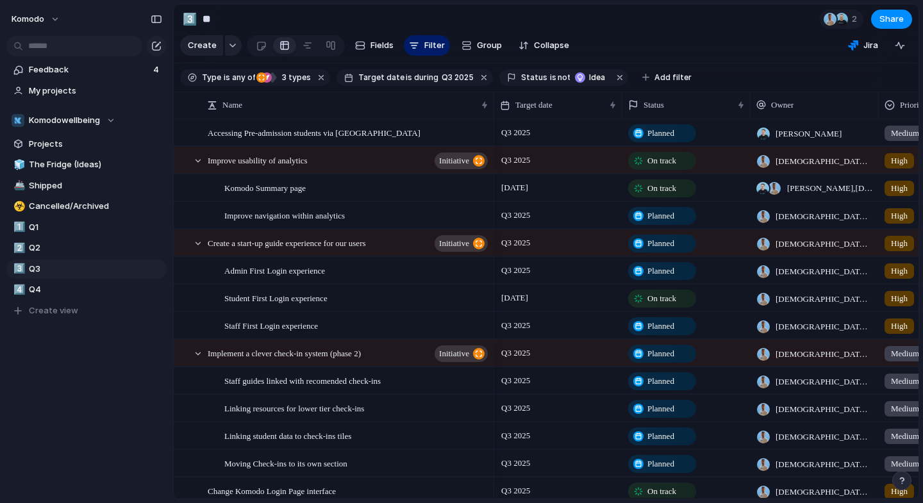
scroll to position [227, 0]
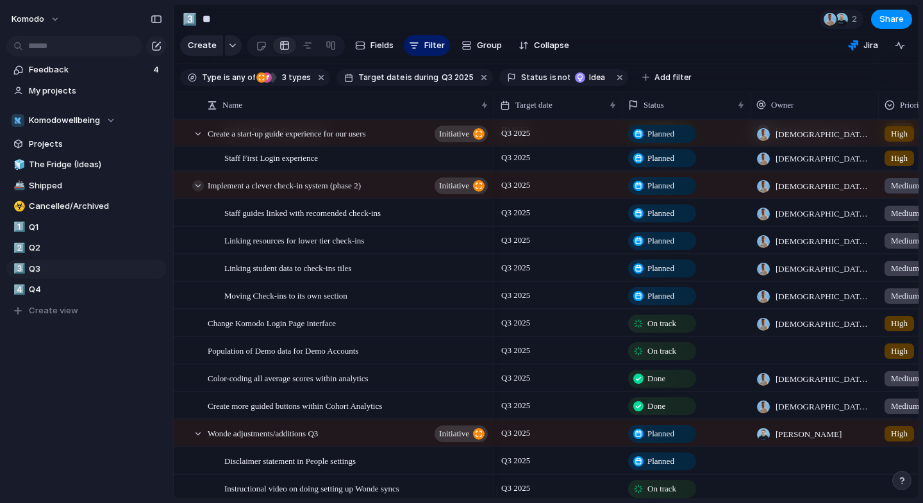
click at [198, 192] on div at bounding box center [198, 186] width 12 height 12
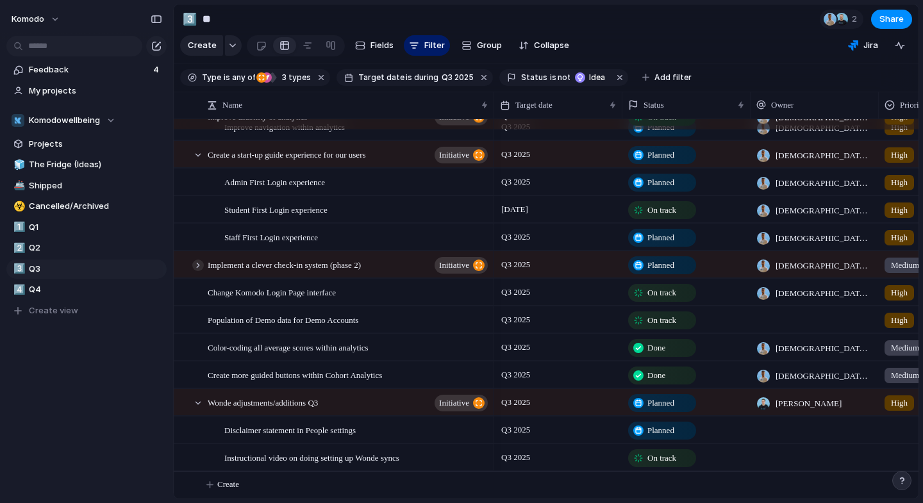
click at [197, 267] on div at bounding box center [198, 266] width 12 height 12
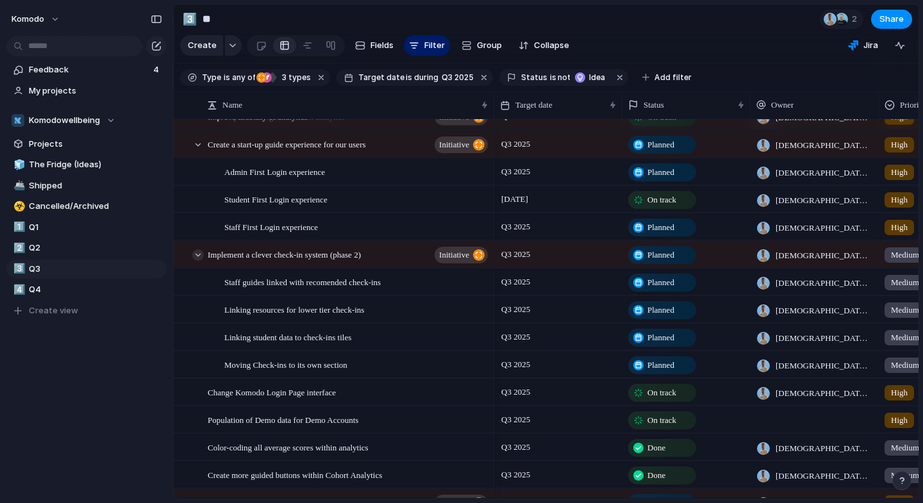
click at [197, 261] on div at bounding box center [198, 255] width 12 height 12
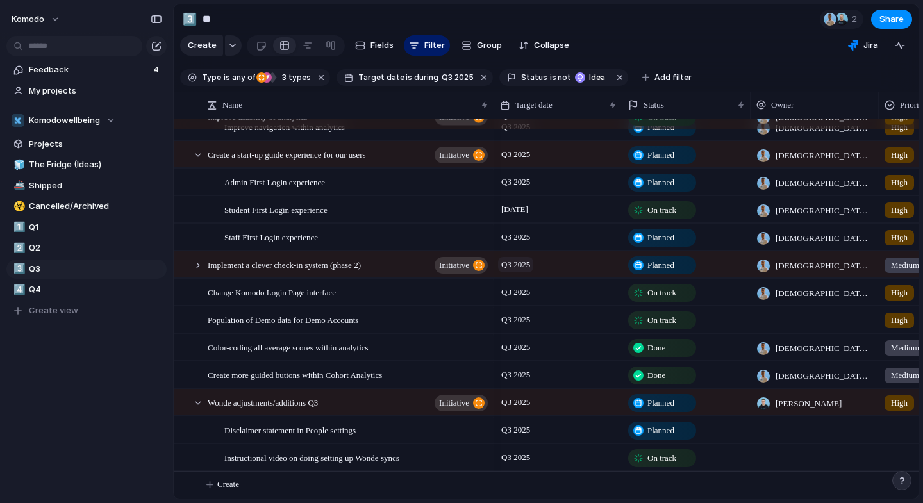
click at [530, 265] on span "Q3 2025" at bounding box center [515, 264] width 35 height 15
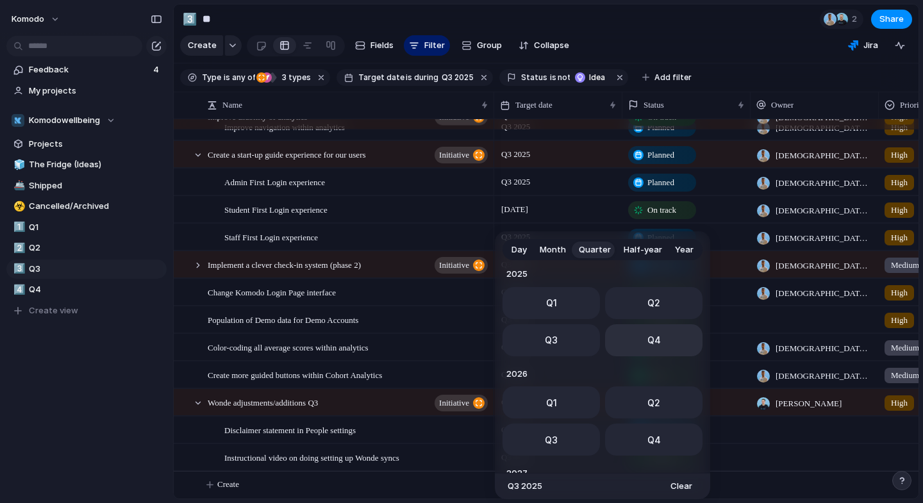
click at [649, 345] on span "Q4" at bounding box center [654, 339] width 13 height 13
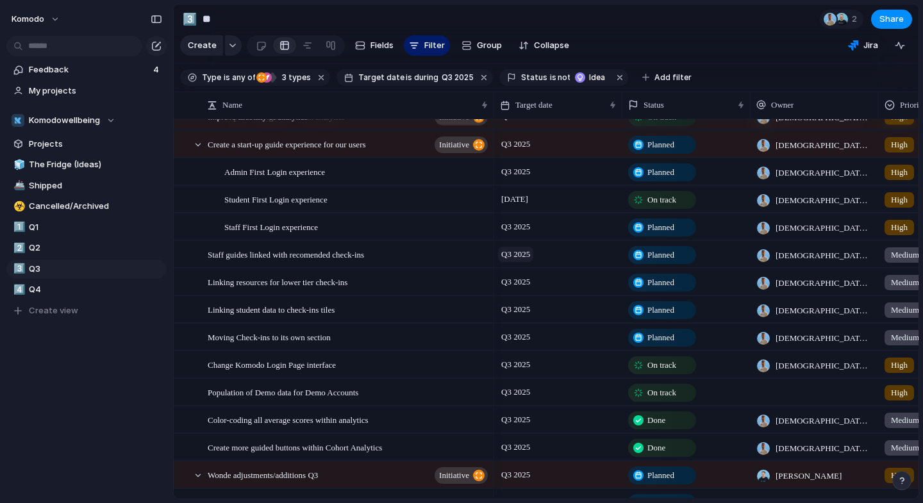
click at [527, 261] on span "Q3 2025" at bounding box center [515, 254] width 35 height 15
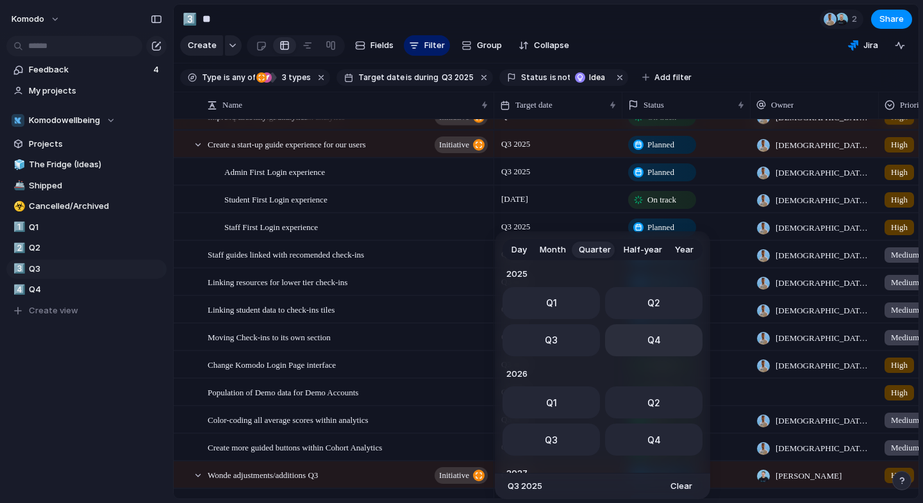
click at [664, 347] on button "Q4" at bounding box center [653, 340] width 97 height 32
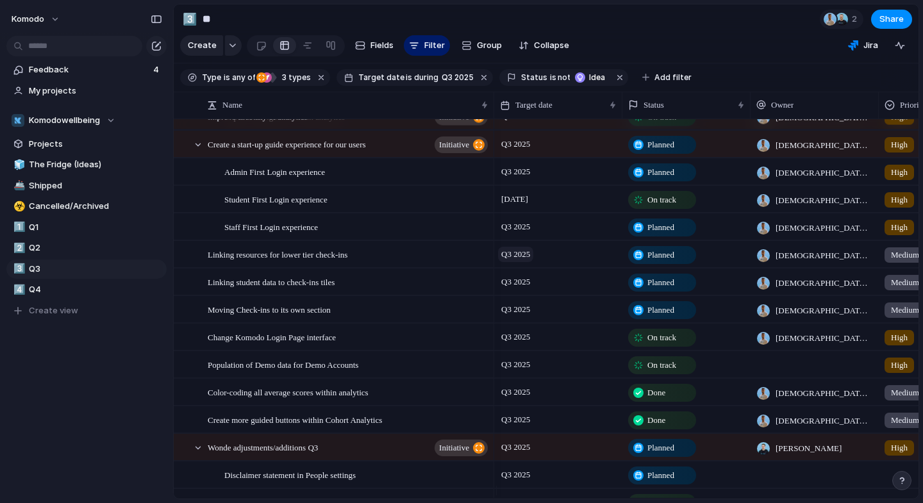
click at [517, 262] on span "Q3 2025" at bounding box center [515, 254] width 35 height 15
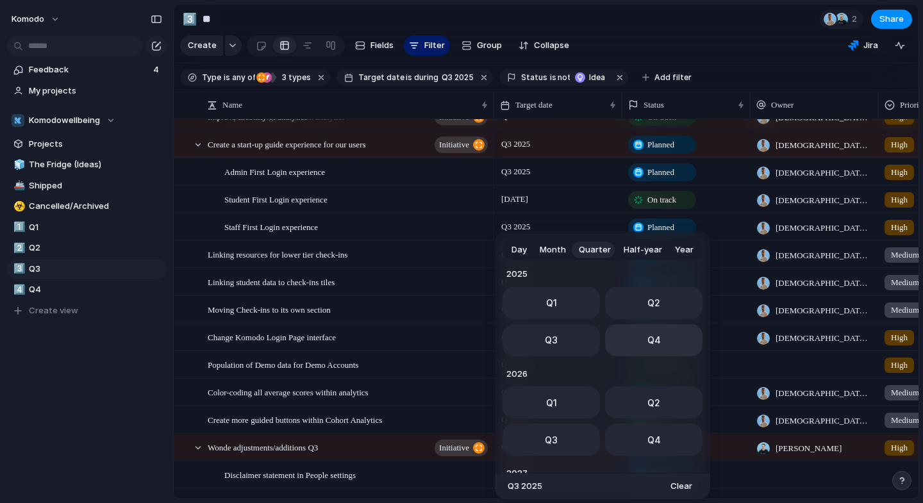
click at [639, 344] on button "Q4" at bounding box center [653, 340] width 97 height 32
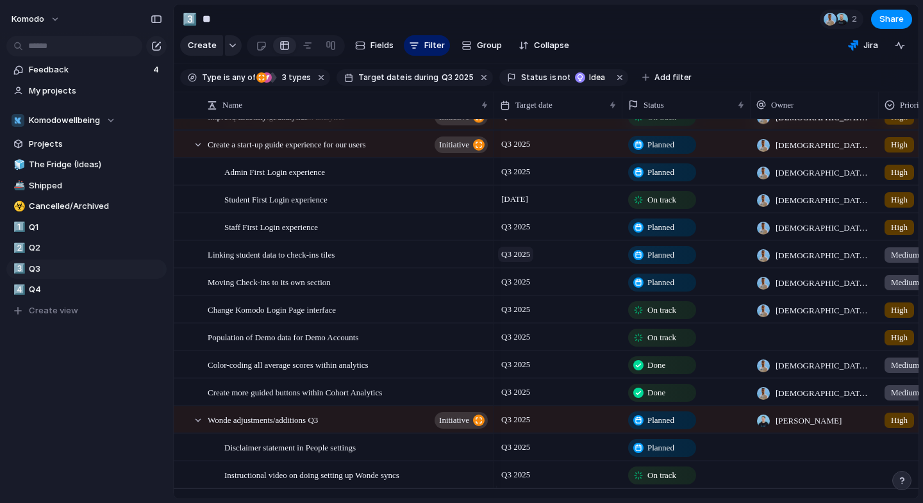
click at [528, 262] on span "Q3 2025" at bounding box center [515, 254] width 35 height 15
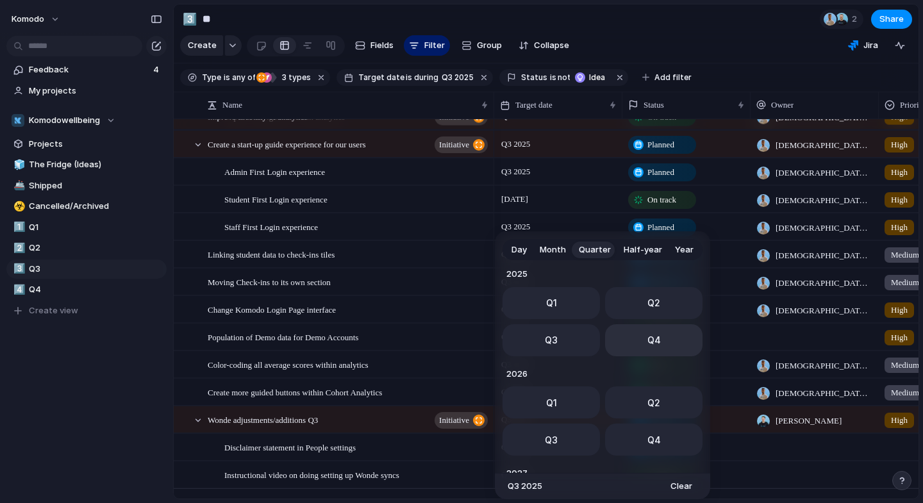
click at [655, 341] on button "Q4" at bounding box center [653, 340] width 97 height 32
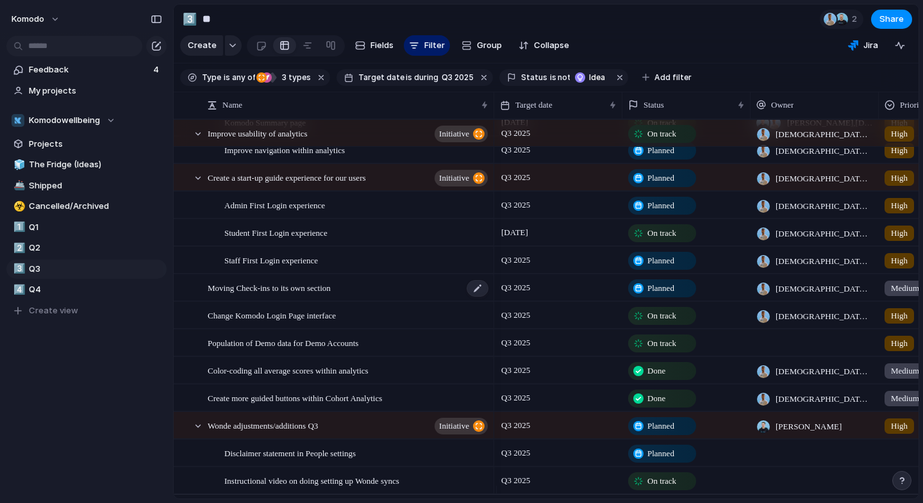
click at [392, 301] on div "Moving Check-ins to its own section" at bounding box center [349, 288] width 282 height 26
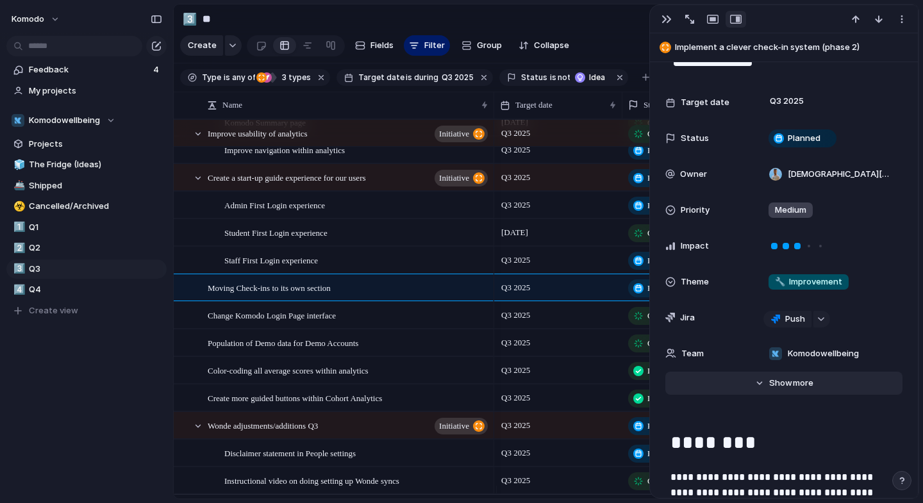
click at [774, 387] on span "Show" at bounding box center [780, 383] width 23 height 13
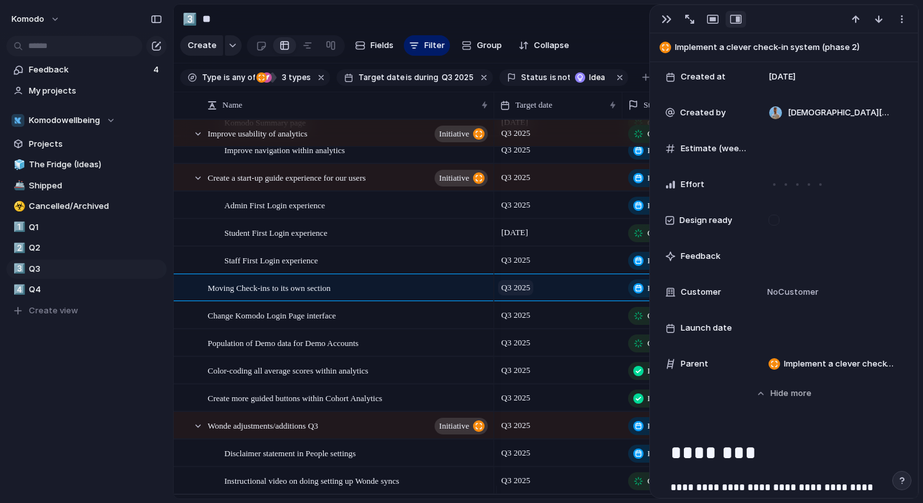
click at [511, 295] on span "Q3 2025" at bounding box center [515, 287] width 35 height 15
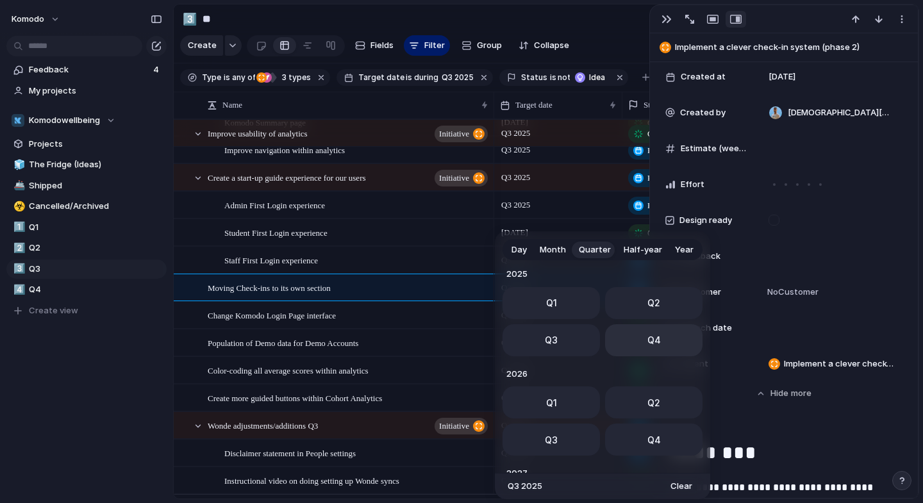
click at [654, 335] on button "Q4" at bounding box center [653, 340] width 97 height 32
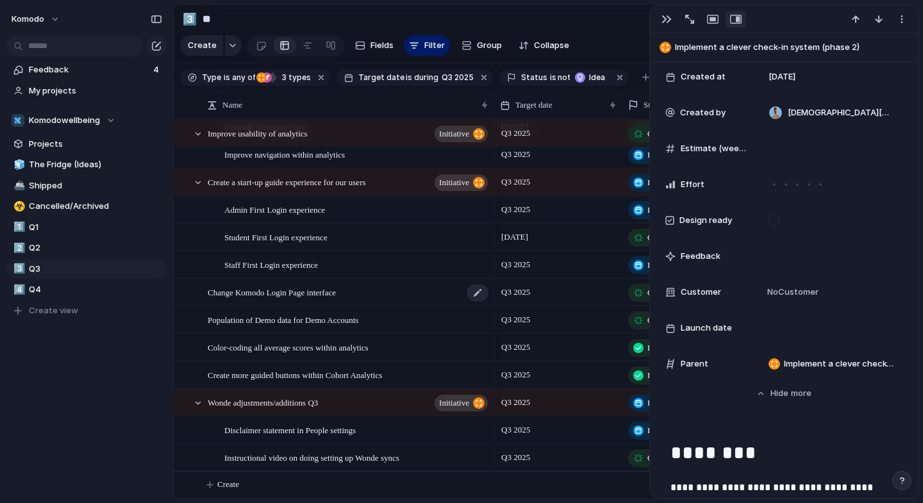
click at [384, 300] on div "Change Komodo Login Page interface" at bounding box center [349, 293] width 282 height 26
type textarea "**********"
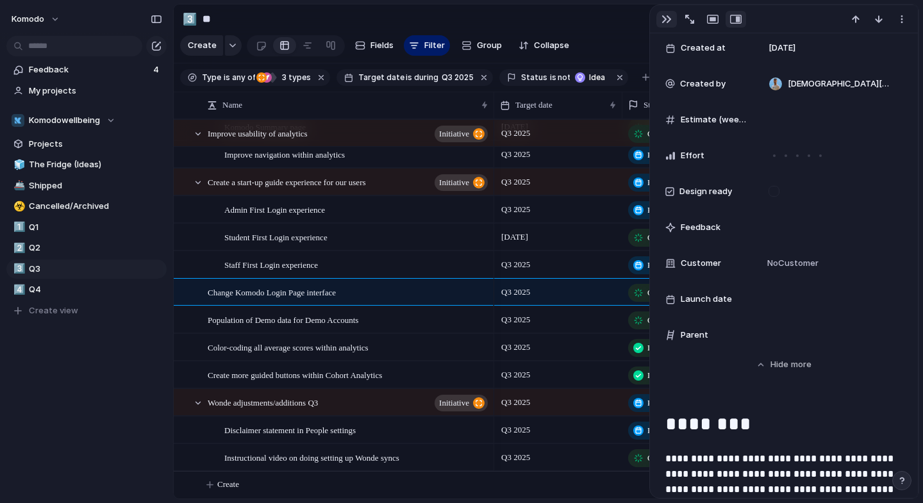
click at [665, 12] on button "button" at bounding box center [667, 19] width 21 height 17
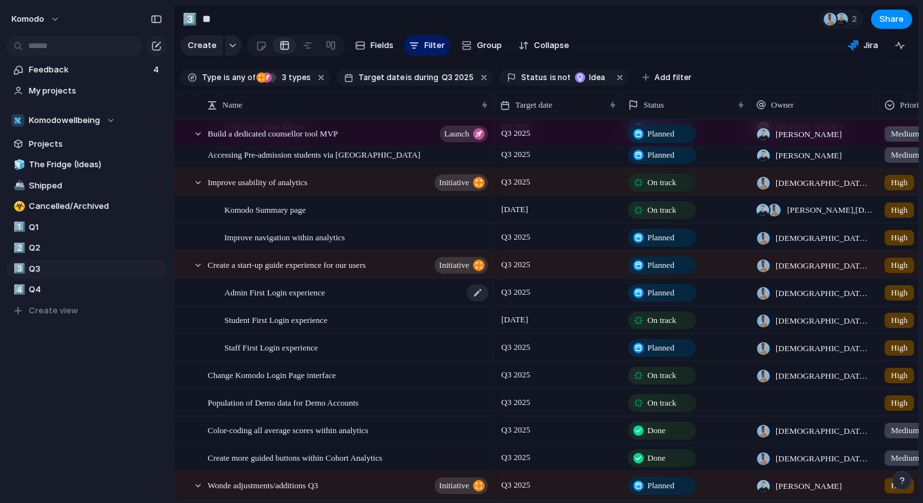
scroll to position [199, 0]
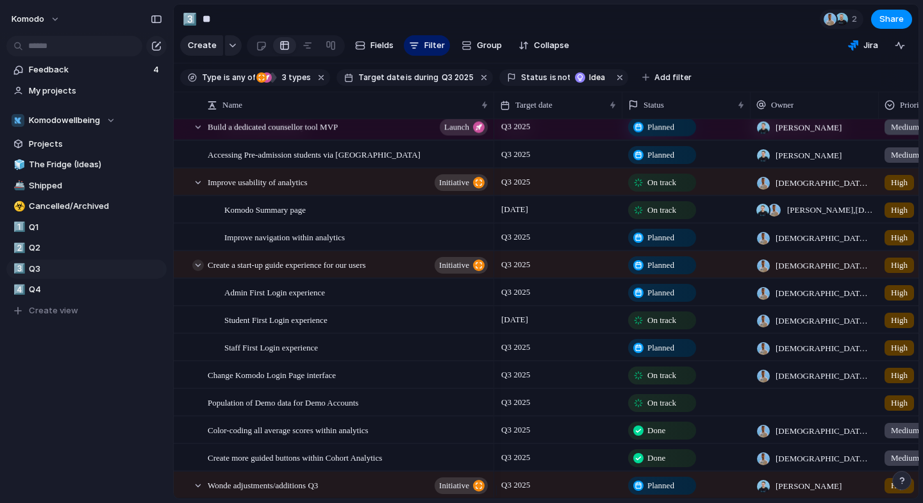
click at [197, 271] on div at bounding box center [198, 266] width 12 height 12
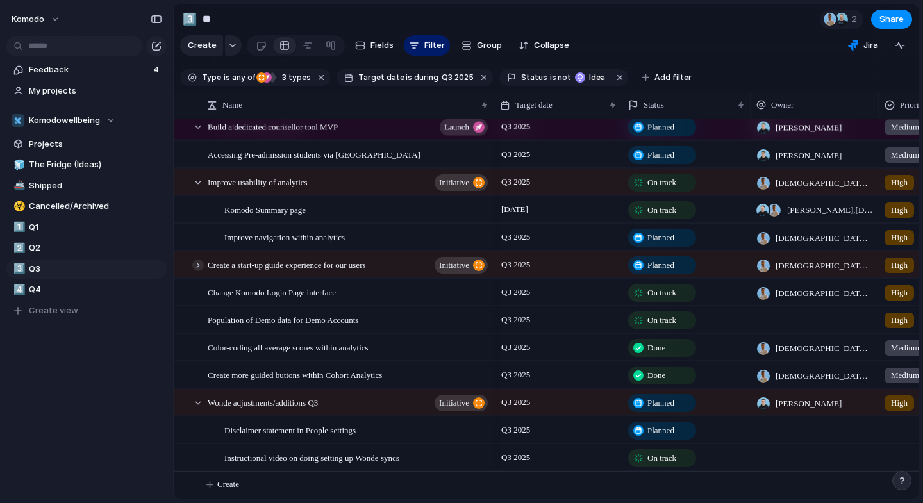
scroll to position [178, 0]
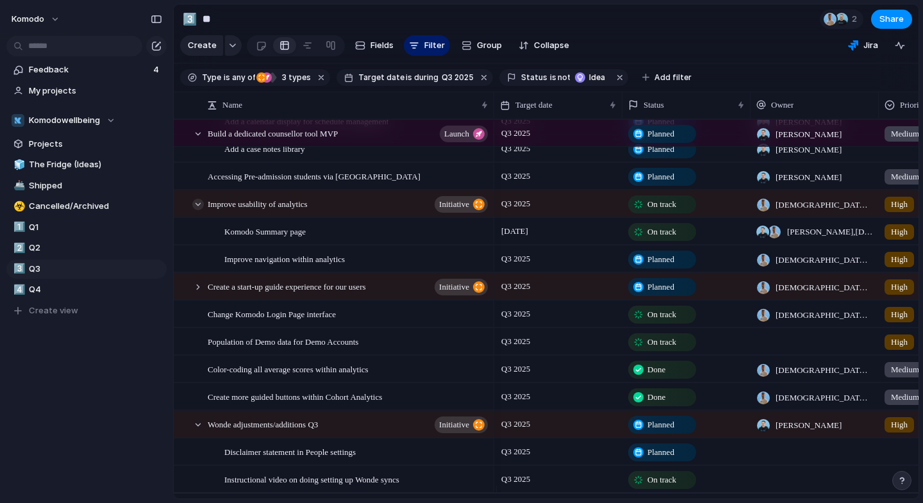
click at [197, 210] on div at bounding box center [198, 205] width 12 height 12
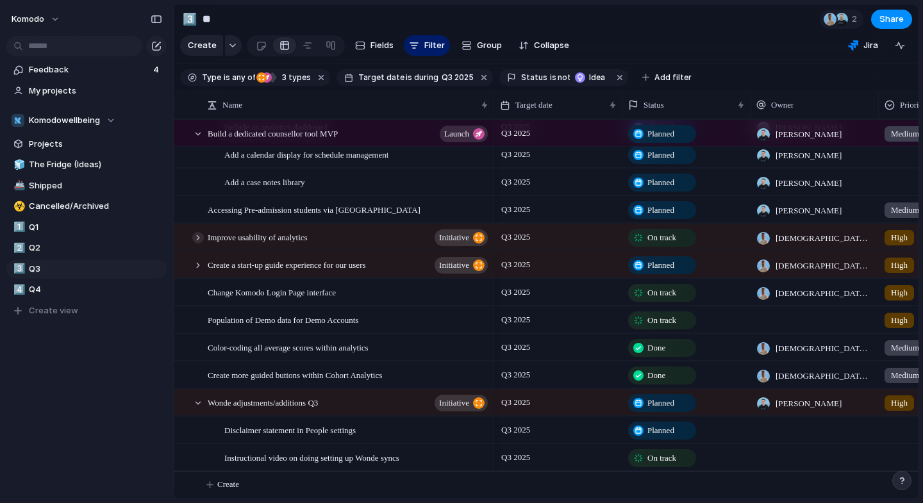
click at [198, 234] on div at bounding box center [198, 238] width 12 height 12
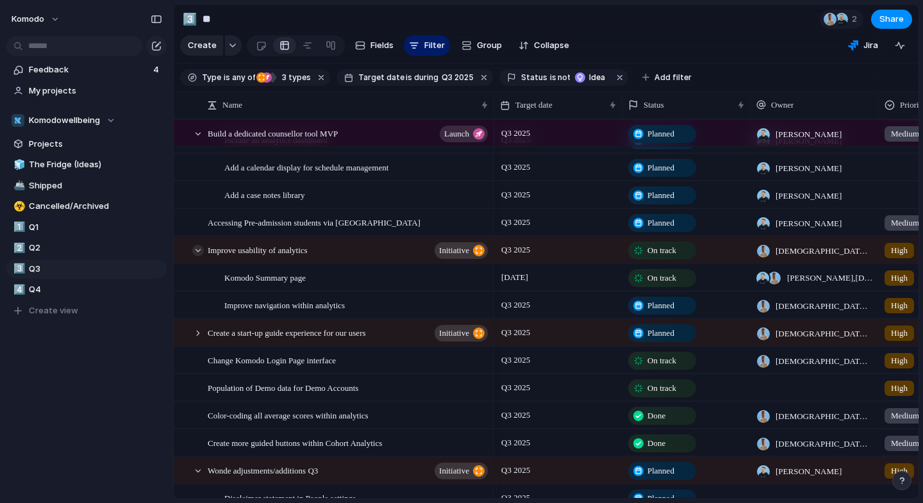
scroll to position [106, 0]
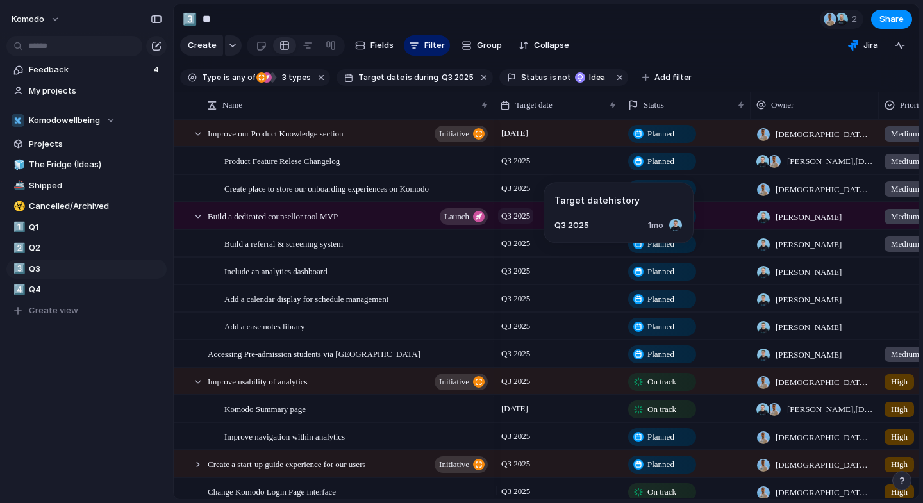
click at [526, 224] on span "Q3 2025" at bounding box center [515, 215] width 35 height 15
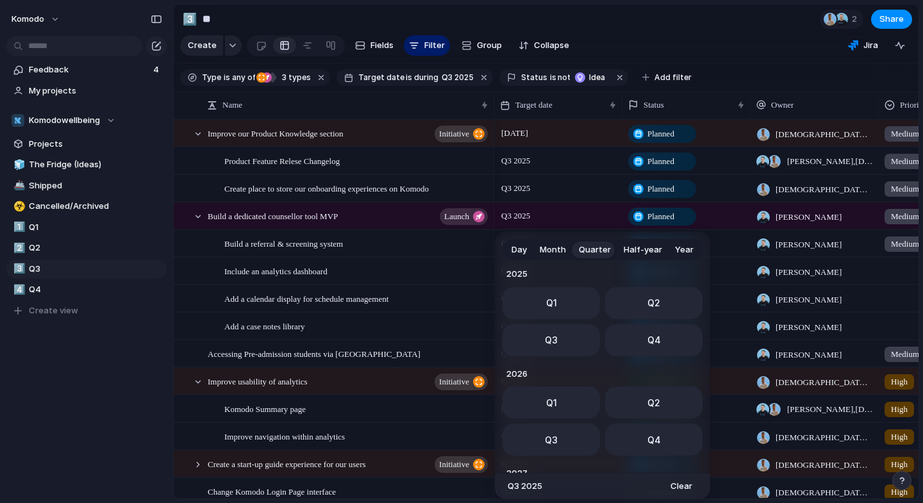
click at [526, 227] on div "Day Month Quarter Half-year Year [DATE] Q1 Q2 Q3 Q4 2024 Q1 Q2 Q3 Q4 2025 Q1 Q2…" at bounding box center [461, 251] width 923 height 503
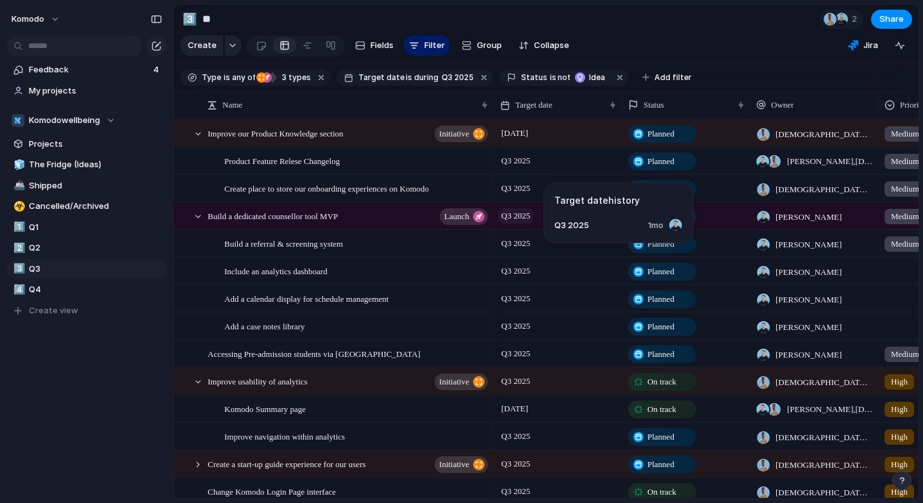
click at [528, 224] on span "Q3 2025" at bounding box center [515, 215] width 35 height 15
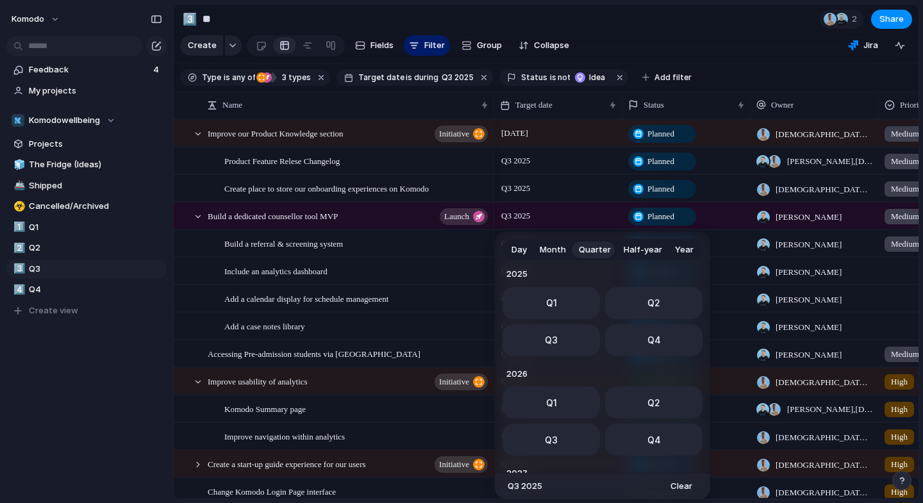
click at [455, 16] on div "Day Month Quarter Half-year Year [DATE] Q1 Q2 Q3 Q4 2024 Q1 Q2 Q3 Q4 2025 Q1 Q2…" at bounding box center [461, 251] width 923 height 503
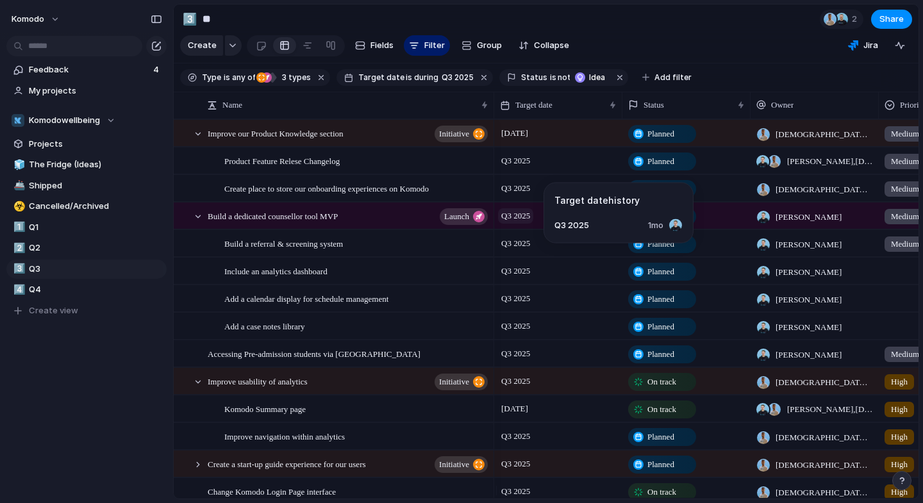
click at [528, 224] on span "Q3 2025" at bounding box center [515, 215] width 35 height 15
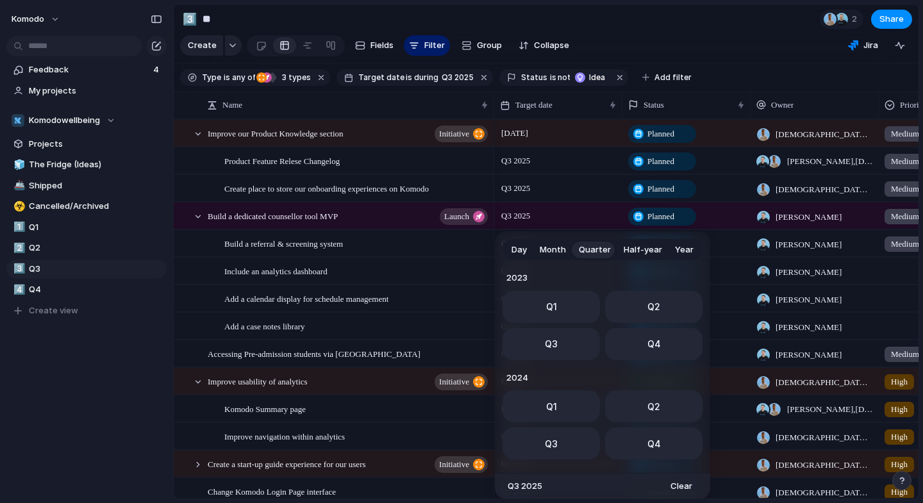
scroll to position [203, 0]
click at [573, 27] on div "Day Month Quarter Half-year Year [DATE] Q1 Q2 Q3 Q4 2024 Q1 Q2 Q3 Q4 2025 Q1 Q2…" at bounding box center [461, 251] width 923 height 503
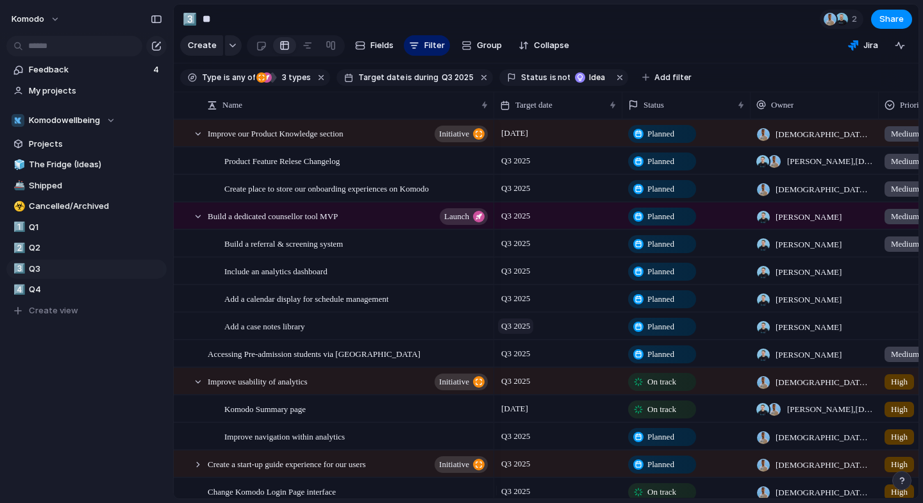
click at [524, 334] on span "Q3 2025" at bounding box center [515, 326] width 35 height 15
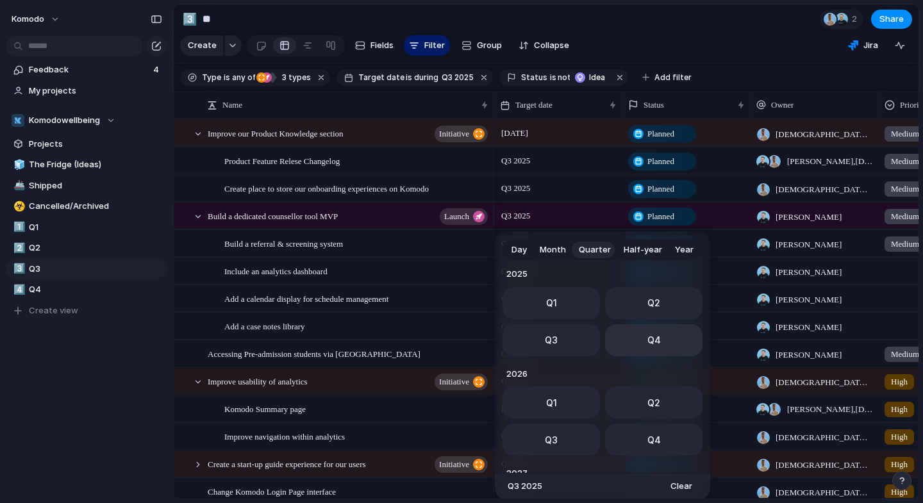
click at [648, 337] on span "Q4" at bounding box center [654, 339] width 13 height 13
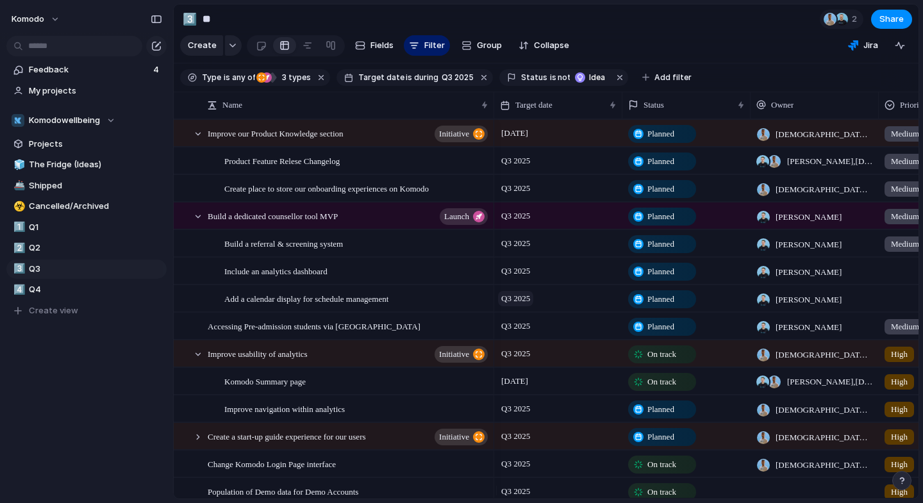
click at [526, 306] on span "Q3 2025" at bounding box center [515, 298] width 35 height 15
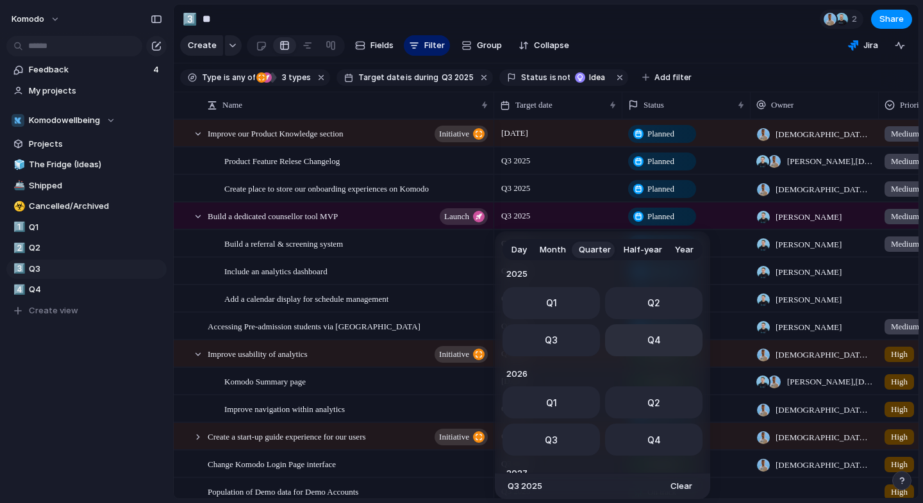
click at [648, 339] on span "Q4" at bounding box center [654, 339] width 13 height 13
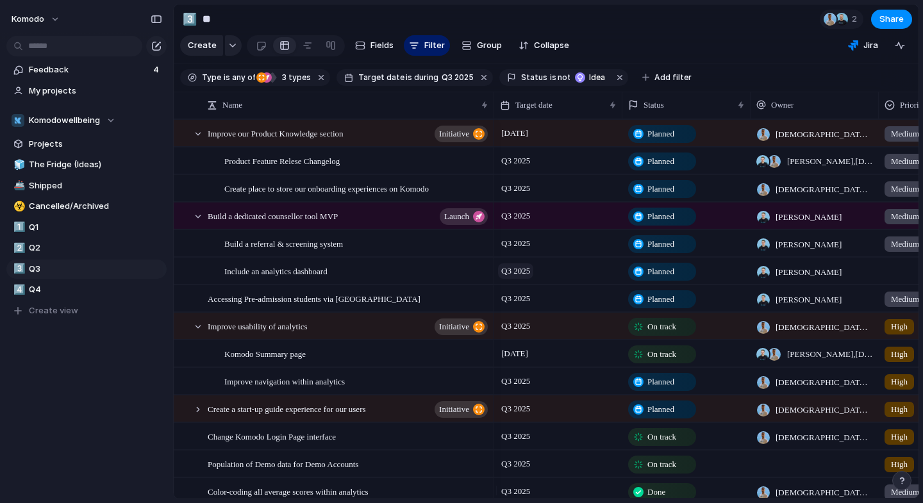
click at [518, 279] on span "Q3 2025" at bounding box center [515, 271] width 35 height 15
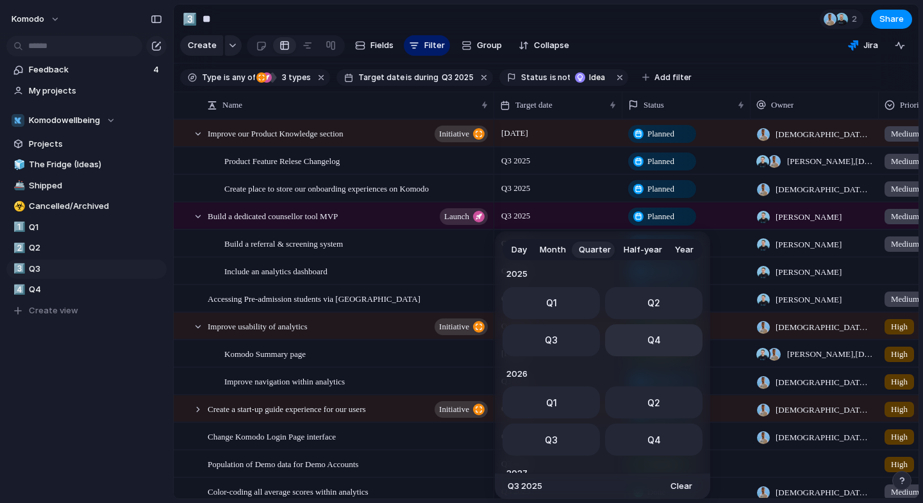
click at [639, 339] on button "Q4" at bounding box center [653, 340] width 97 height 32
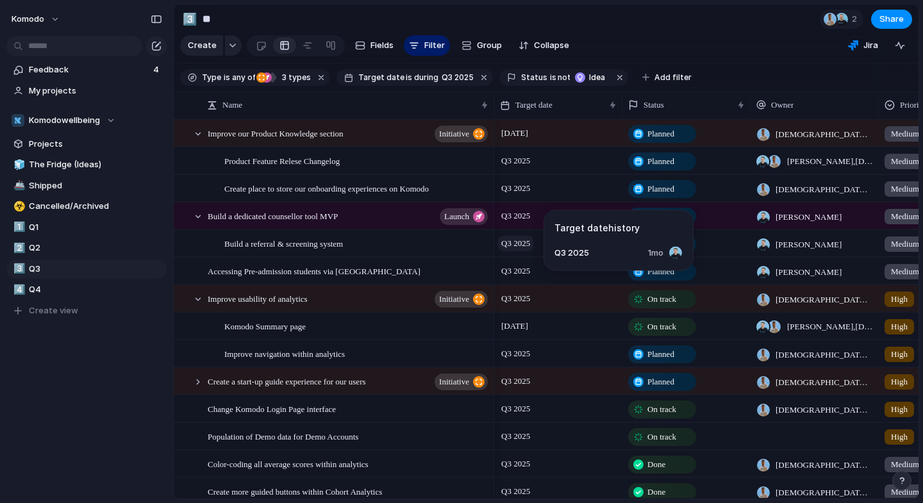
click at [521, 250] on span "Q3 2025" at bounding box center [515, 243] width 35 height 15
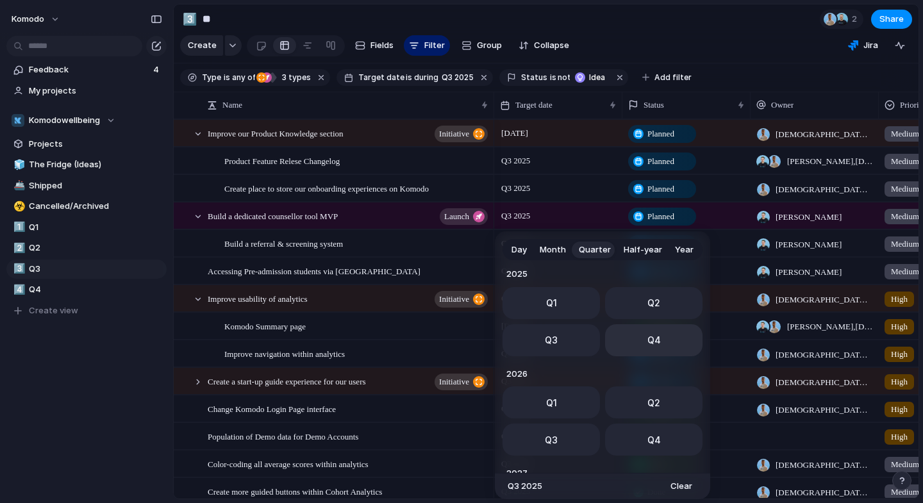
click at [636, 333] on button "Q4" at bounding box center [653, 340] width 97 height 32
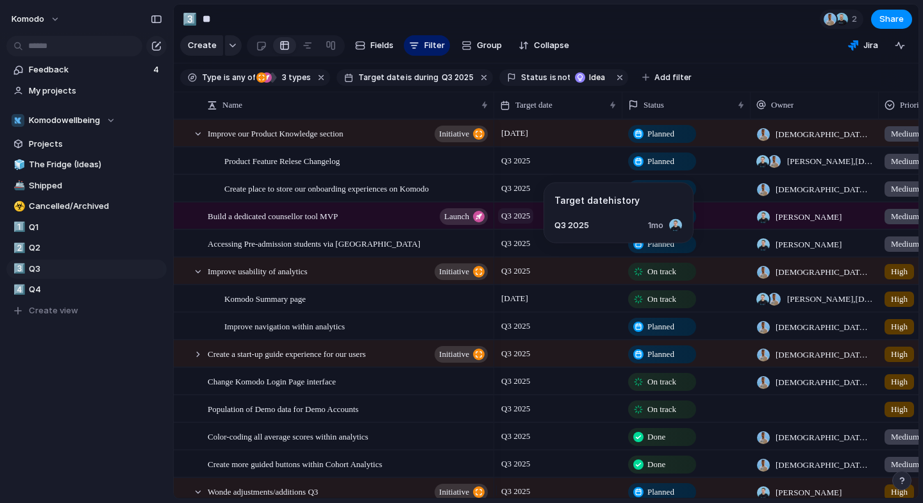
click at [508, 224] on span "Q3 2025" at bounding box center [515, 215] width 35 height 15
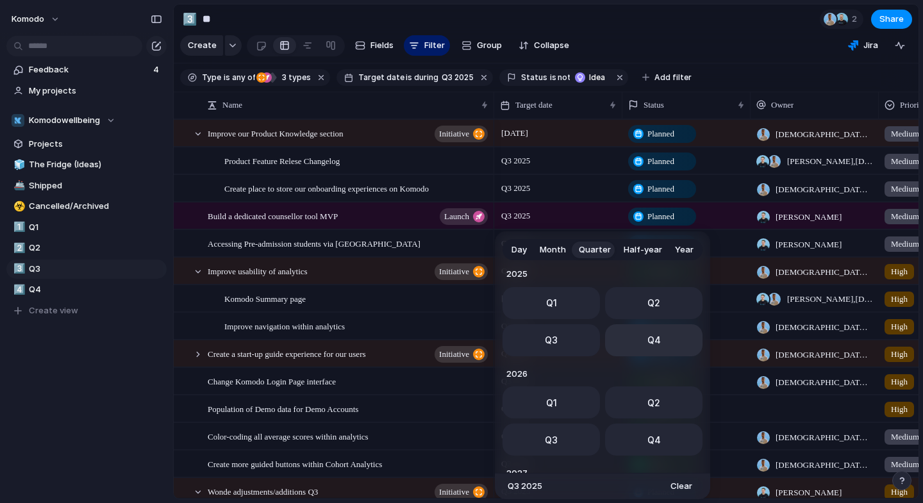
click at [662, 345] on button "Q4" at bounding box center [653, 340] width 97 height 32
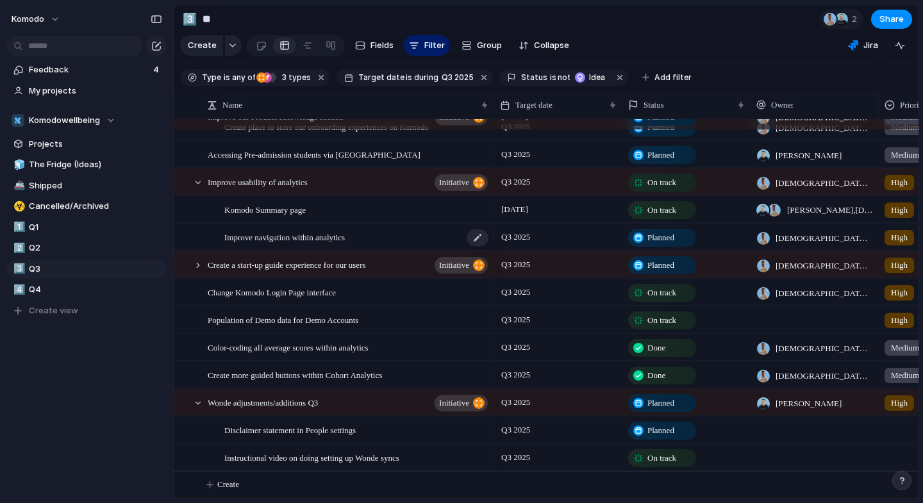
scroll to position [0, 0]
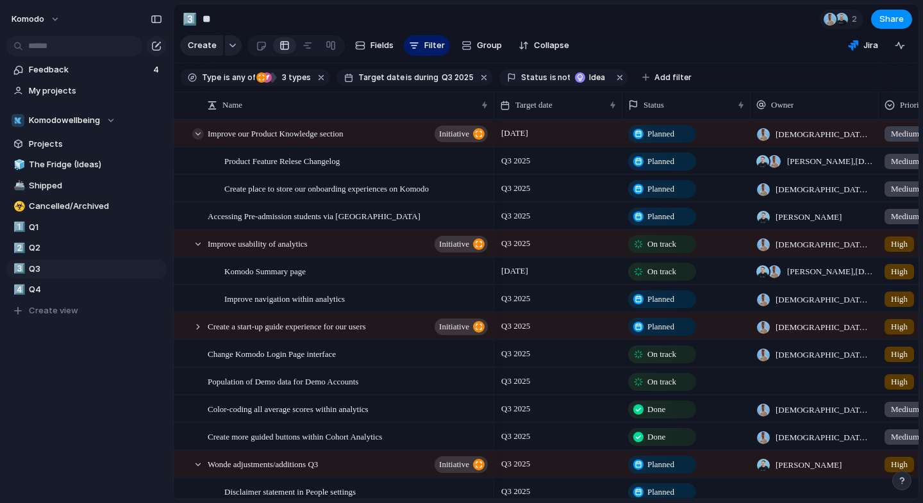
click at [197, 140] on div at bounding box center [198, 134] width 12 height 12
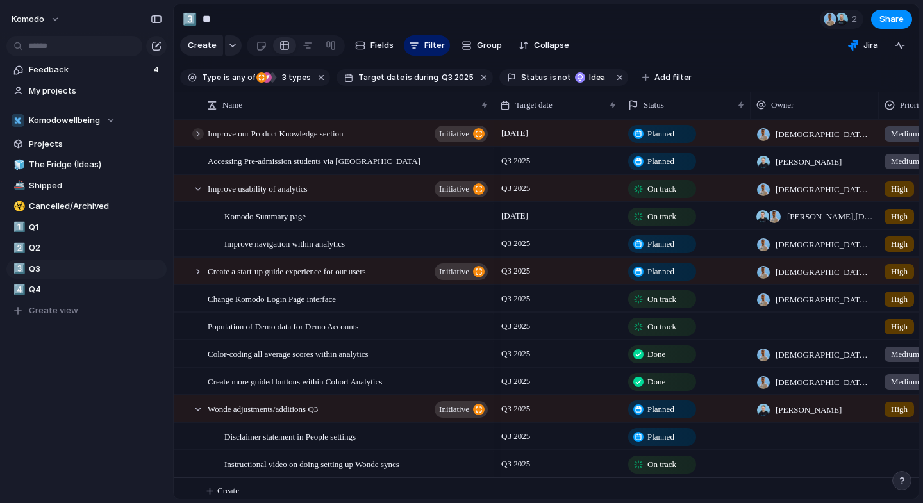
click at [197, 140] on div at bounding box center [198, 134] width 12 height 12
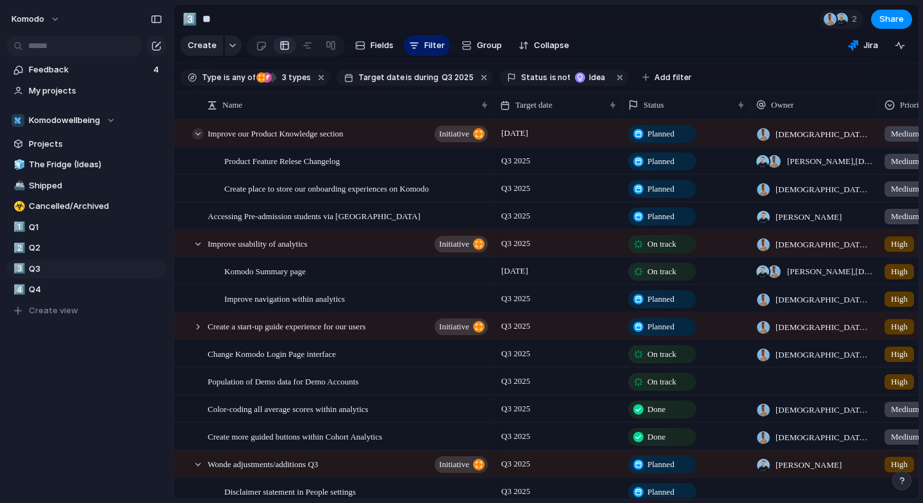
click at [197, 140] on div at bounding box center [198, 134] width 12 height 12
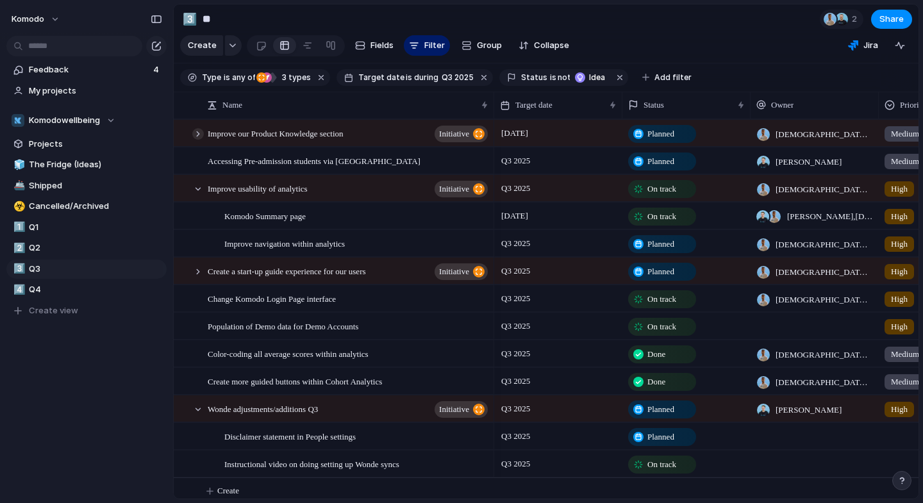
click at [197, 140] on div at bounding box center [198, 134] width 12 height 12
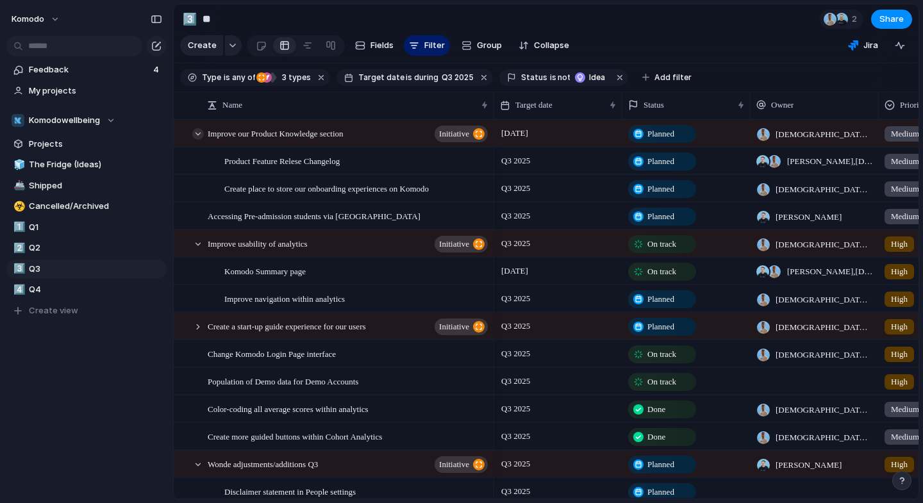
click at [197, 140] on div at bounding box center [198, 134] width 12 height 12
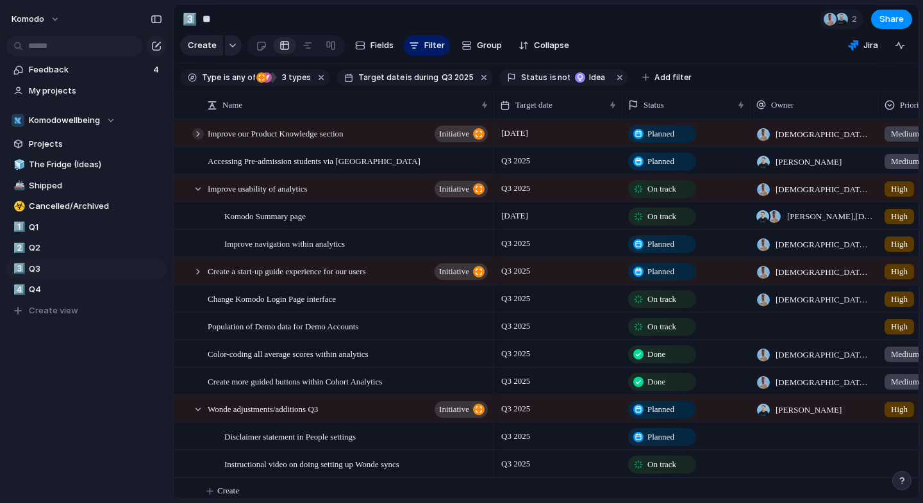
click at [197, 140] on div at bounding box center [198, 134] width 12 height 12
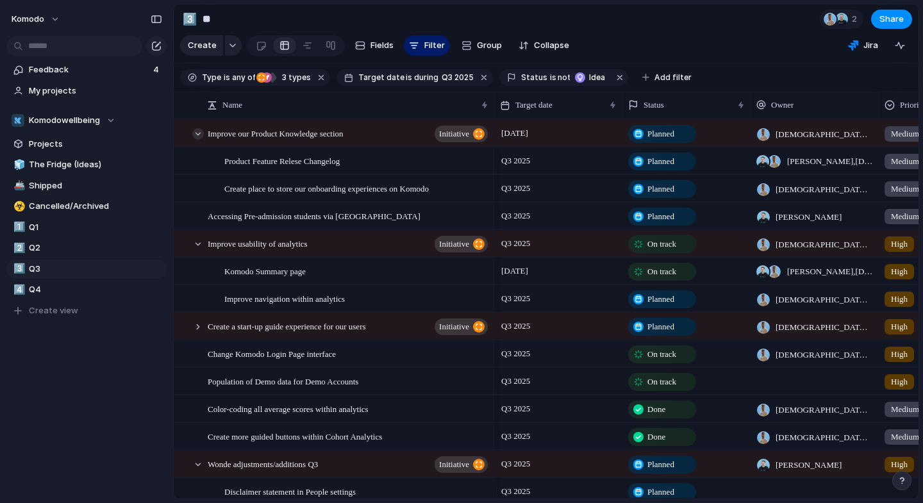
click at [197, 140] on div at bounding box center [198, 134] width 12 height 12
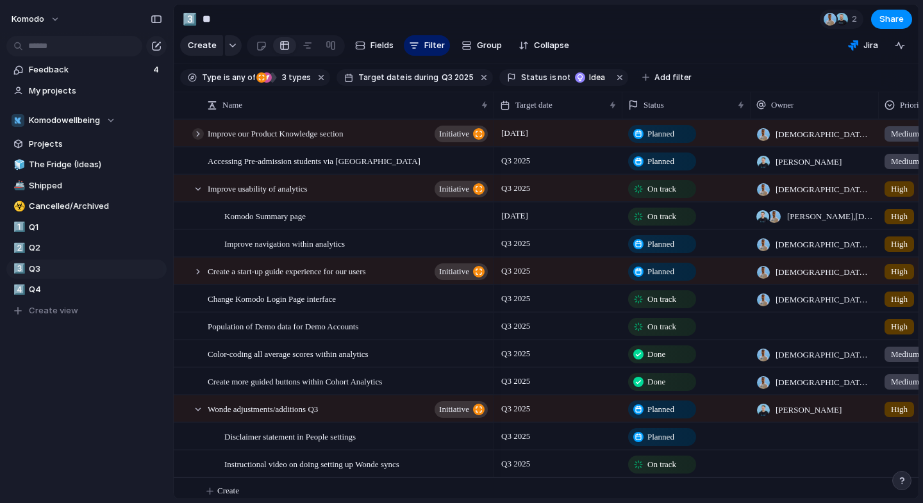
click at [197, 140] on div at bounding box center [198, 134] width 12 height 12
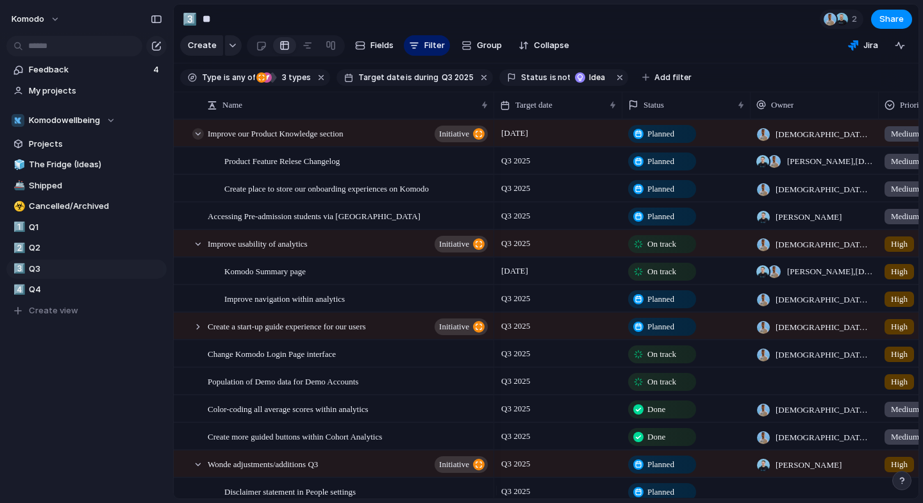
click at [197, 140] on div at bounding box center [198, 134] width 12 height 12
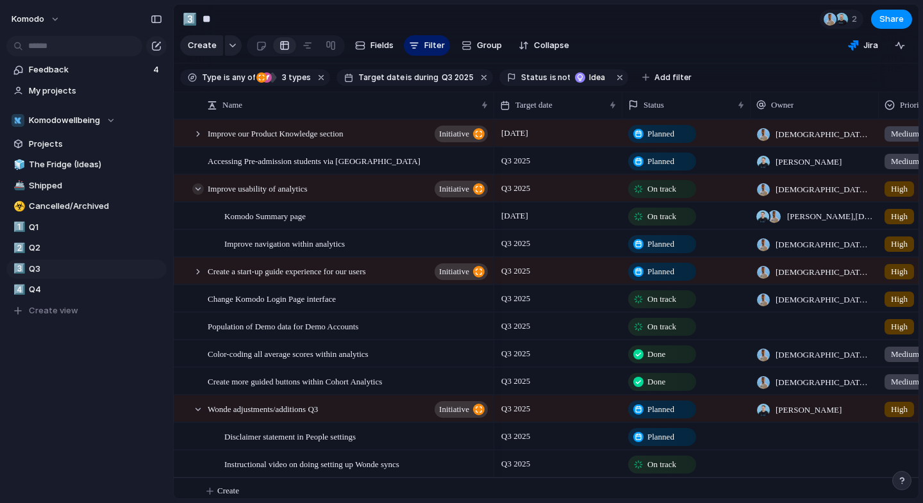
click at [197, 195] on div at bounding box center [198, 189] width 12 height 12
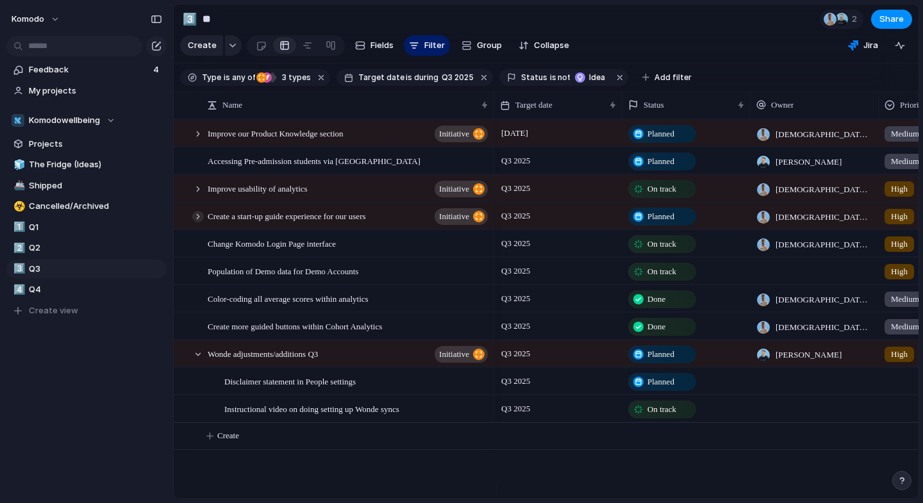
click at [197, 222] on div at bounding box center [198, 217] width 12 height 12
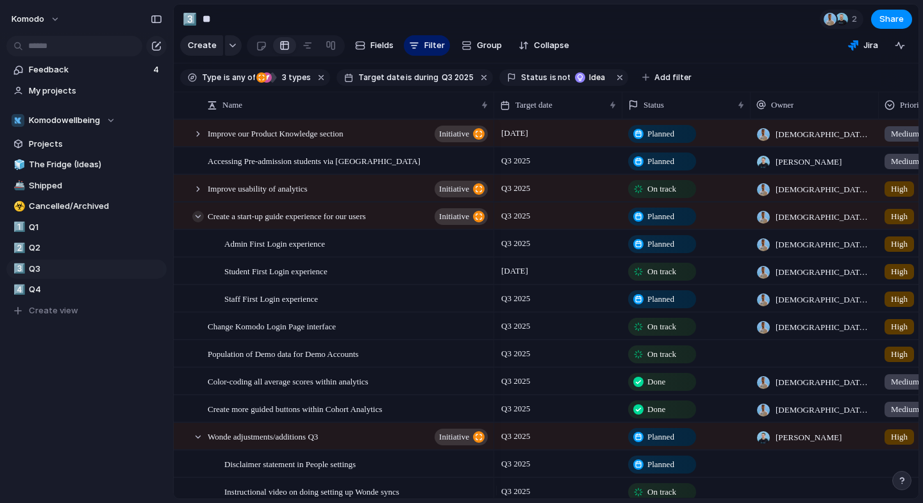
click at [197, 222] on div at bounding box center [198, 217] width 12 height 12
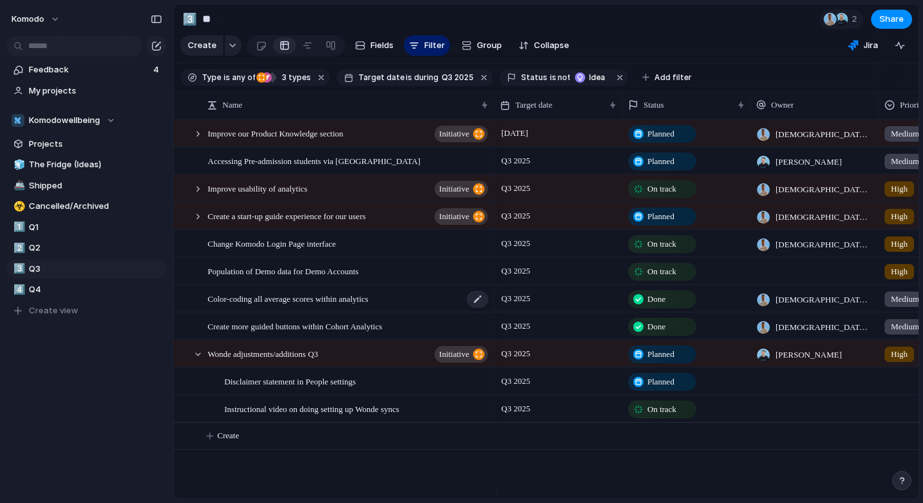
click at [356, 306] on span "Color-coding all average scores within analytics" at bounding box center [288, 298] width 161 height 15
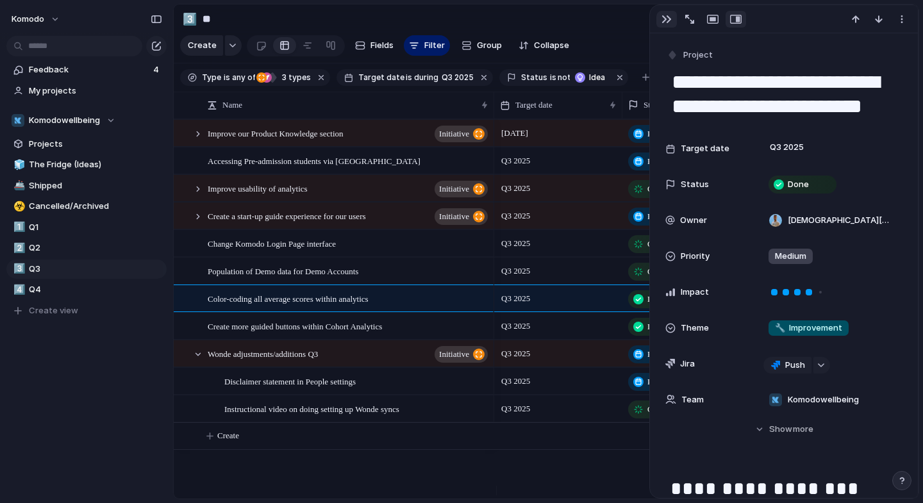
click at [662, 24] on div "button" at bounding box center [667, 19] width 10 height 10
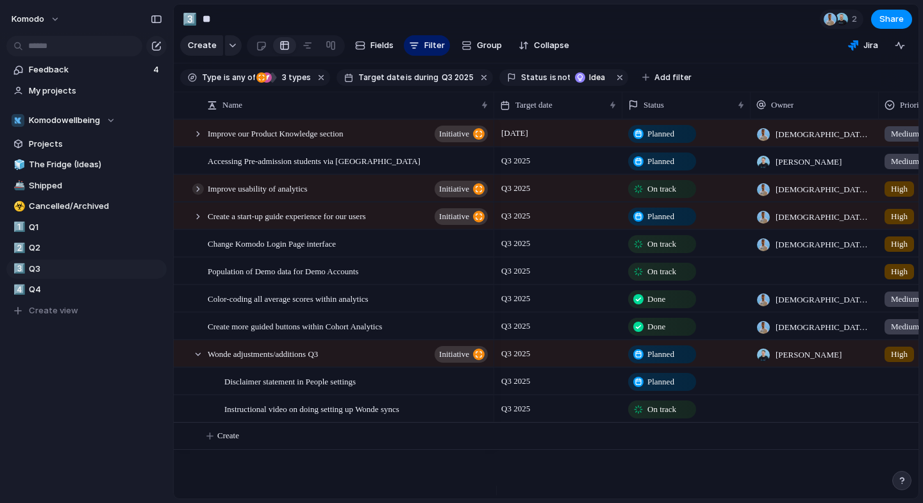
click at [194, 195] on div at bounding box center [198, 189] width 12 height 12
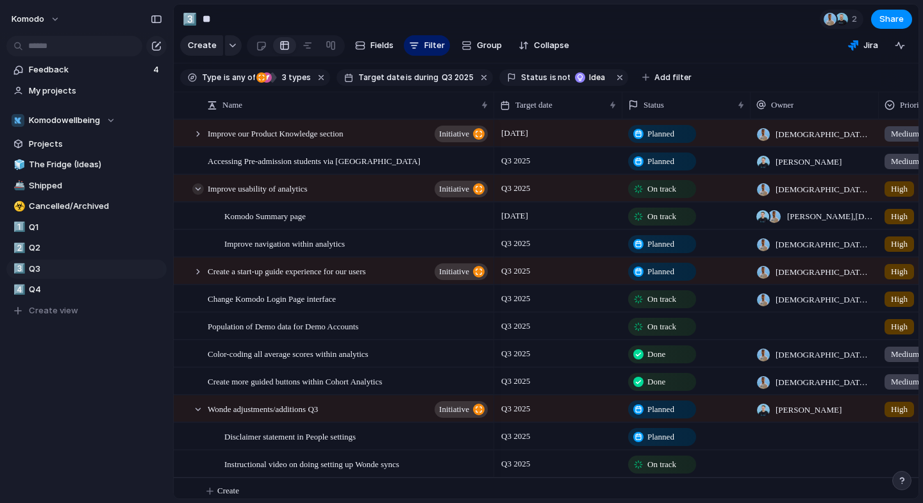
click at [194, 195] on div at bounding box center [198, 189] width 12 height 12
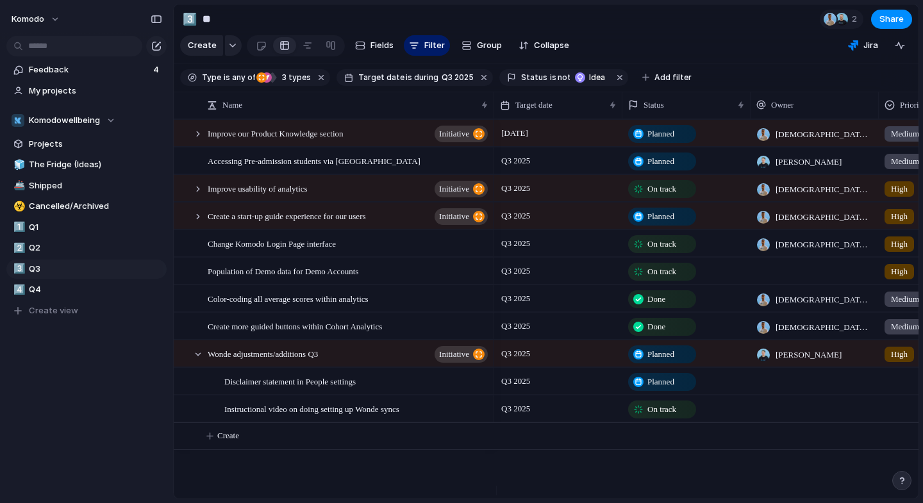
click at [787, 392] on div at bounding box center [815, 381] width 128 height 26
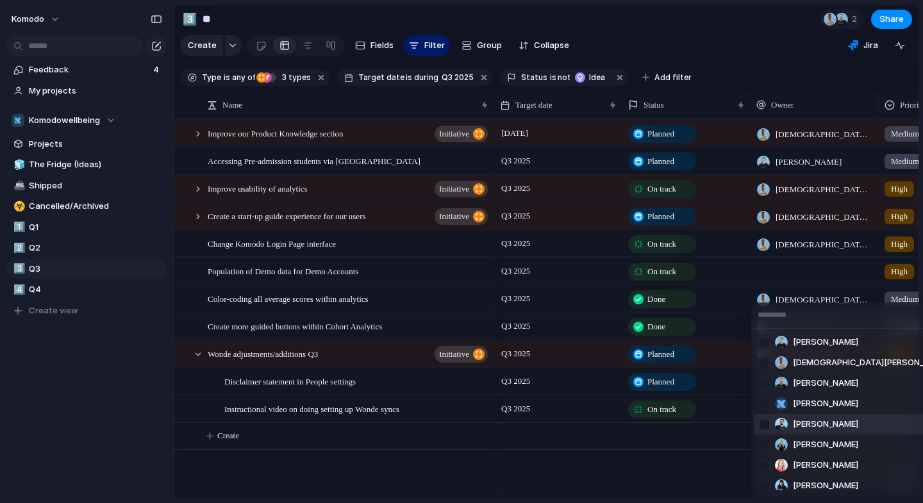
click at [444, 482] on div "[PERSON_NAME] [PERSON_NAME] [PERSON_NAME] [PERSON_NAME] [PERSON_NAME] [PERSON_N…" at bounding box center [461, 251] width 923 height 503
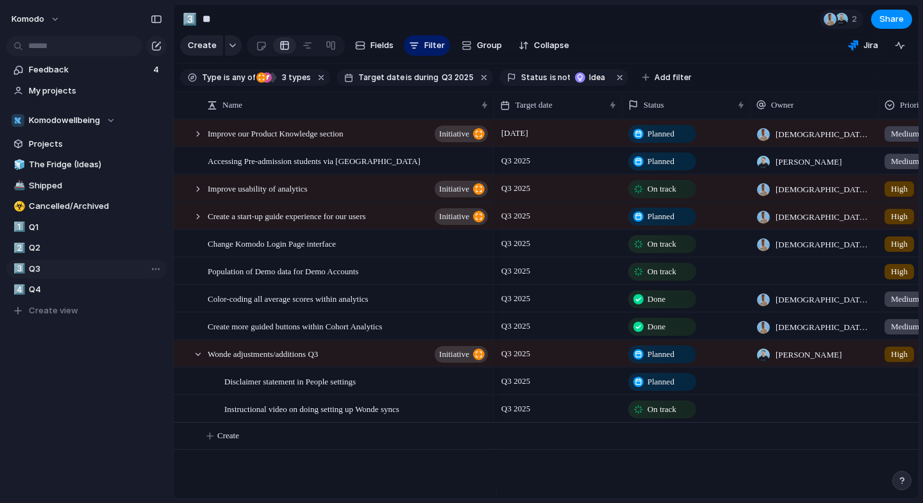
click at [44, 274] on span "Q3" at bounding box center [95, 269] width 133 height 13
click at [197, 140] on div at bounding box center [198, 134] width 12 height 12
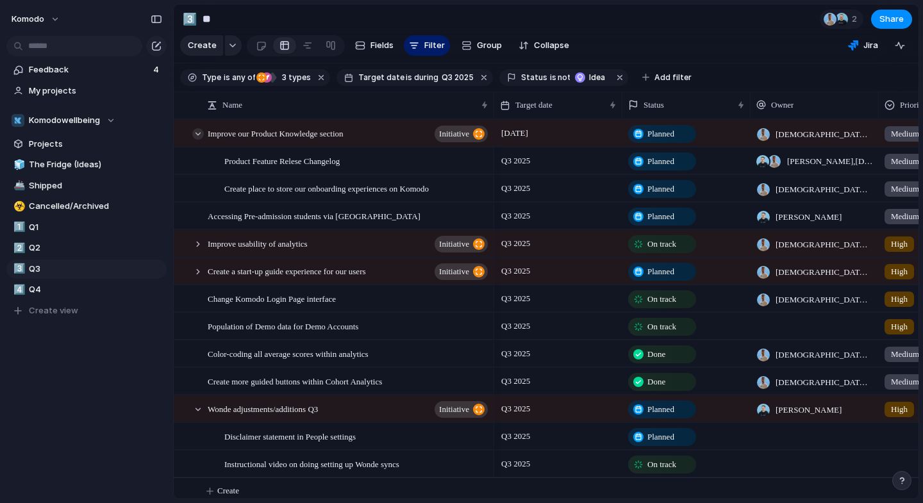
click at [197, 140] on div at bounding box center [198, 134] width 12 height 12
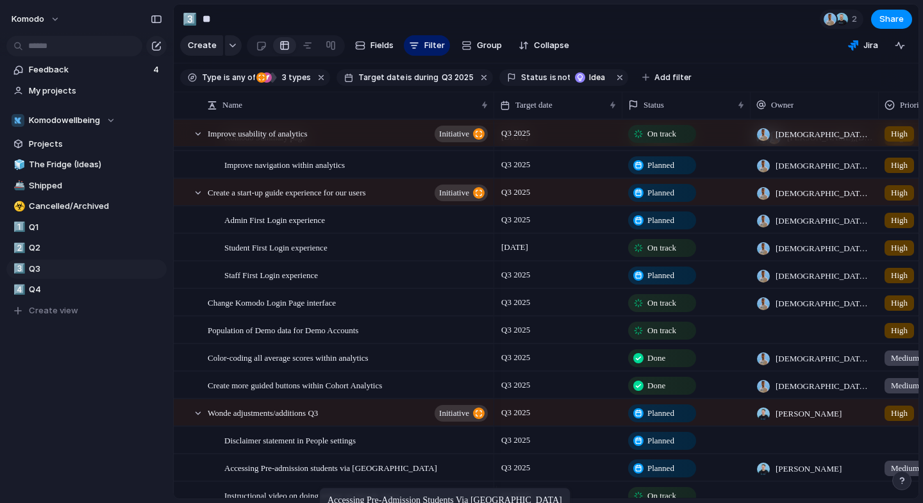
scroll to position [99, 0]
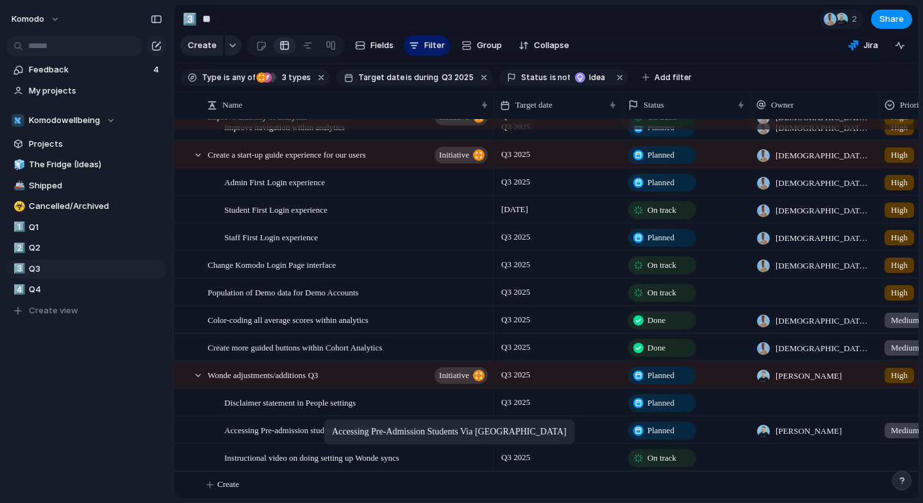
drag, startPoint x: 335, startPoint y: 172, endPoint x: 330, endPoint y: 422, distance: 249.4
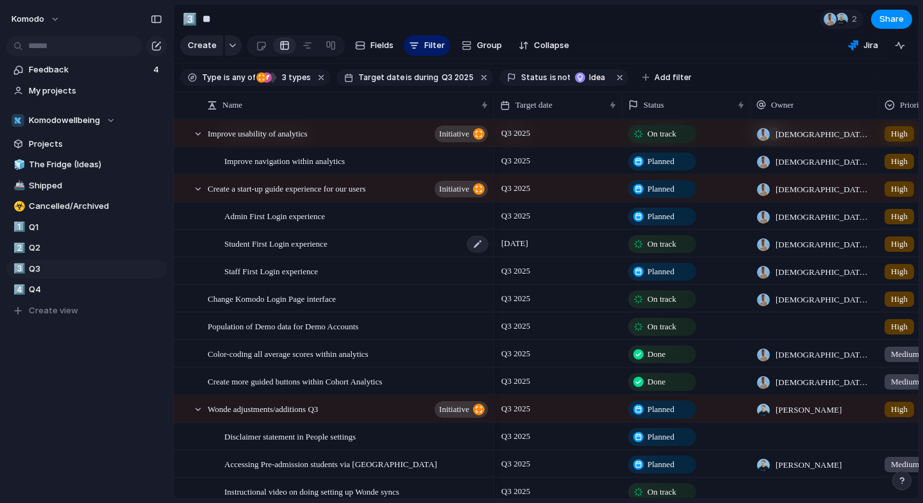
scroll to position [33, 0]
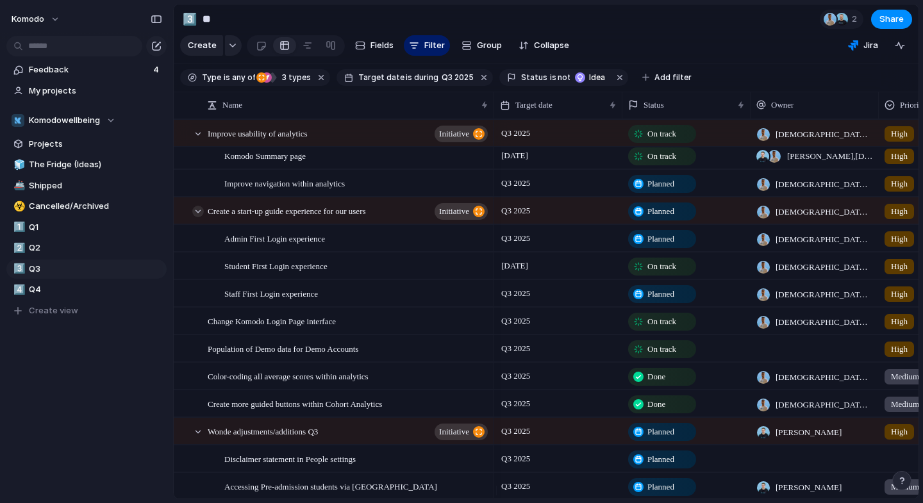
click at [196, 217] on div at bounding box center [198, 212] width 12 height 12
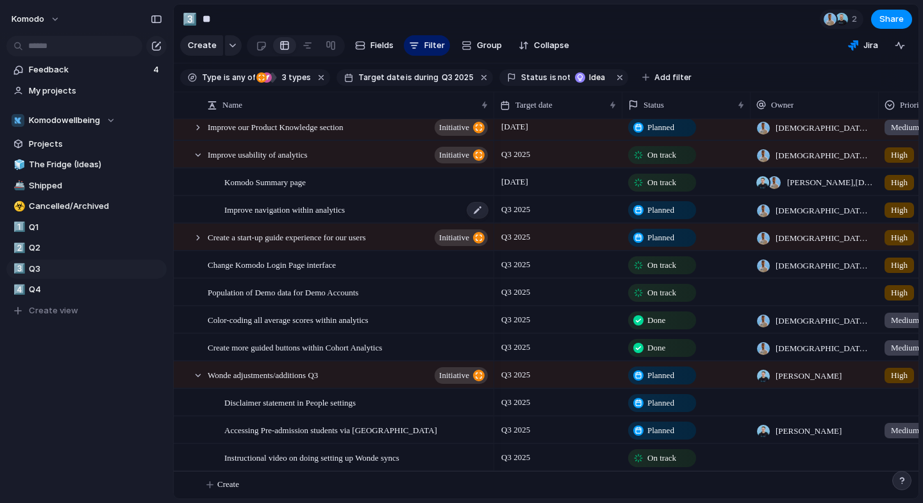
scroll to position [0, 0]
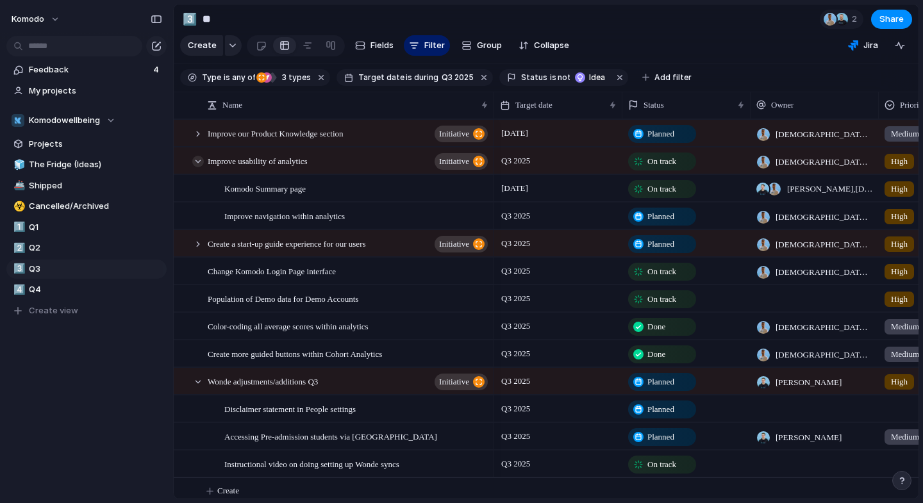
click at [197, 167] on div at bounding box center [198, 162] width 12 height 12
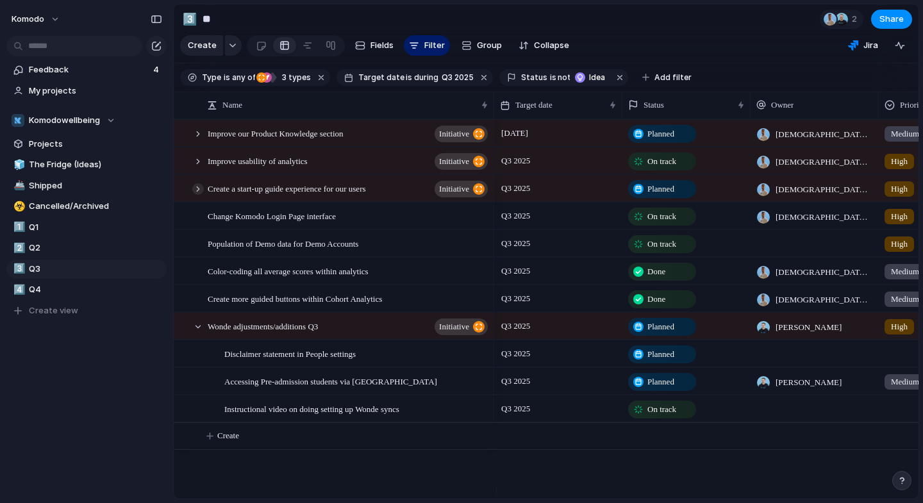
click at [196, 195] on div at bounding box center [198, 189] width 12 height 12
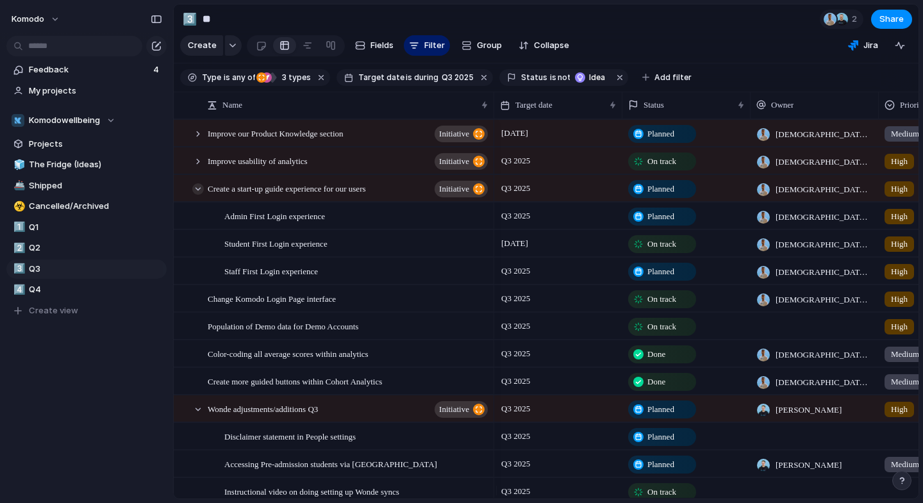
click at [196, 195] on div at bounding box center [198, 189] width 12 height 12
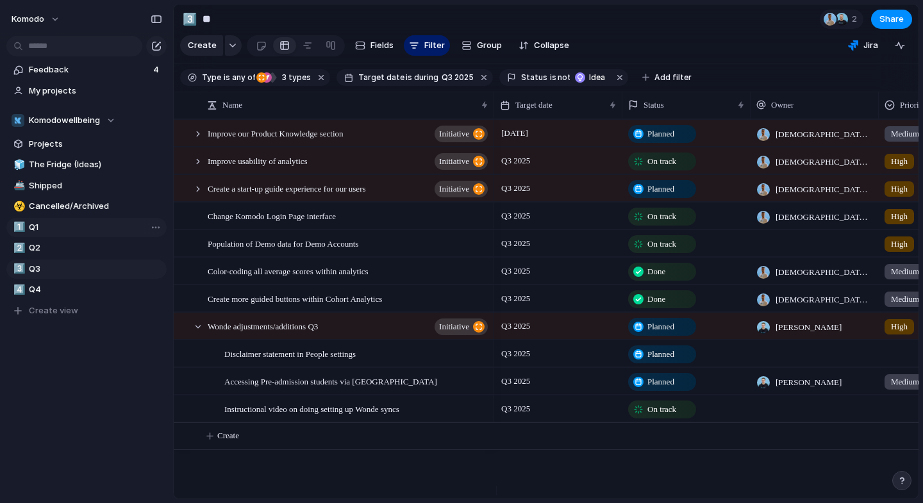
click at [53, 222] on span "Q1" at bounding box center [95, 227] width 133 height 13
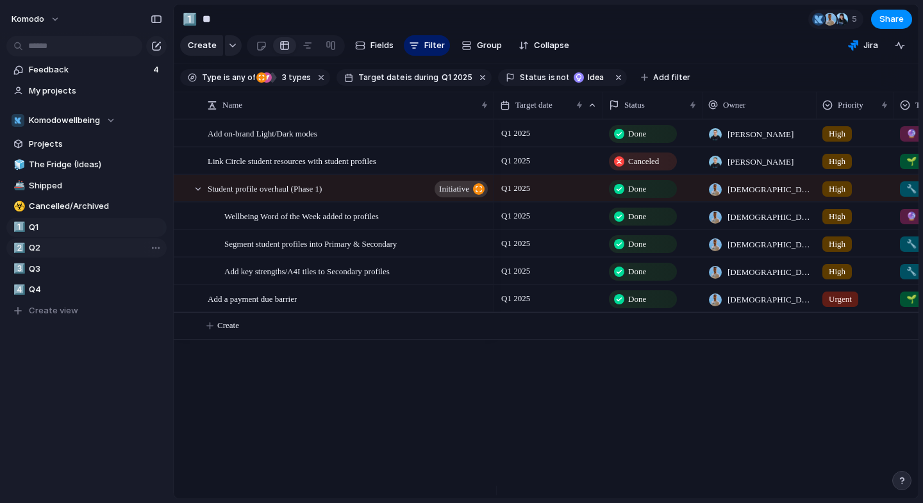
click at [62, 247] on span "Q2" at bounding box center [95, 248] width 133 height 13
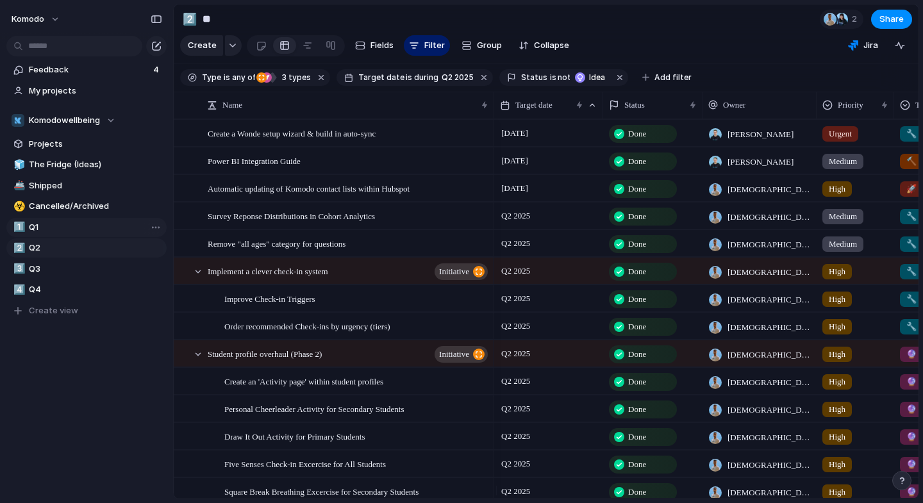
click at [76, 233] on link "1️⃣ Q1" at bounding box center [86, 227] width 160 height 19
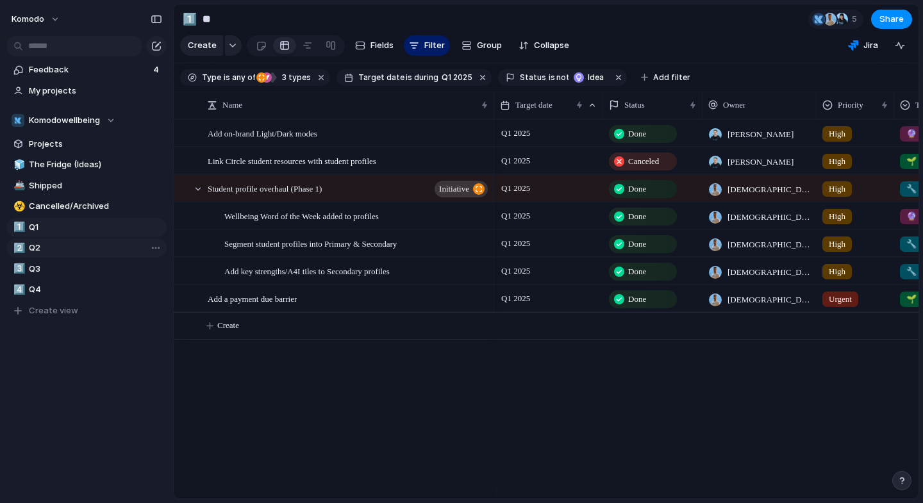
click at [73, 249] on span "Q2" at bounding box center [95, 248] width 133 height 13
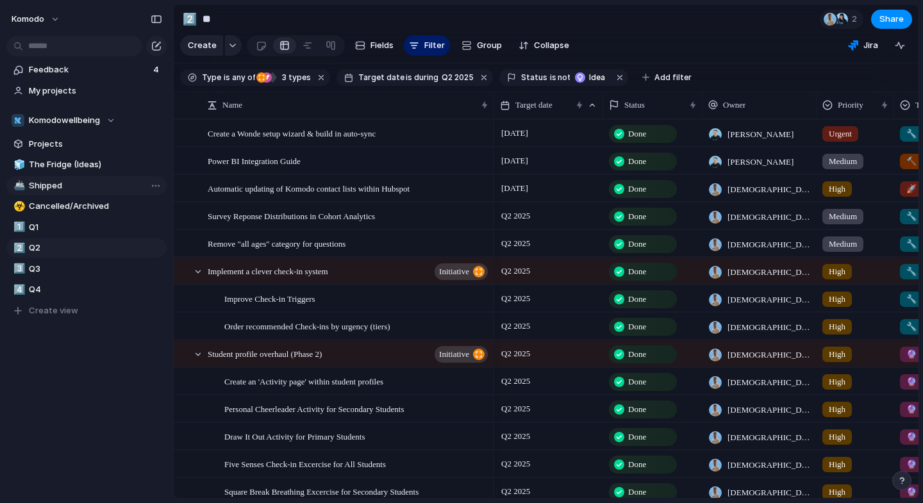
click at [78, 187] on span "Shipped" at bounding box center [95, 186] width 133 height 13
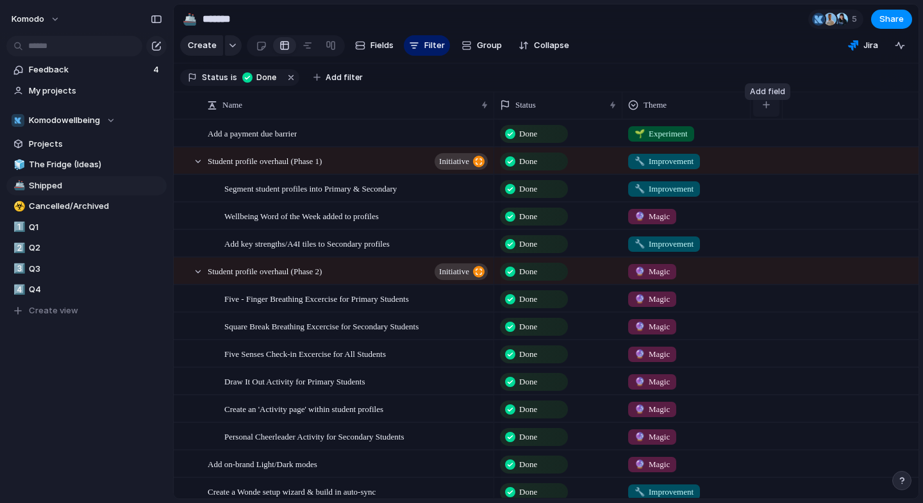
click at [766, 108] on div "button" at bounding box center [766, 104] width 7 height 7
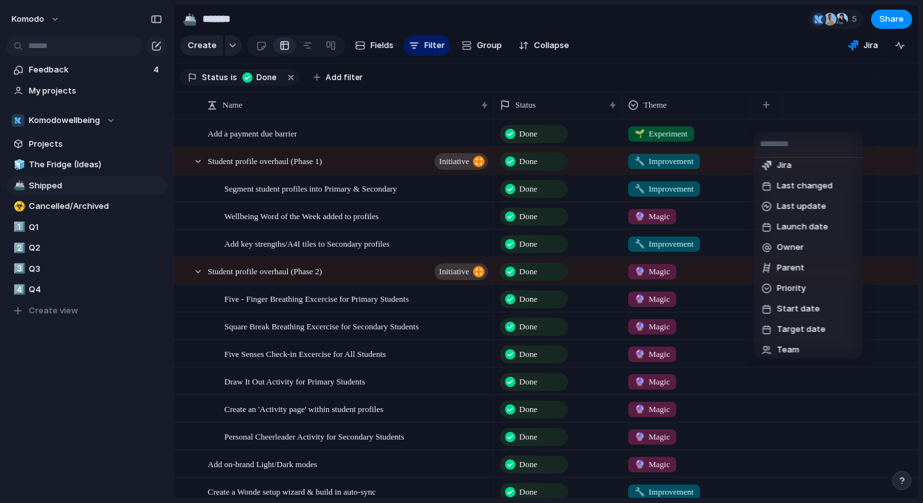
scroll to position [195, 0]
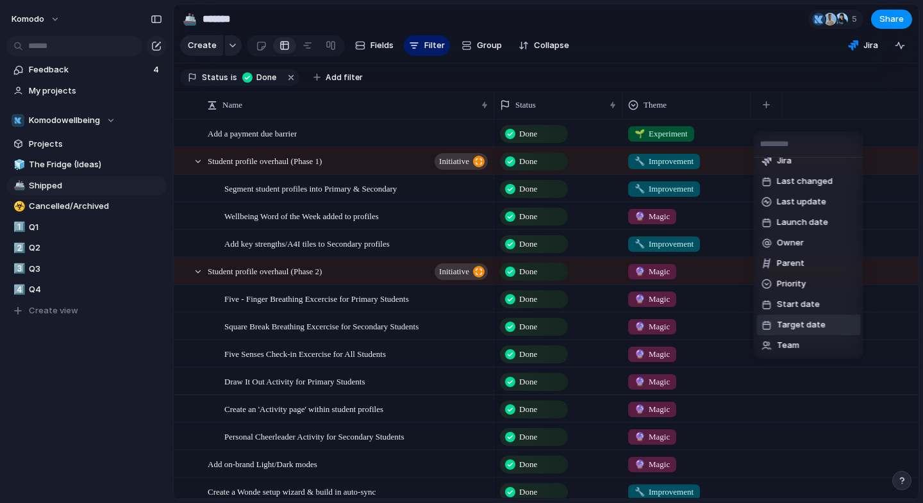
click at [62, 224] on div "Created at Created by Customer Design ready Duplicate Effort Estimate (weeks) F…" at bounding box center [461, 251] width 923 height 503
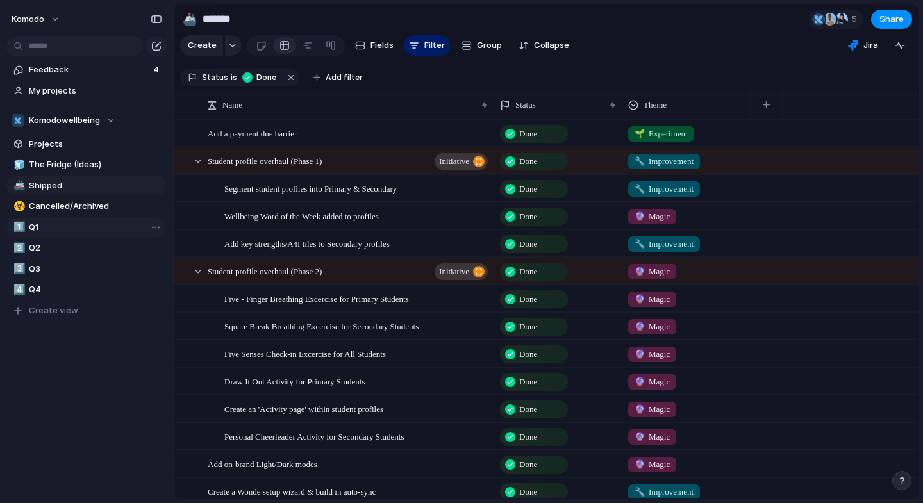
click at [52, 228] on span "Q1" at bounding box center [95, 227] width 133 height 13
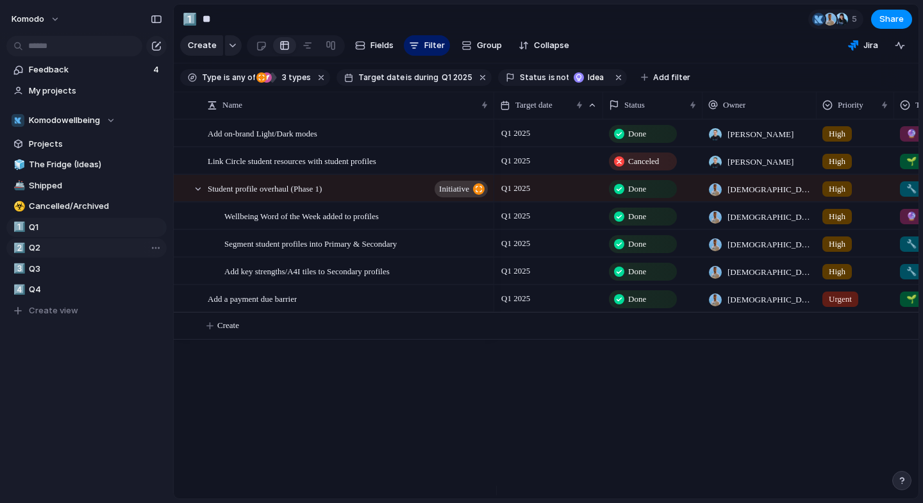
click at [59, 253] on span "Q2" at bounding box center [95, 248] width 133 height 13
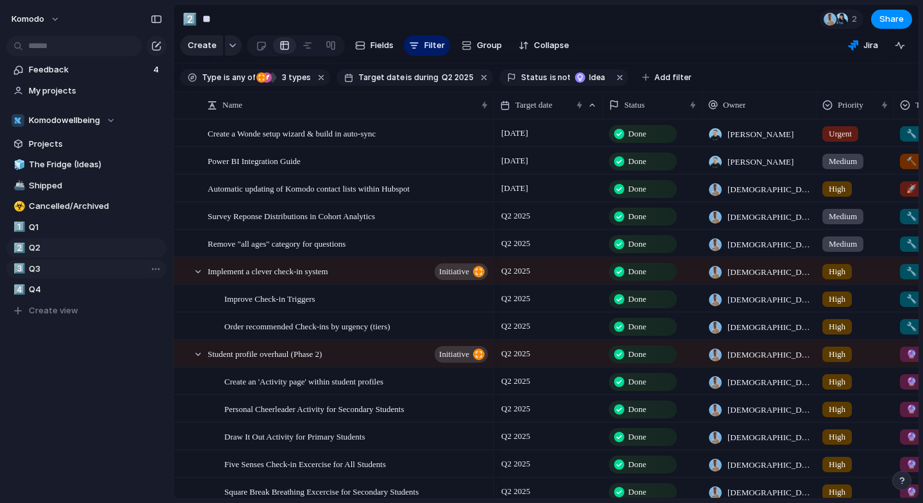
click at [68, 271] on span "Q3" at bounding box center [95, 269] width 133 height 13
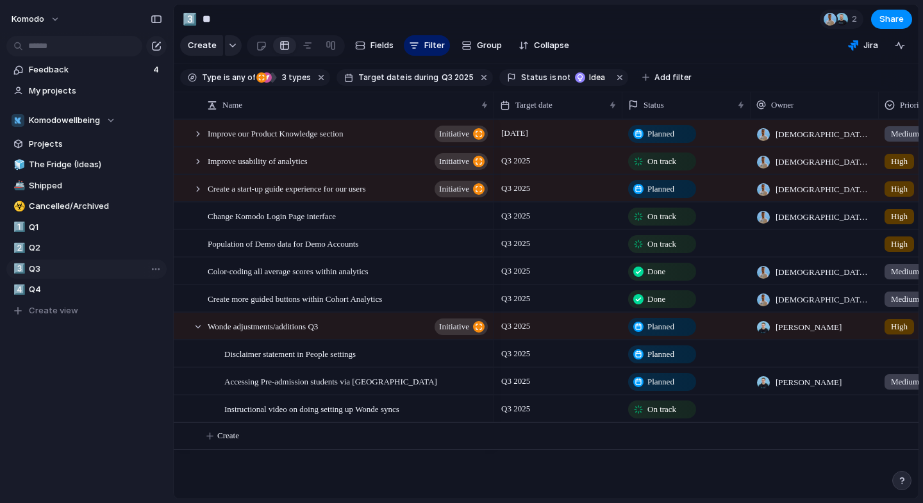
type input "**"
